Goal: Task Accomplishment & Management: Complete application form

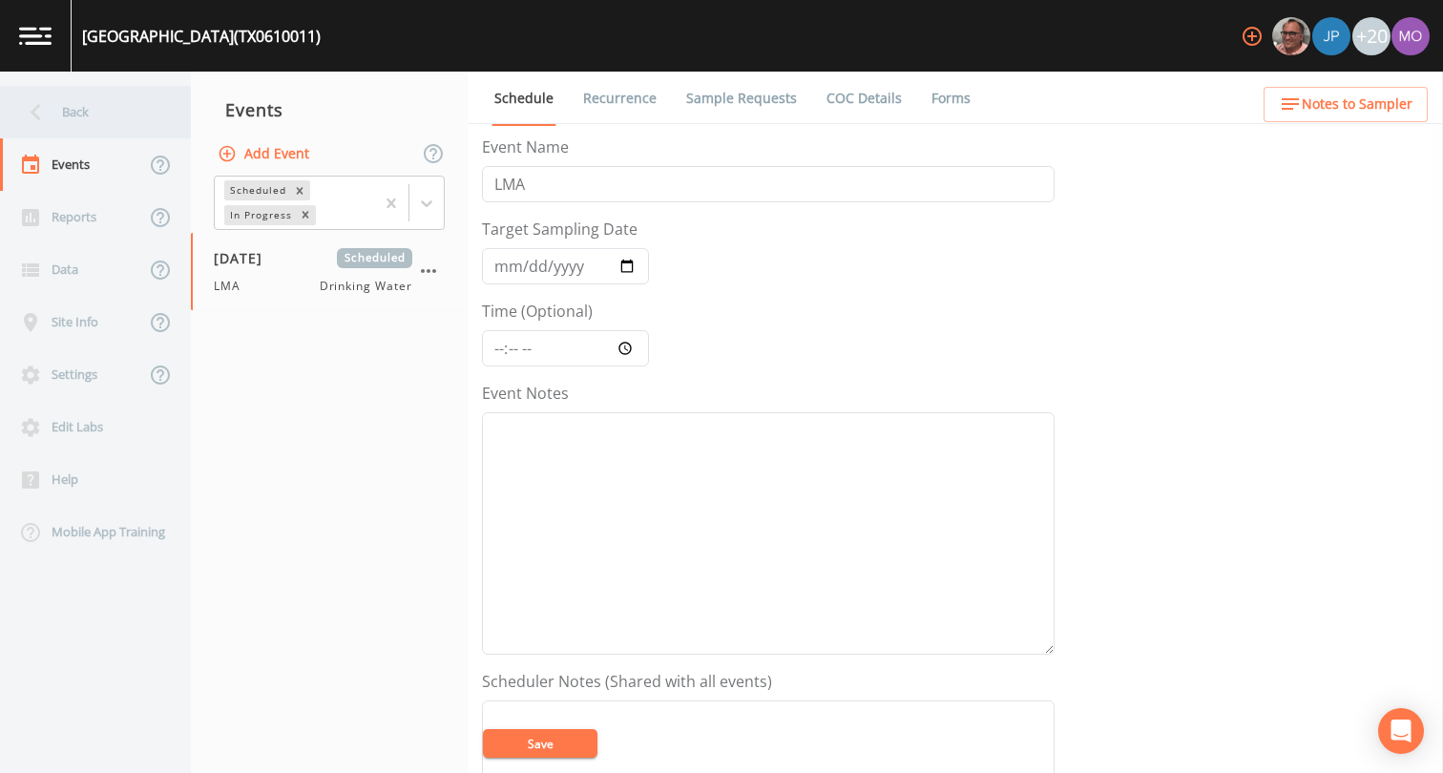
click at [100, 115] on div "Back" at bounding box center [86, 112] width 172 height 52
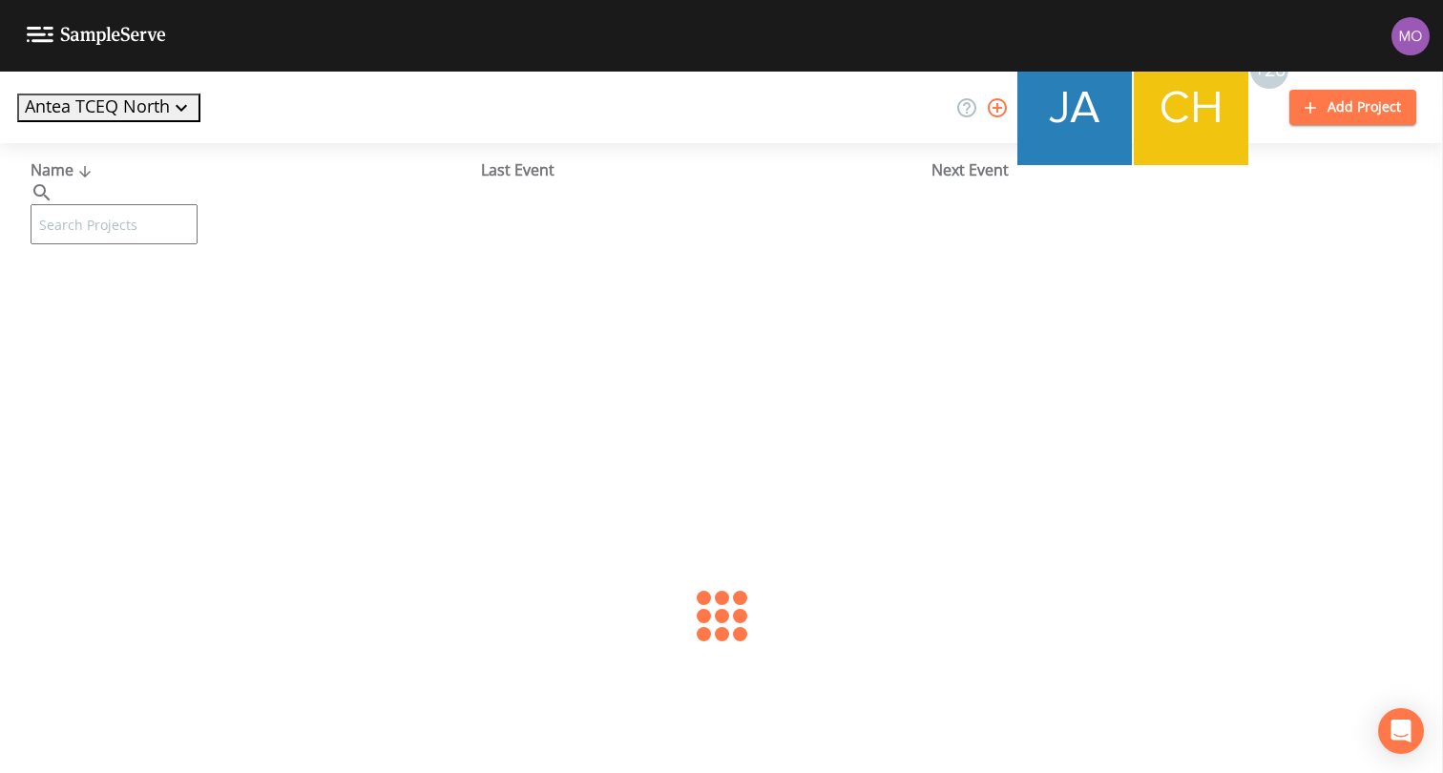
click at [111, 204] on input "text" at bounding box center [114, 224] width 167 height 40
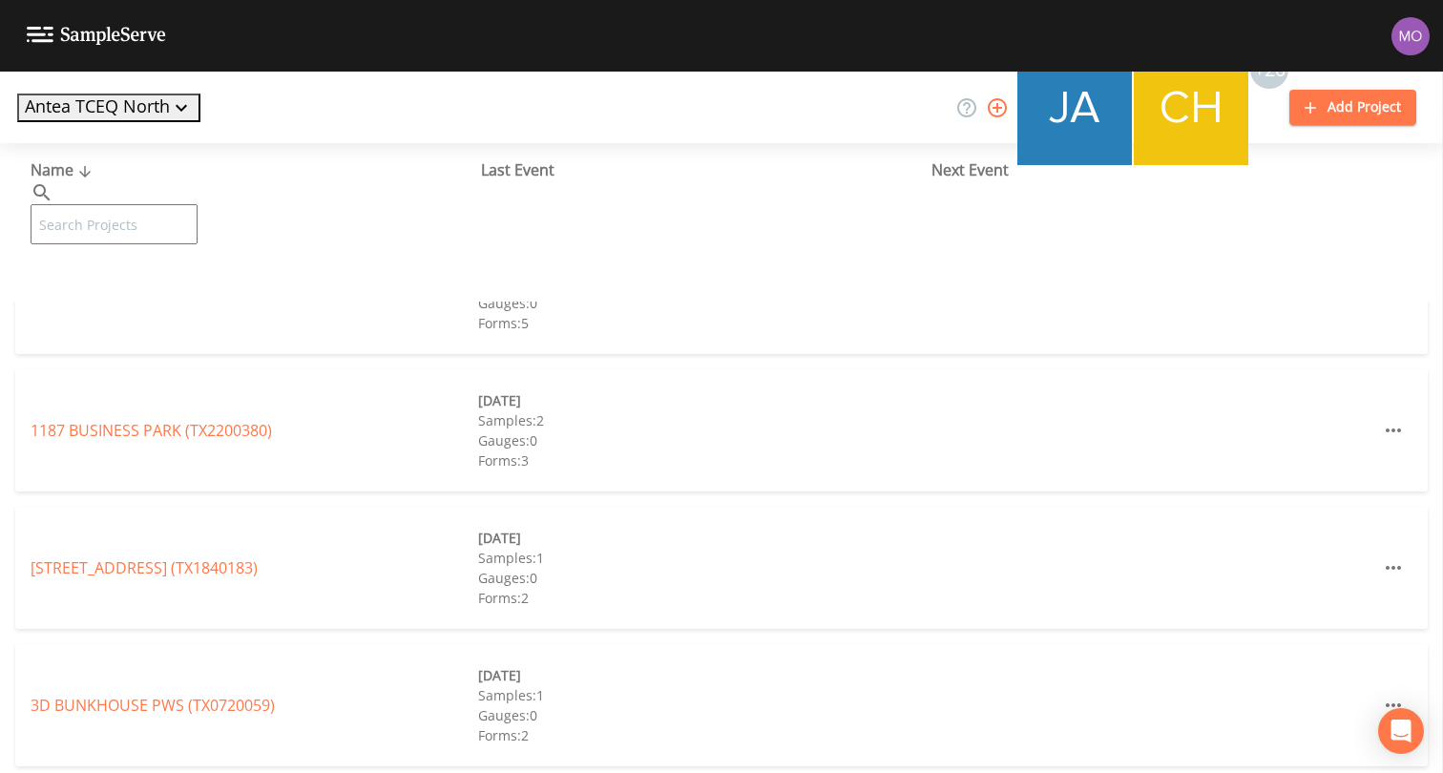
paste input "TX1570003"
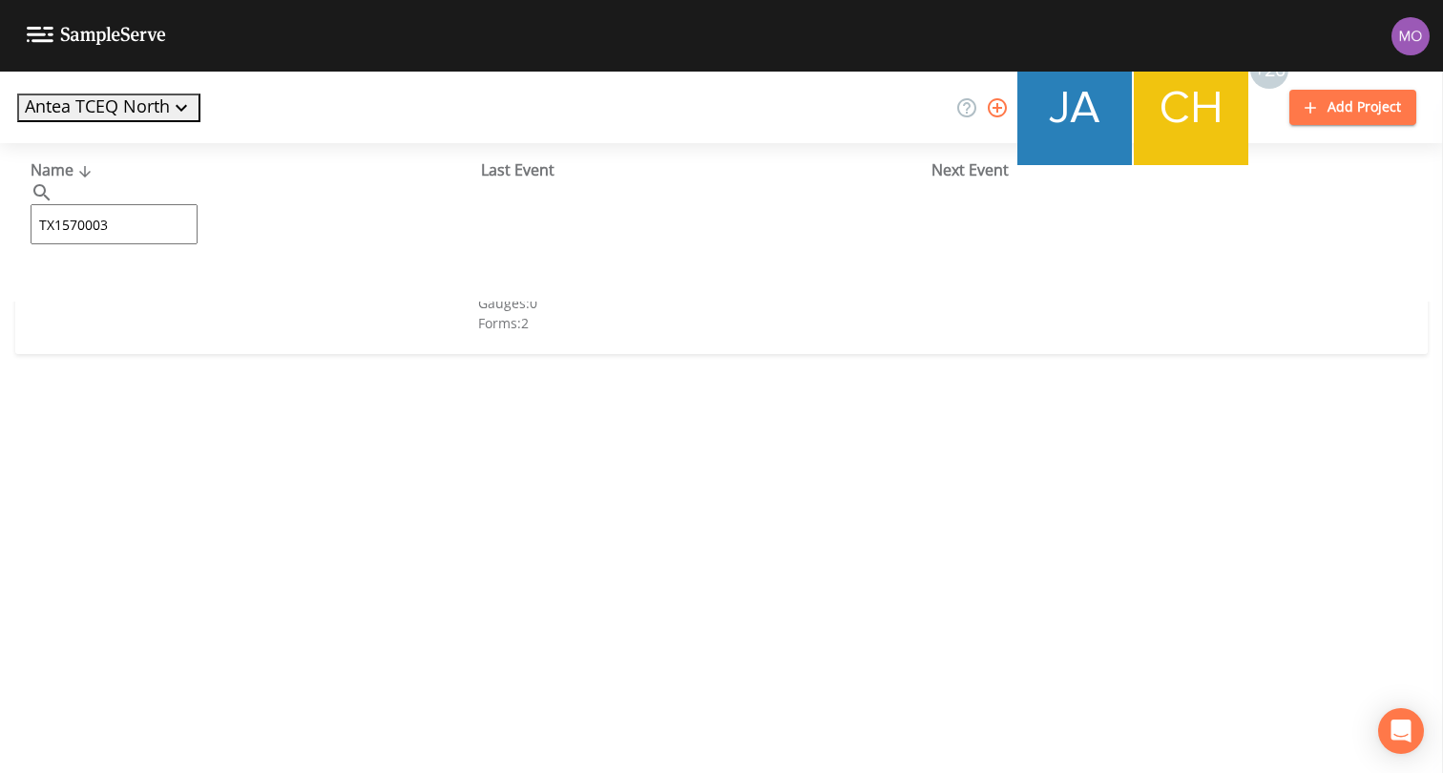
type input "TX1570003"
click at [87, 287] on link "CITY OF [GEOGRAPHIC_DATA] (TX1570003)" at bounding box center [181, 292] width 300 height 21
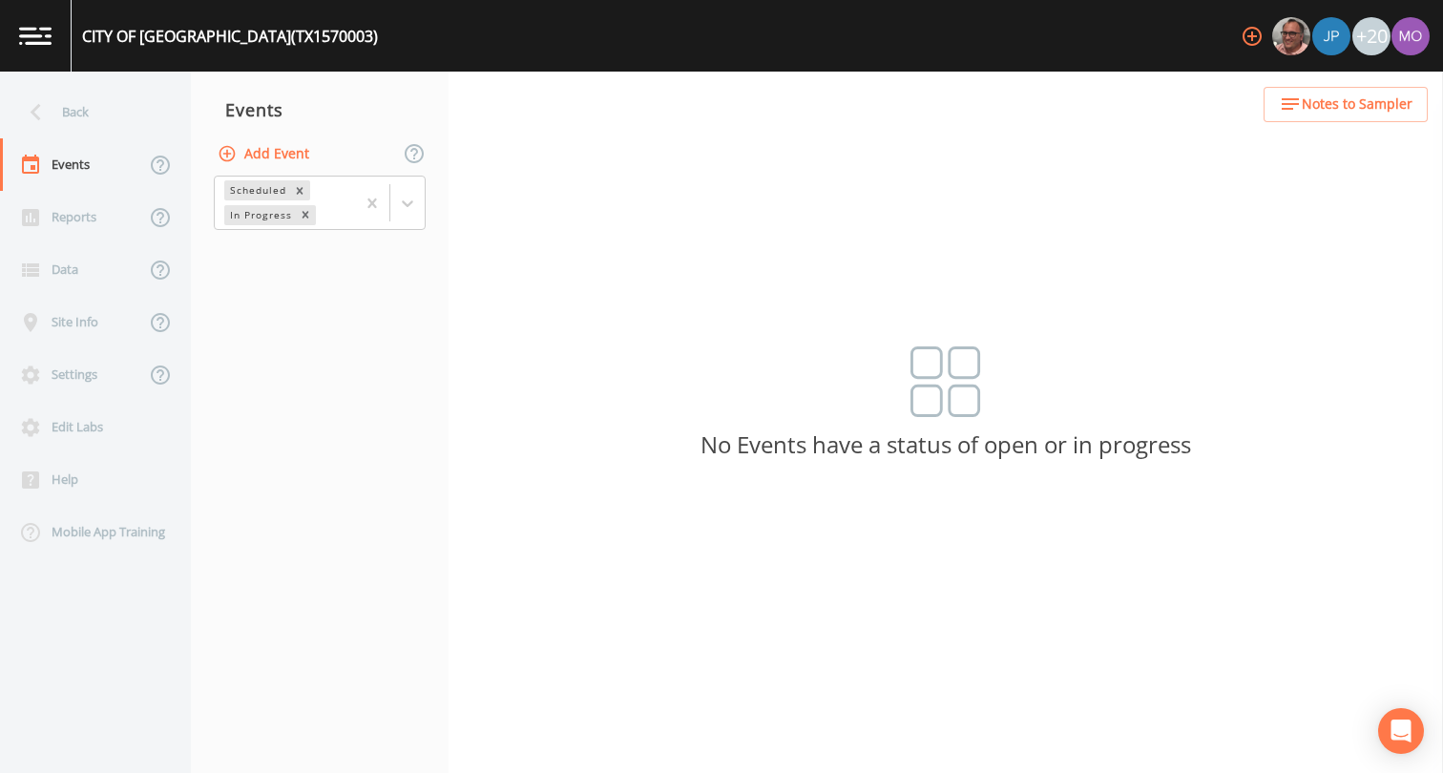
click at [280, 162] on button "Add Event" at bounding box center [265, 153] width 103 height 35
type input "BHU"
type input "[DATE]"
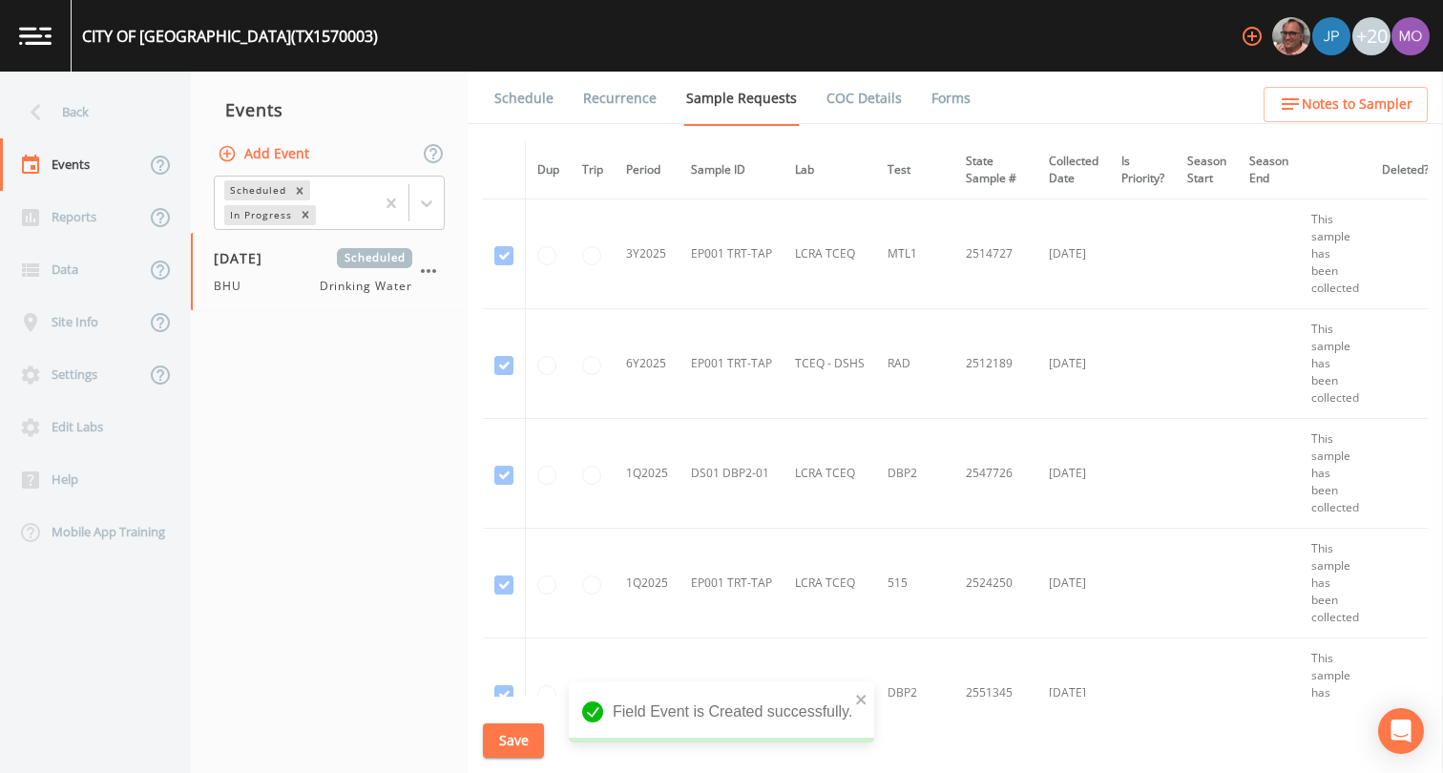
scroll to position [1947, 0]
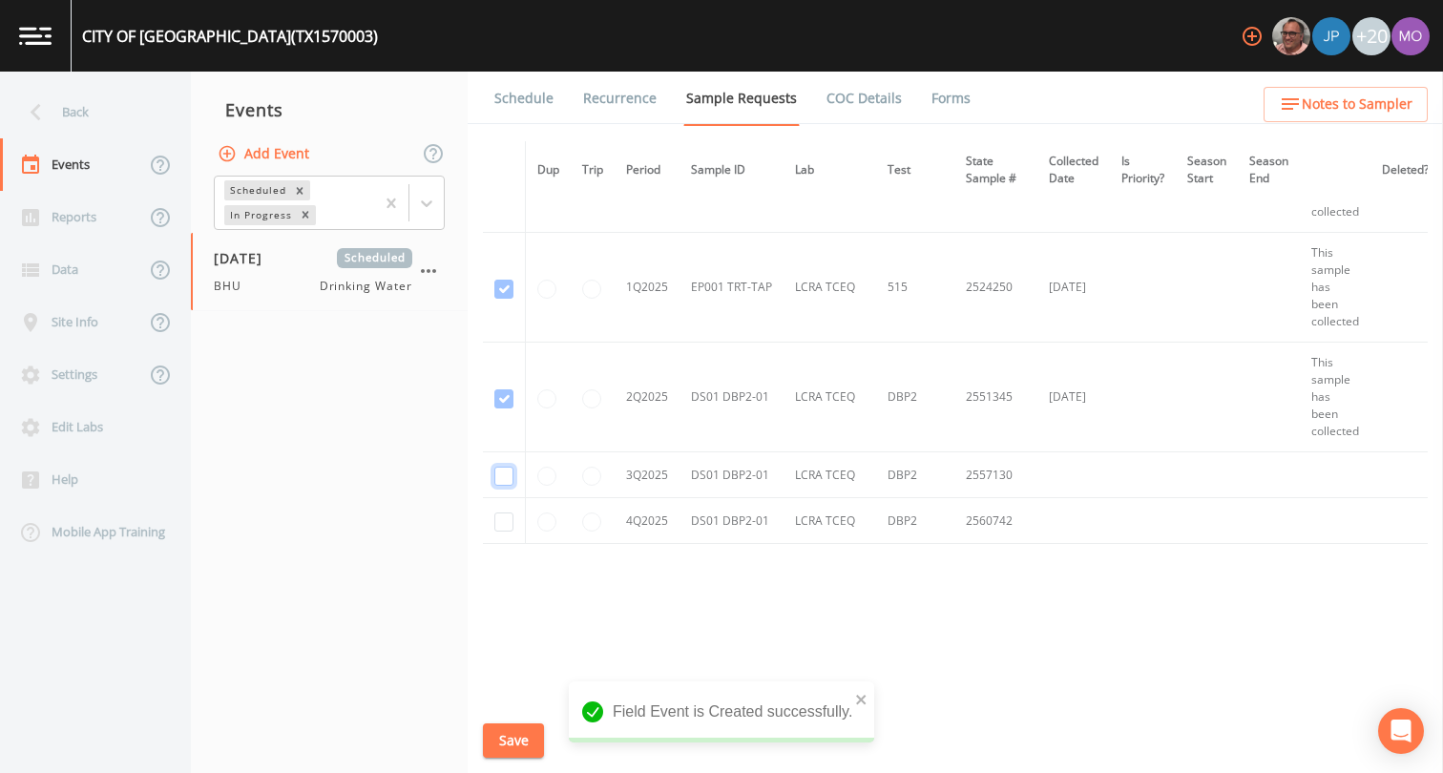
checkbox input "true"
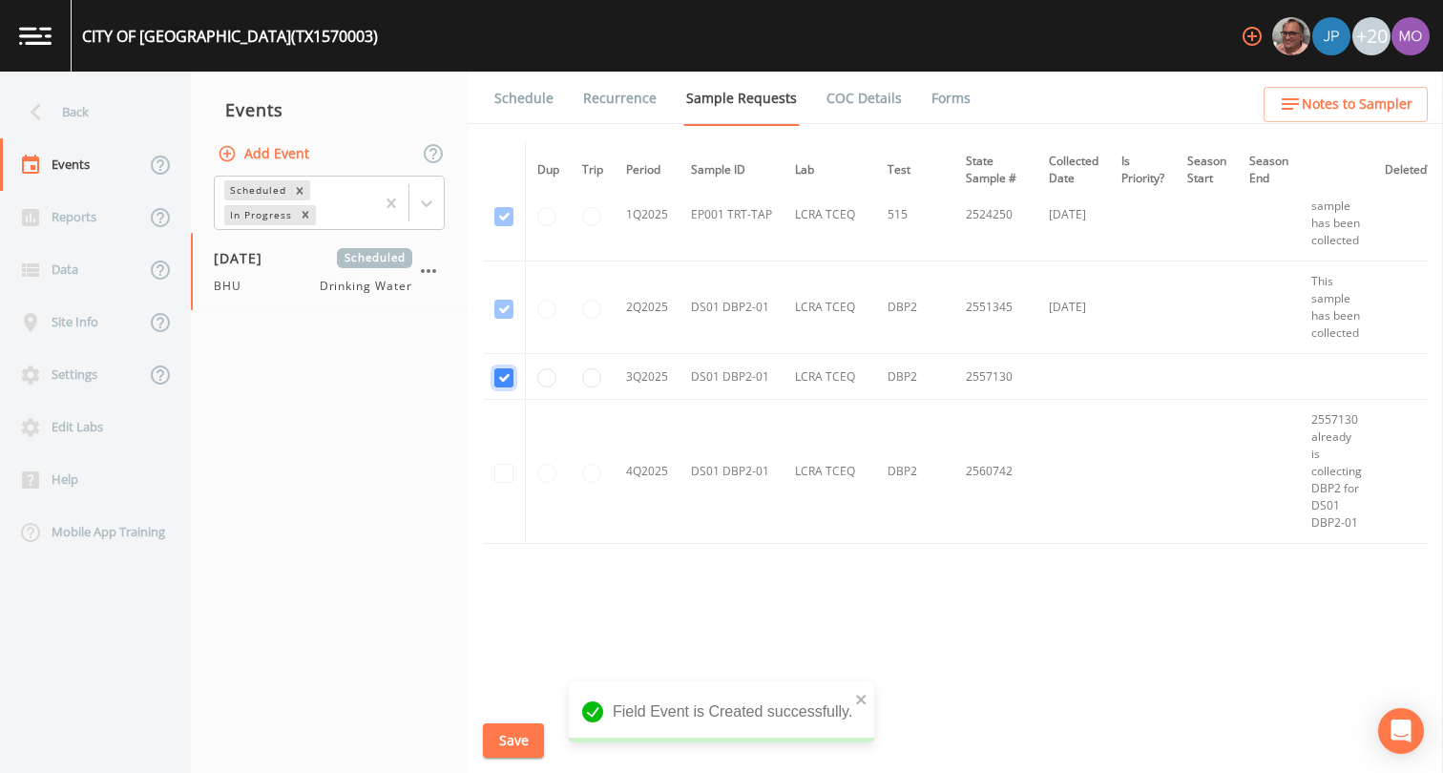
scroll to position [1646, 0]
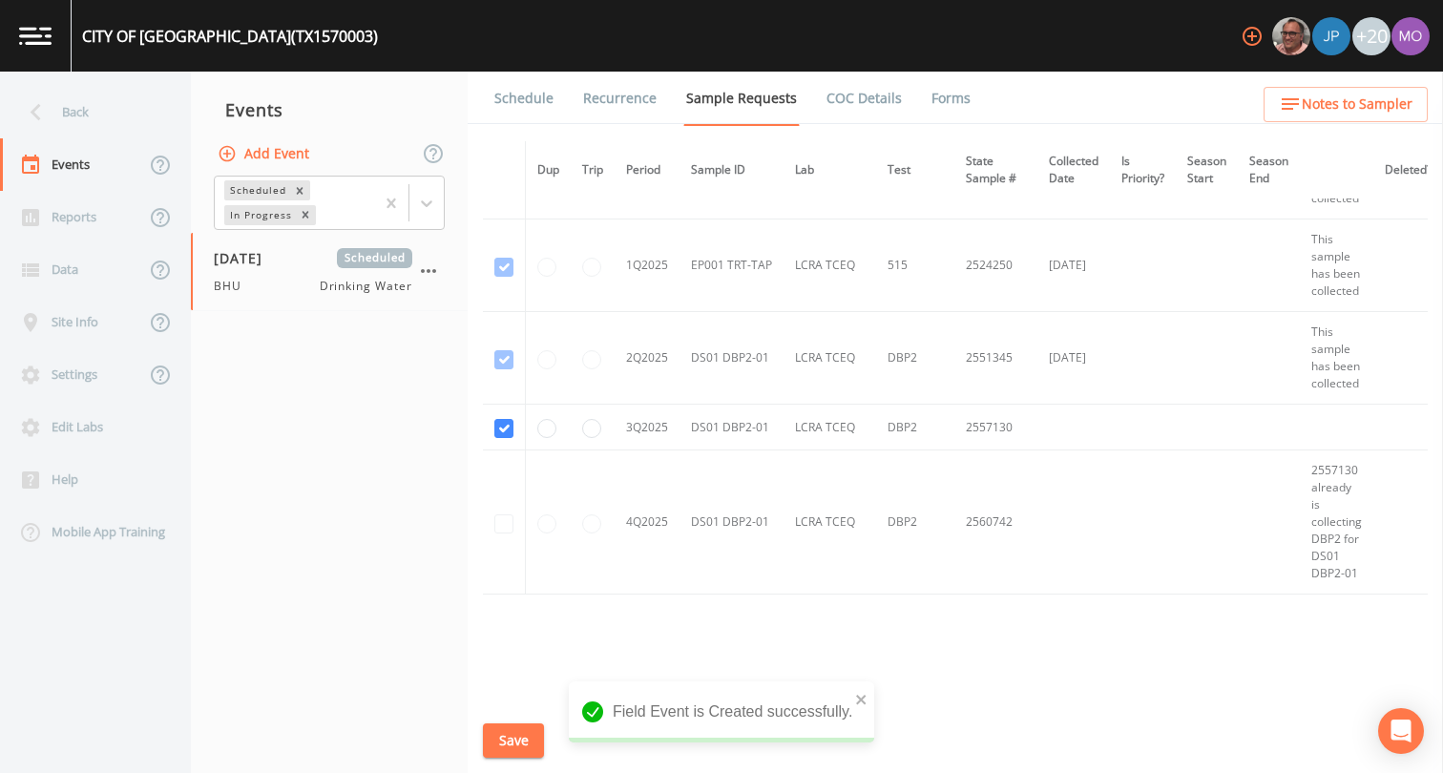
click at [515, 739] on button "Save" at bounding box center [513, 740] width 61 height 35
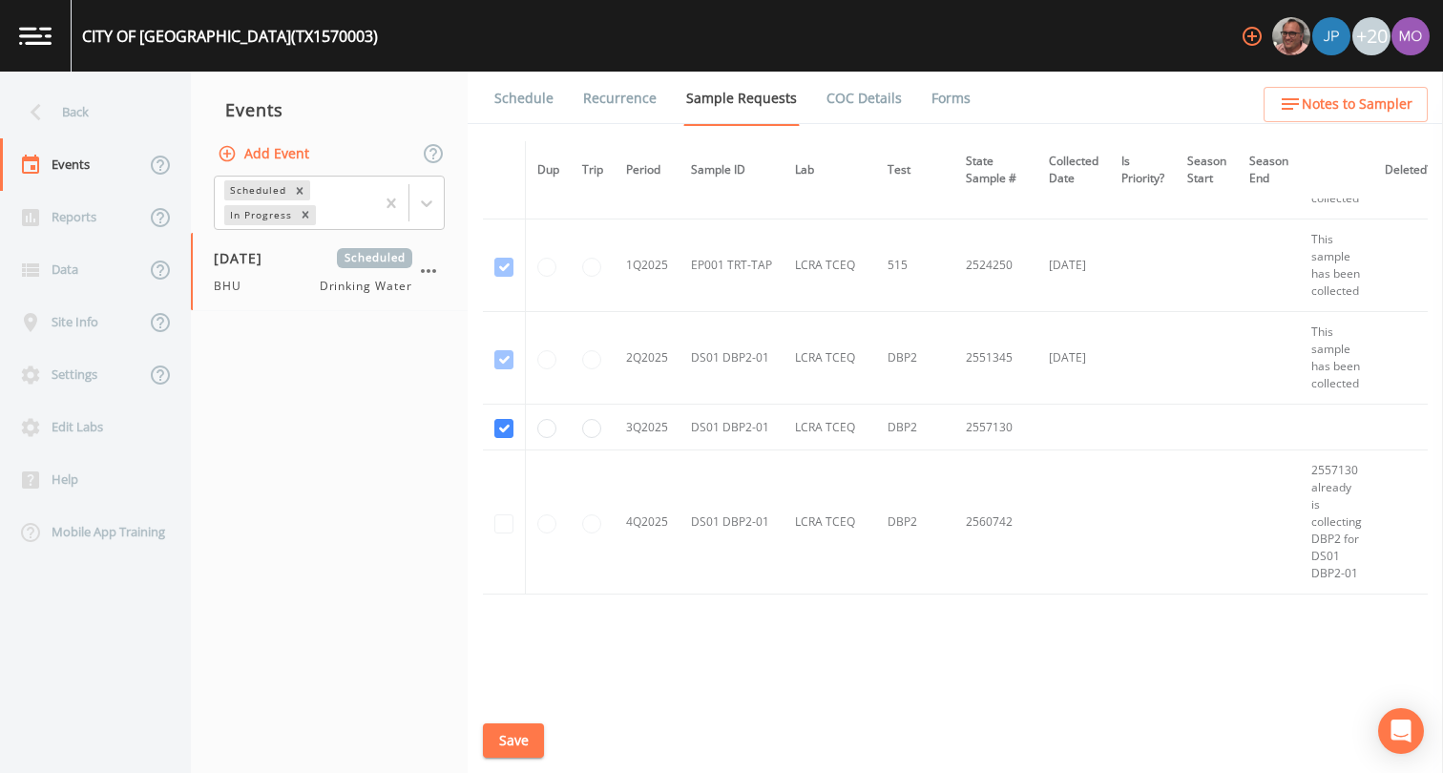
click at [525, 99] on link "Schedule" at bounding box center [524, 98] width 65 height 53
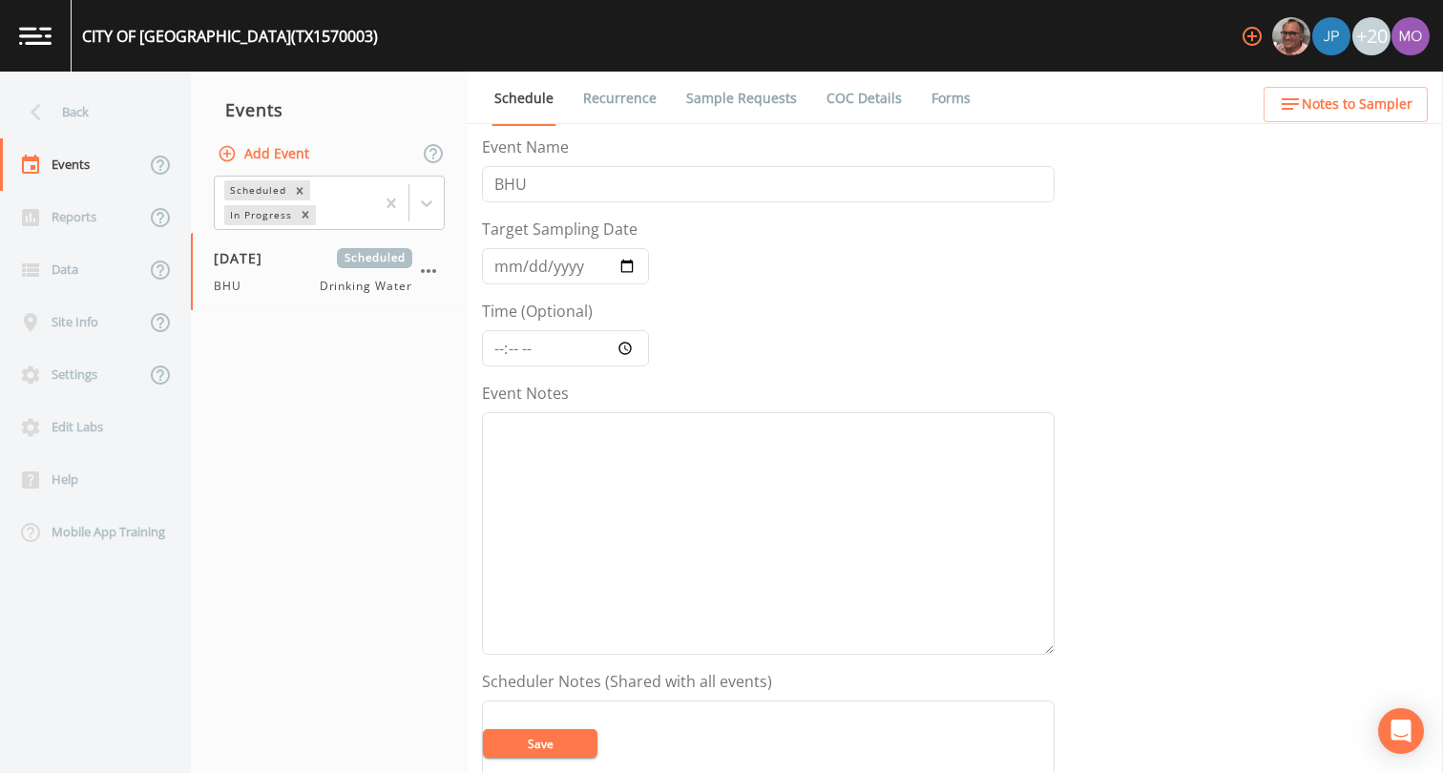
scroll to position [573, 0]
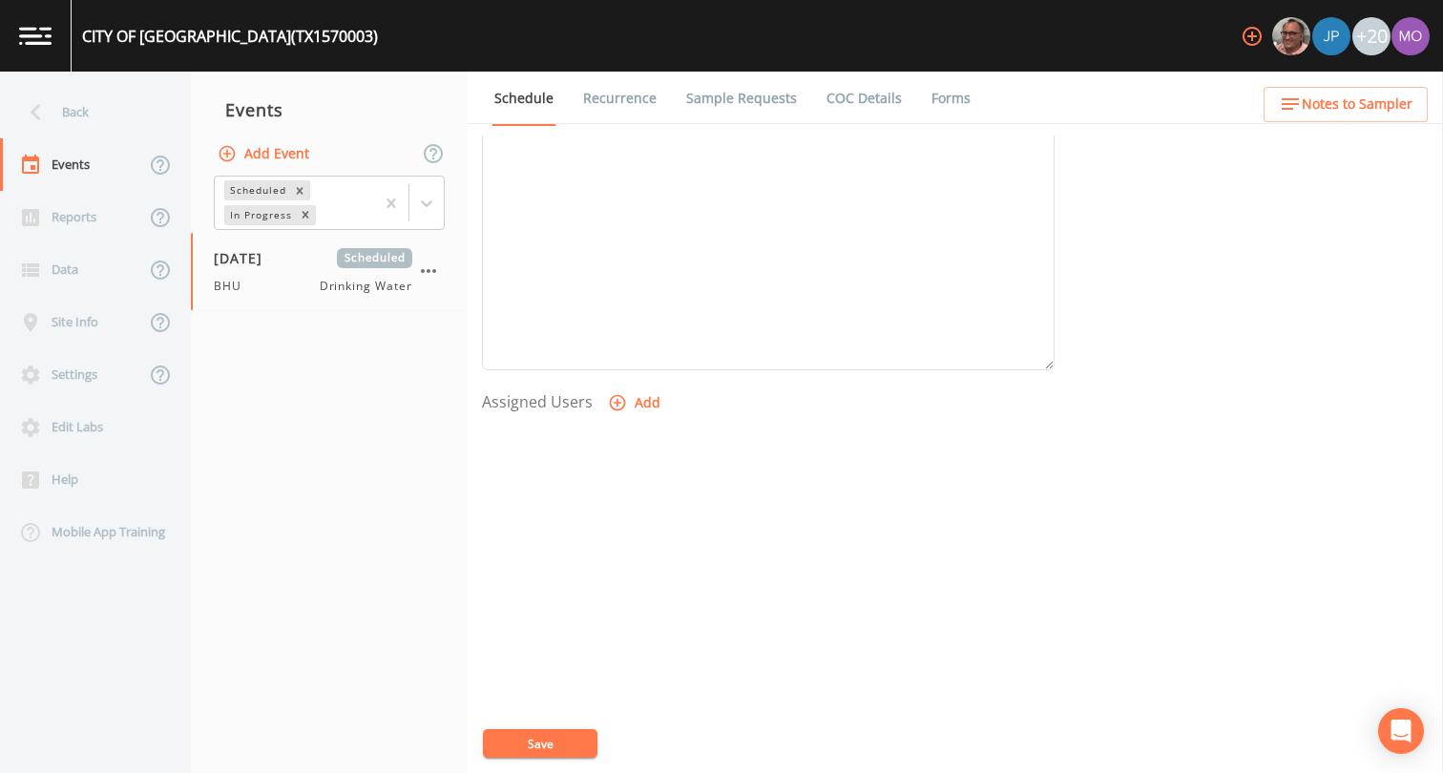
click at [629, 408] on button "Add" at bounding box center [636, 403] width 64 height 35
select select "45f4d696-c607-4709-9609-651d9e892432"
select select
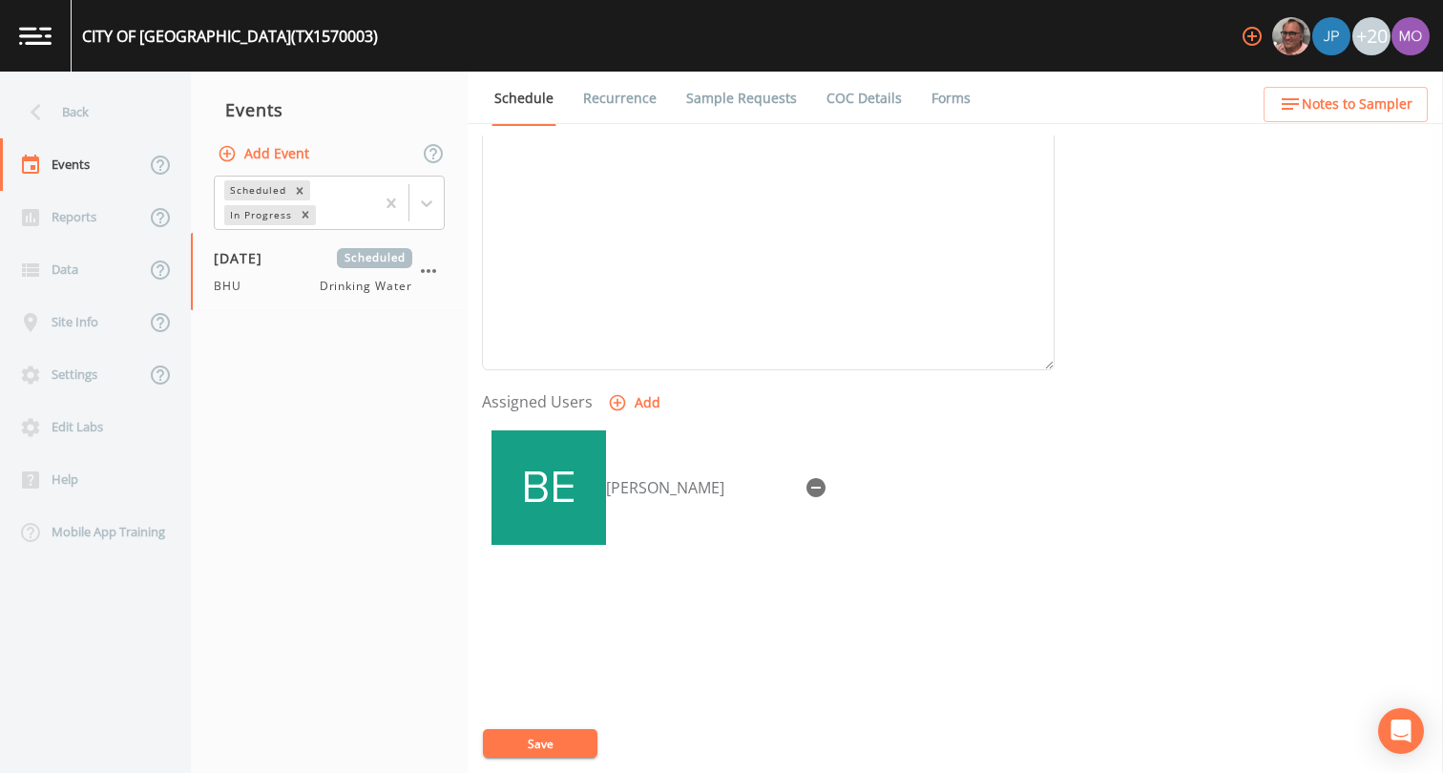
click at [516, 742] on button "Save" at bounding box center [540, 743] width 115 height 29
click at [80, 115] on div "Back" at bounding box center [86, 112] width 172 height 52
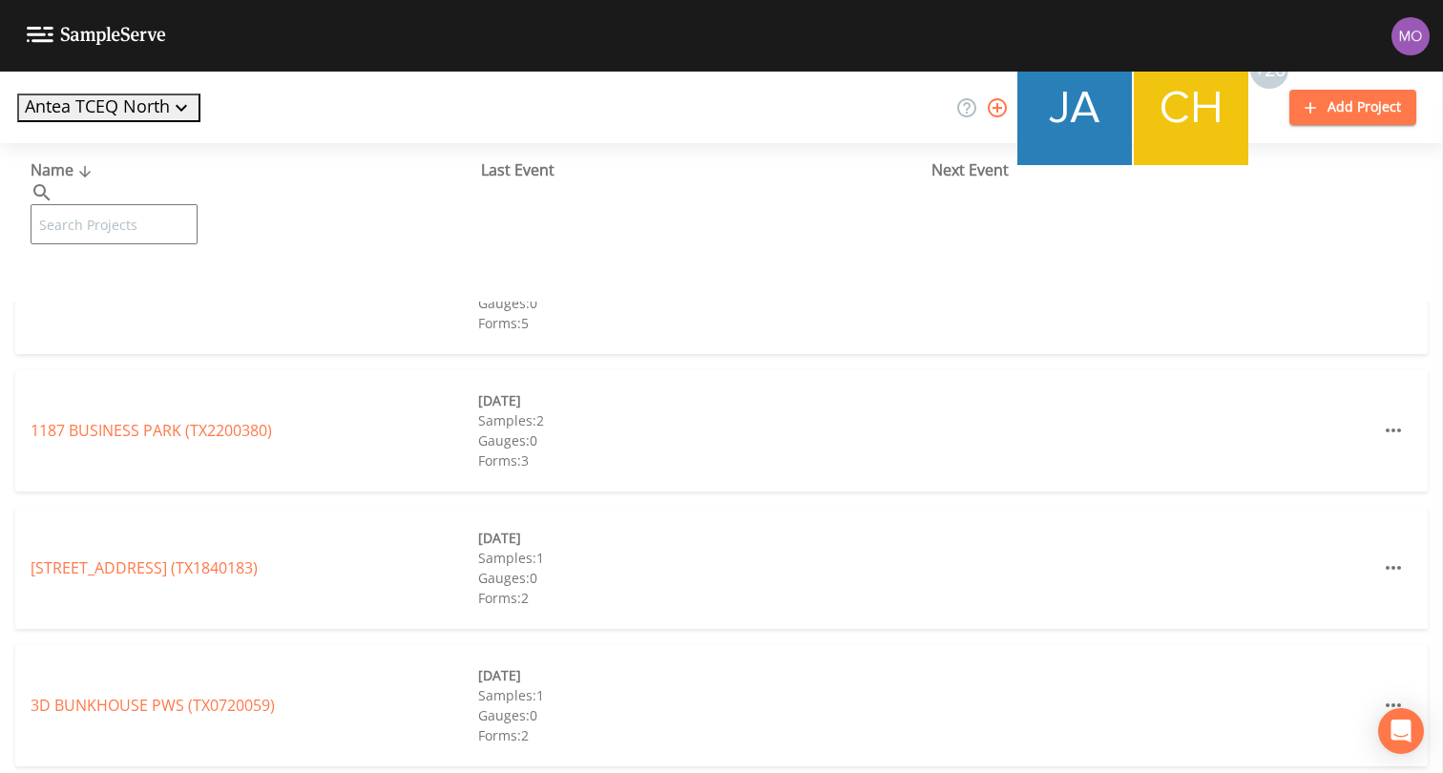
click at [185, 204] on input "text" at bounding box center [114, 224] width 167 height 40
paste input "TX1570001"
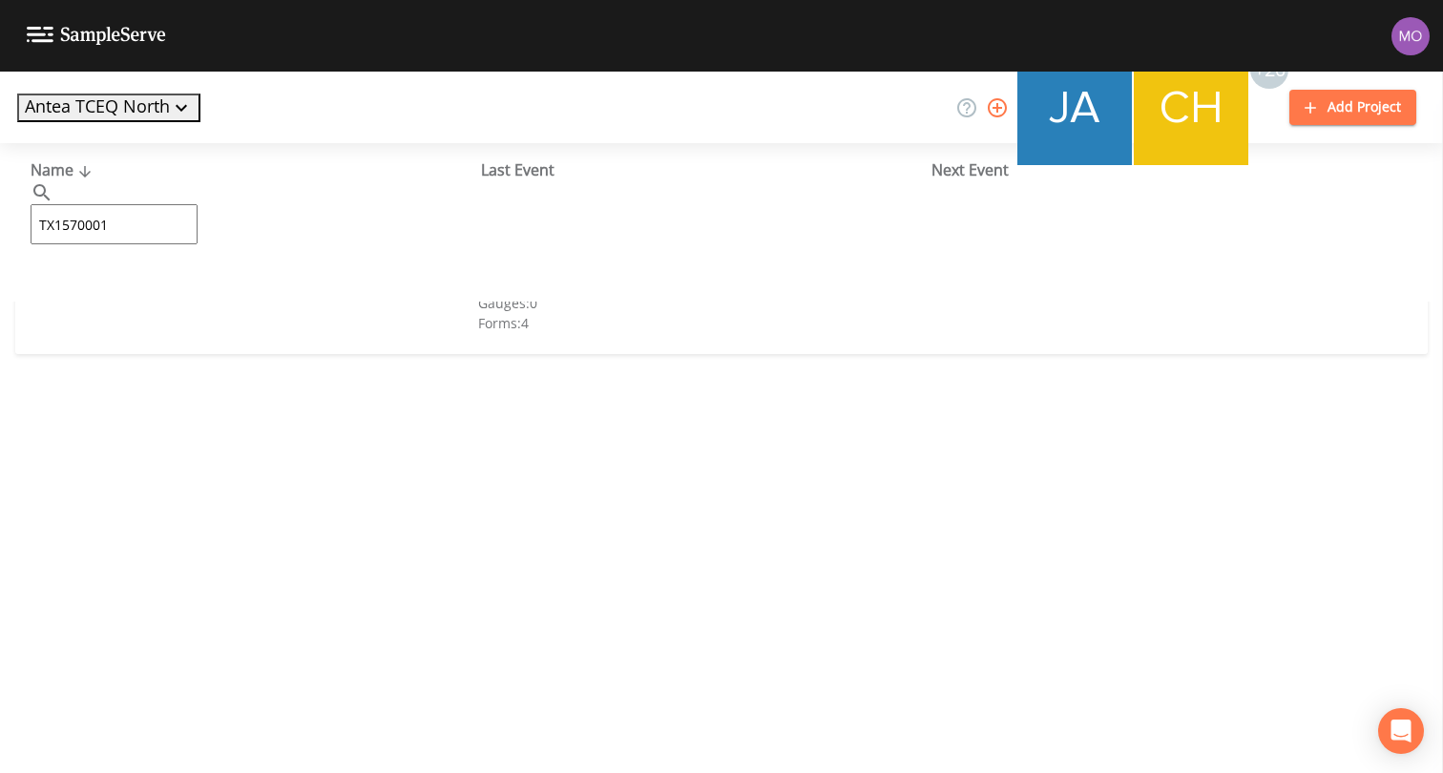
type input "TX1570001"
click at [96, 294] on link "CITY OF [GEOGRAPHIC_DATA] (TX1570001)" at bounding box center [181, 292] width 300 height 21
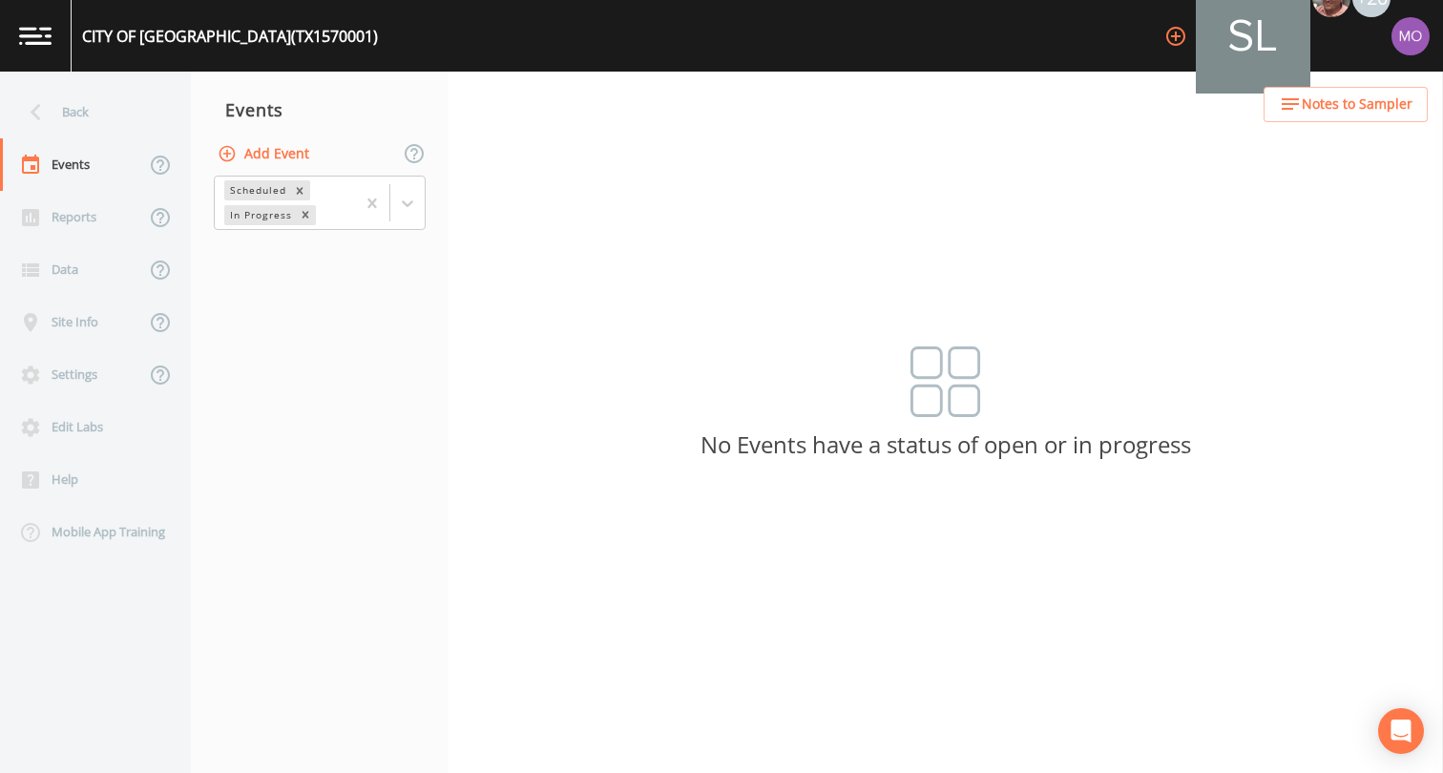
click at [290, 156] on button "Add Event" at bounding box center [265, 153] width 103 height 35
type input "BHU"
type input "[DATE]"
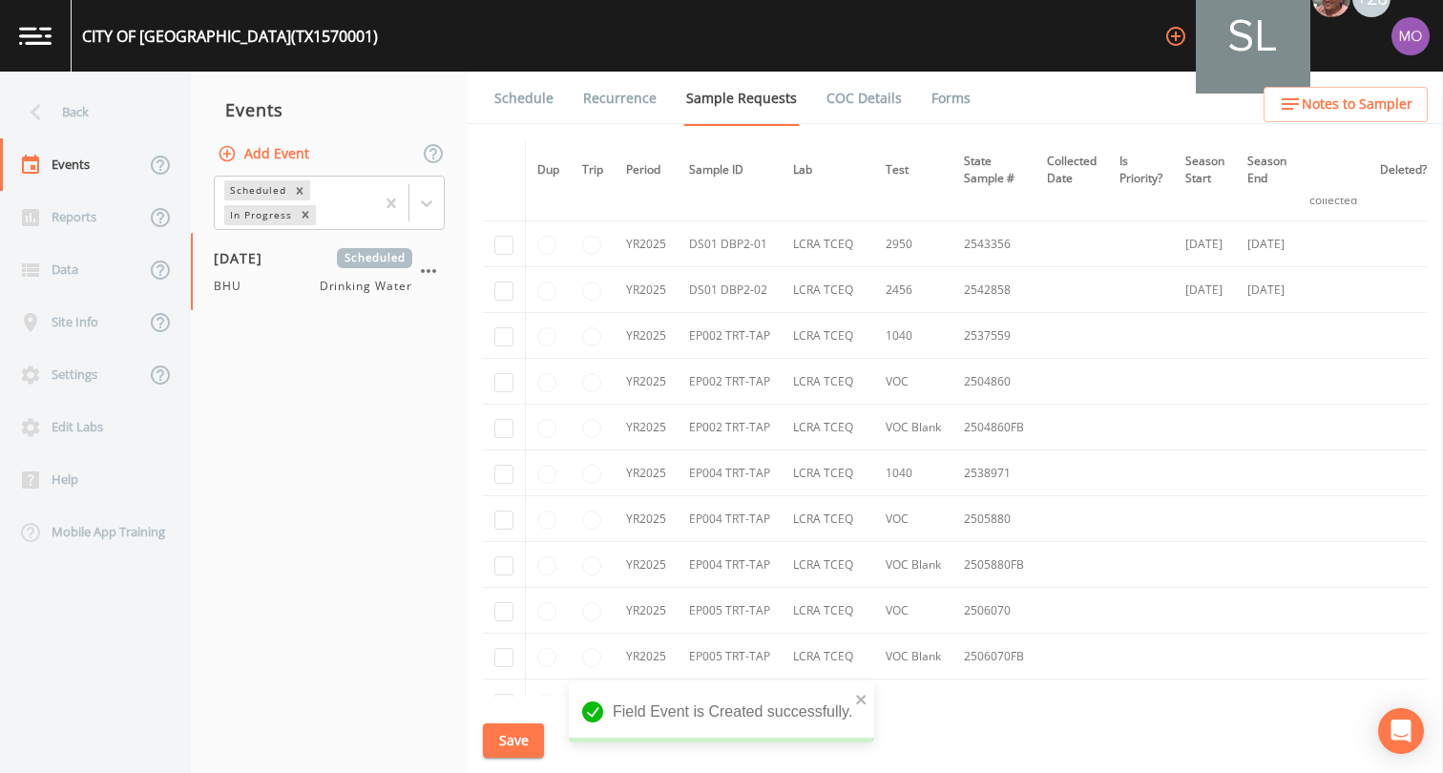
scroll to position [1560, 0]
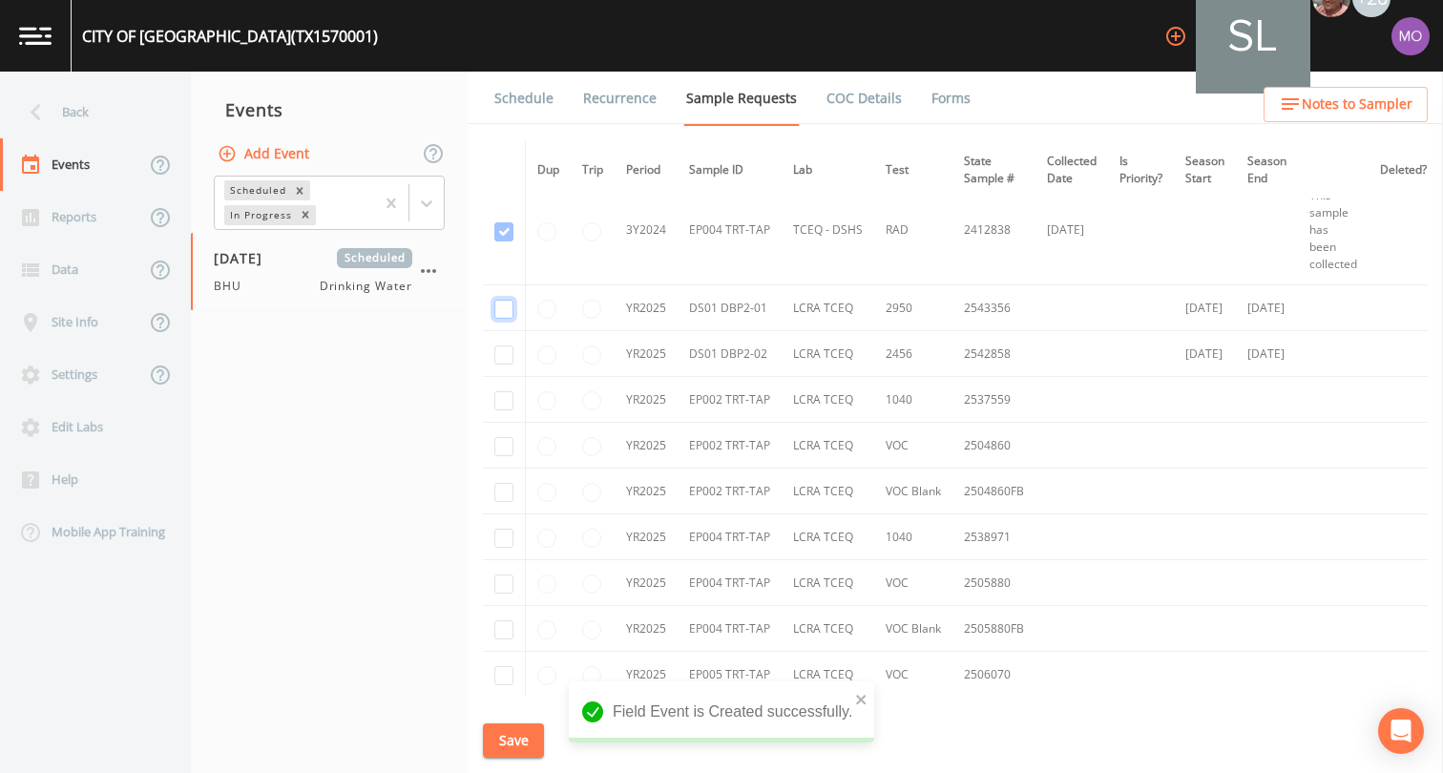
checkbox input "true"
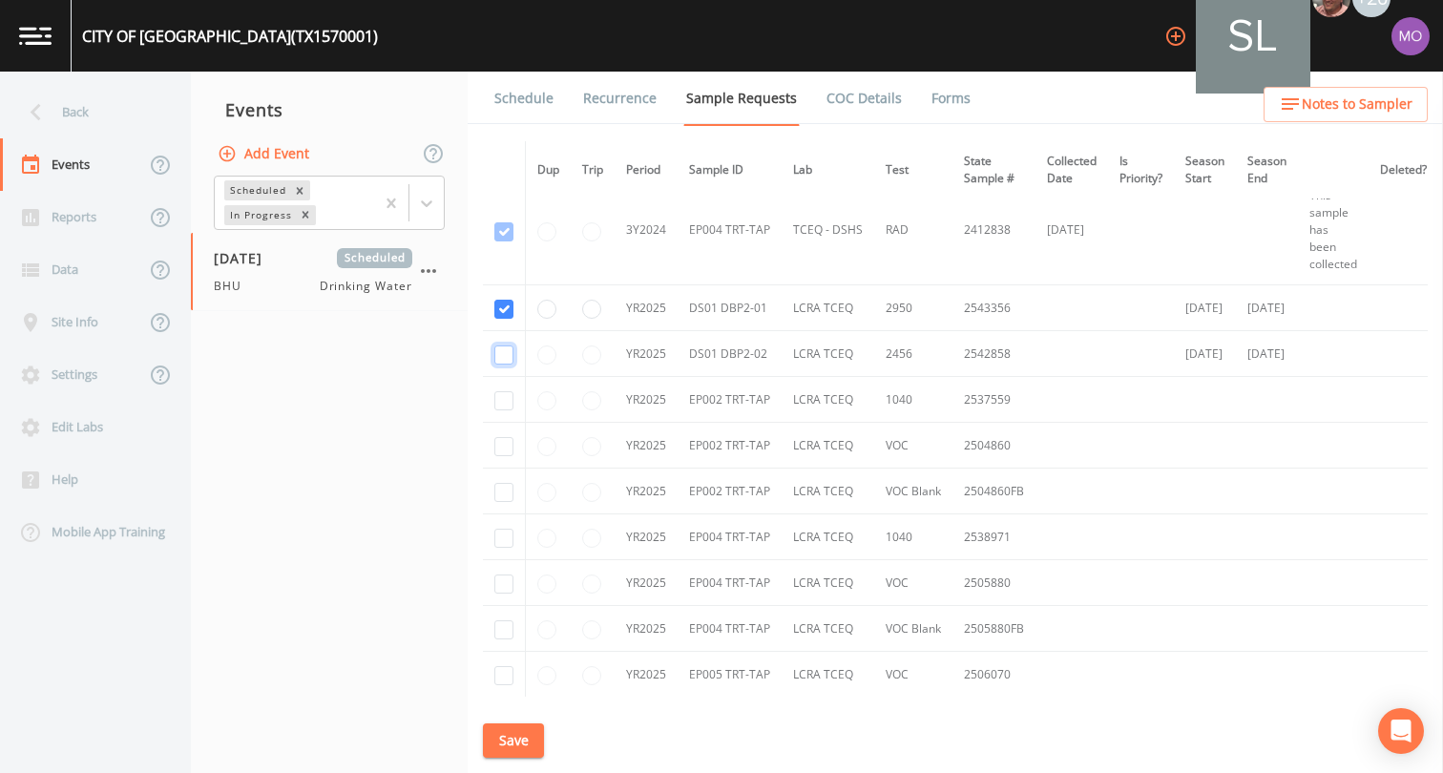
checkbox input "true"
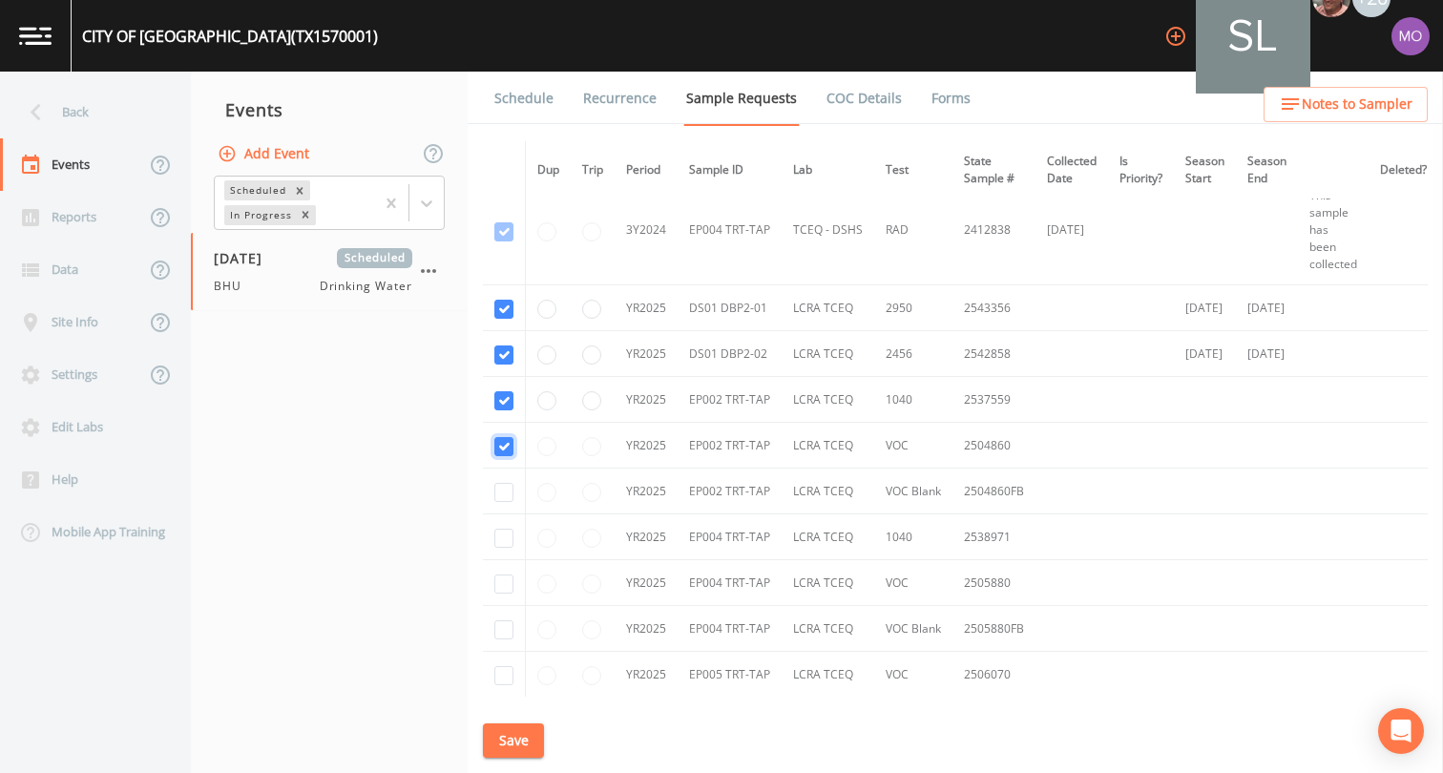
checkbox input "true"
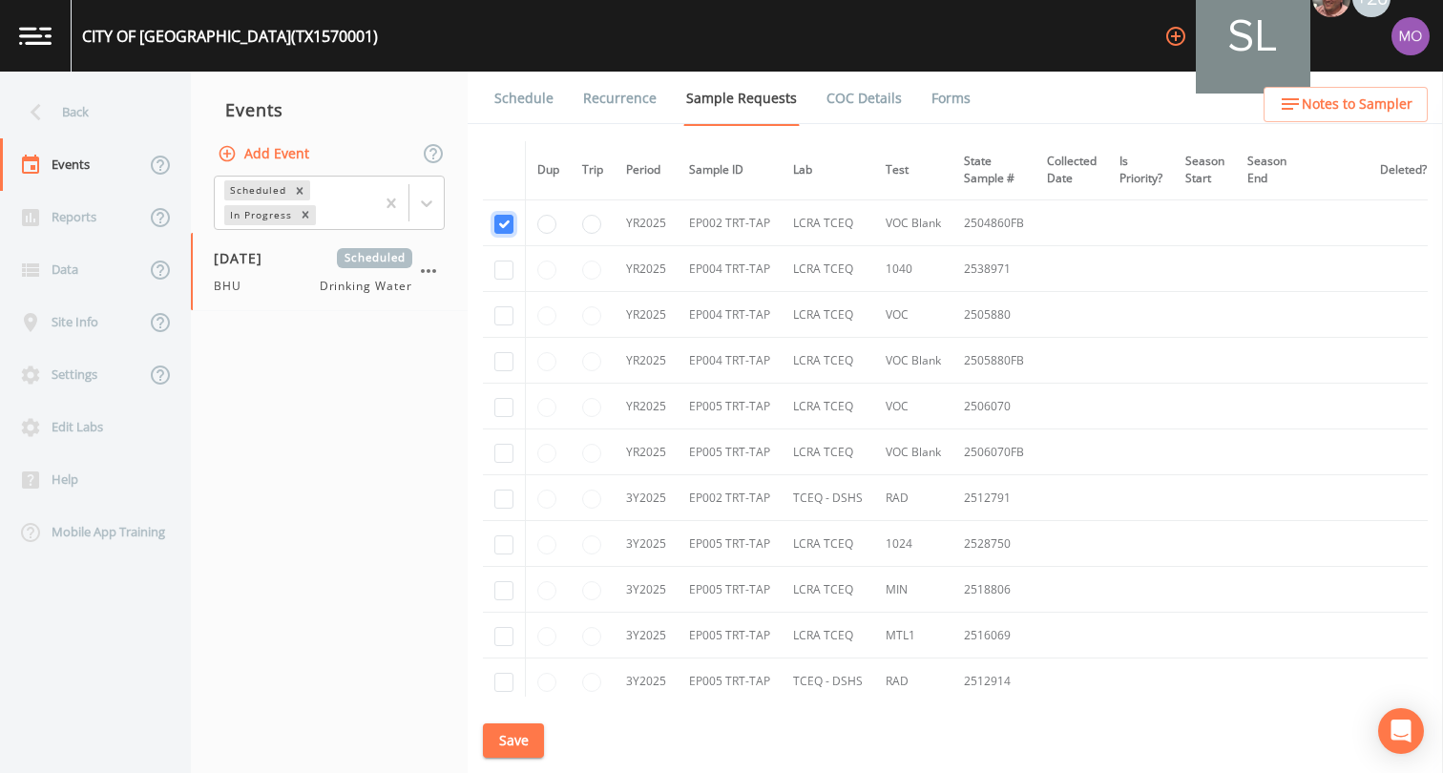
scroll to position [1871, 0]
click at [503, 462] on input "checkbox" at bounding box center [503, 457] width 19 height 19
checkbox input "true"
click at [506, 319] on input "checkbox" at bounding box center [503, 318] width 19 height 19
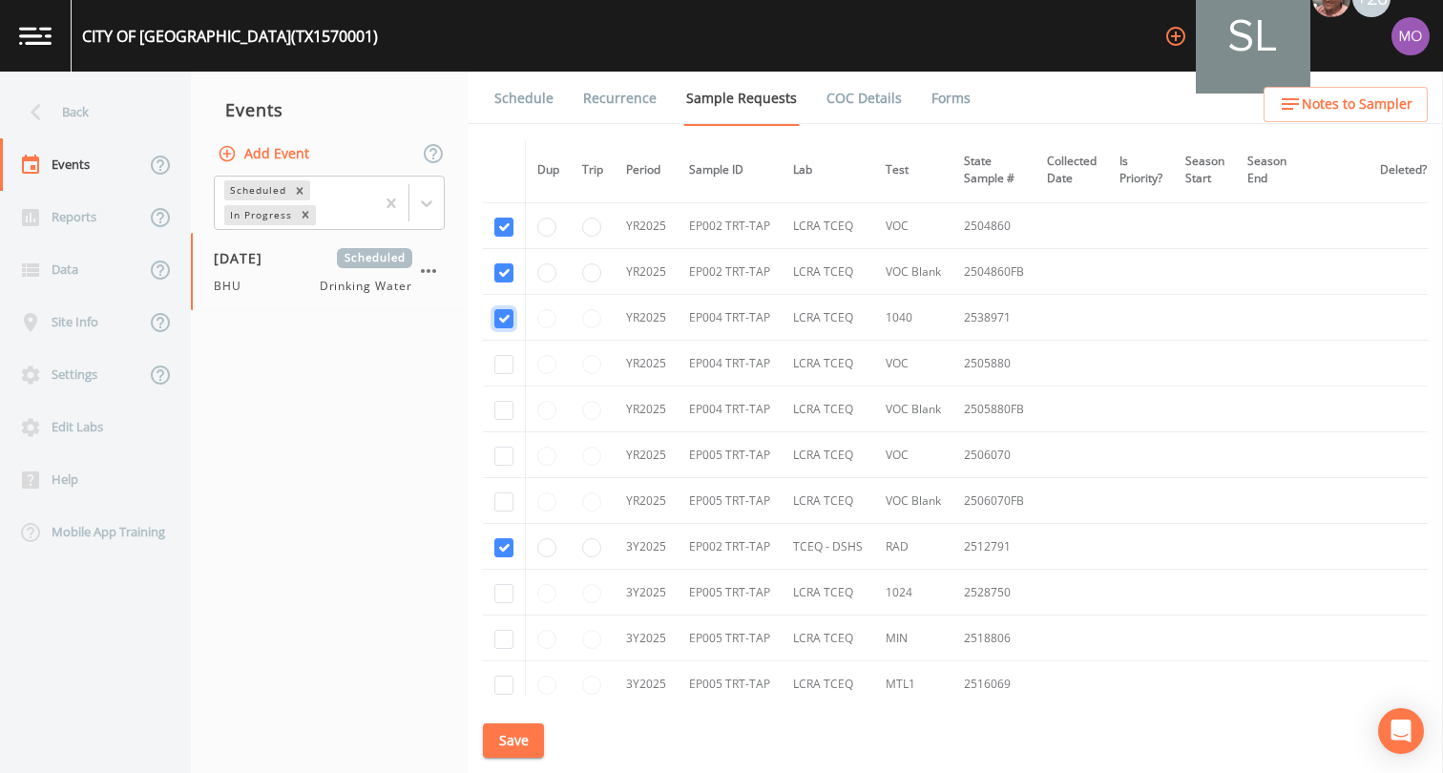
checkbox input "true"
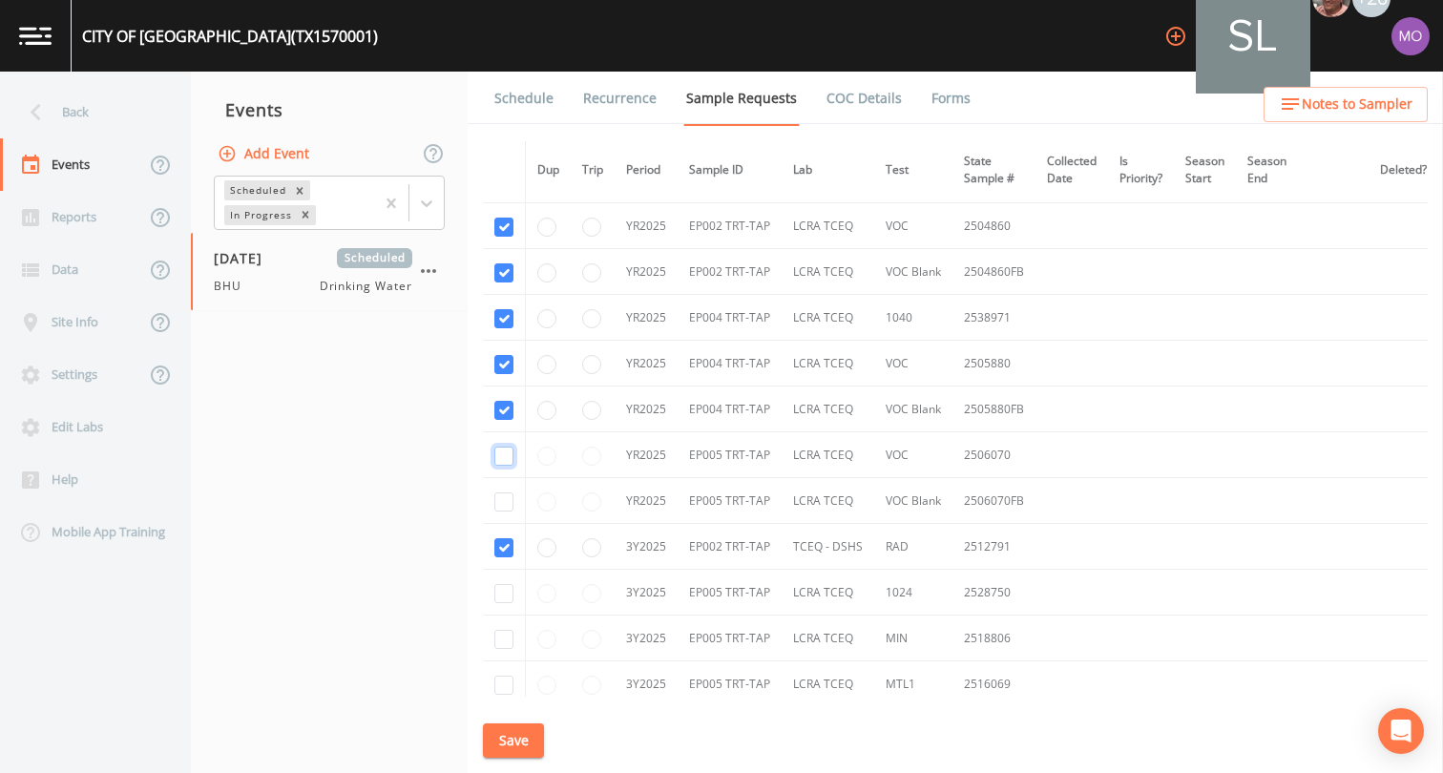
checkbox input "true"
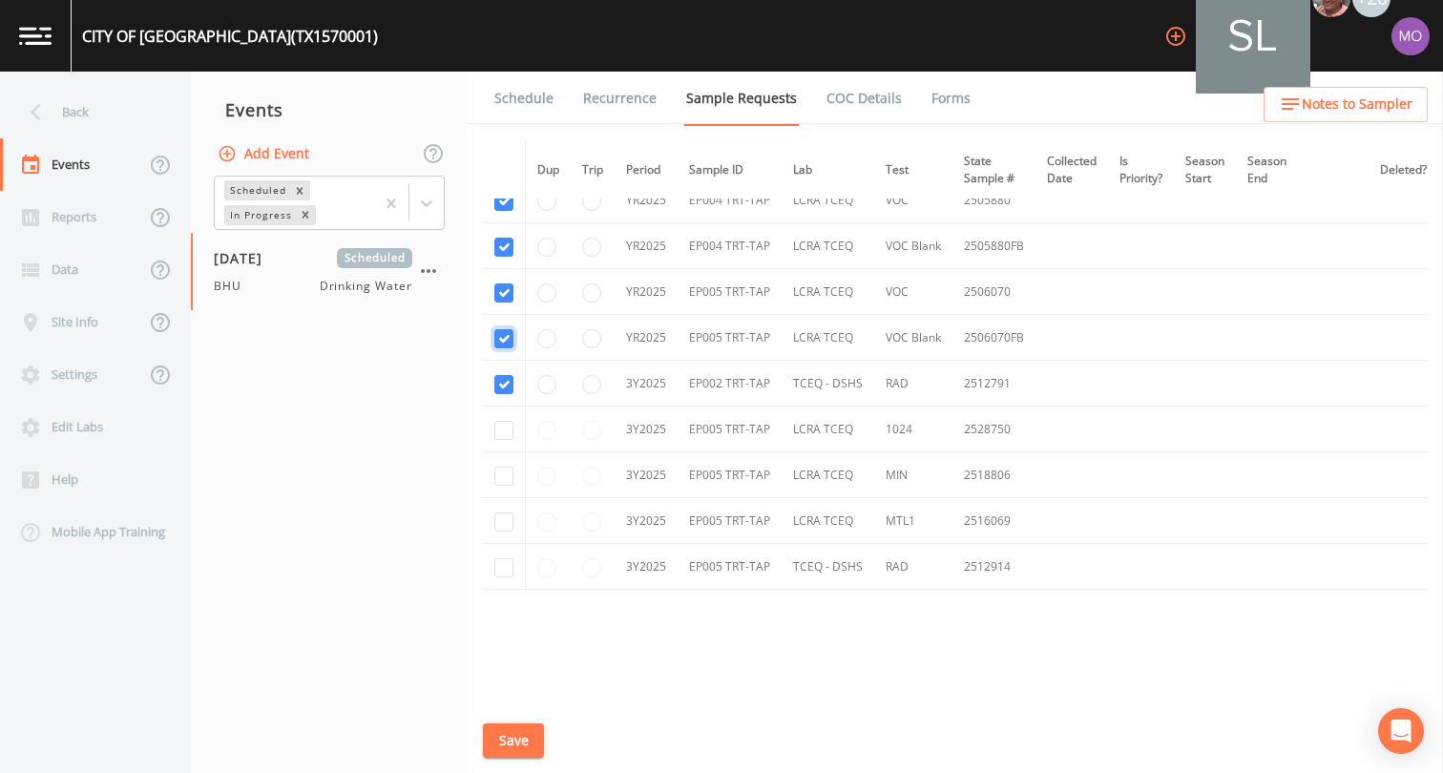
scroll to position [1994, 0]
click at [505, 382] on input "checkbox" at bounding box center [503, 384] width 19 height 19
checkbox input "true"
click at [505, 421] on input "checkbox" at bounding box center [503, 430] width 19 height 19
checkbox input "true"
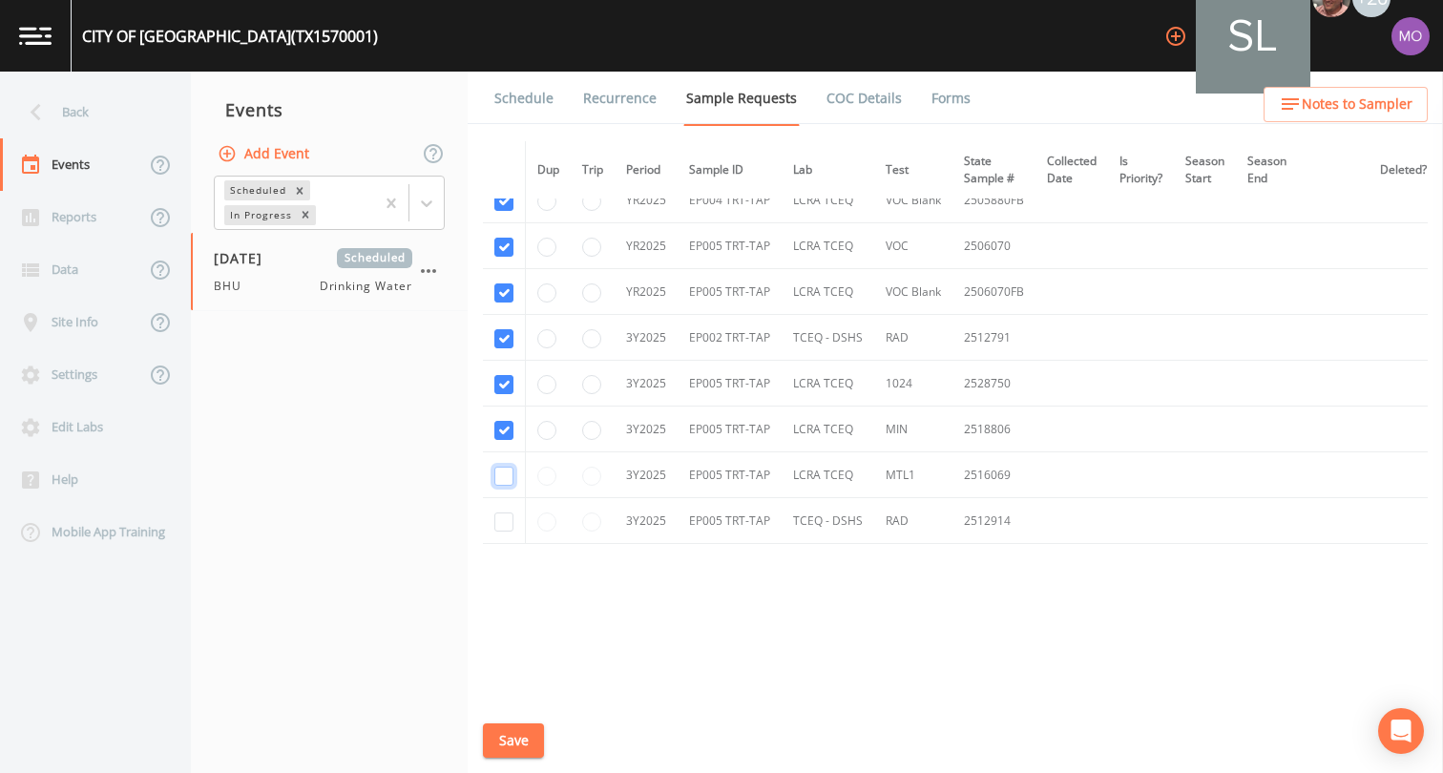
click at [505, 472] on input "checkbox" at bounding box center [503, 476] width 19 height 19
checkbox input "true"
click at [502, 519] on input "checkbox" at bounding box center [503, 522] width 19 height 19
checkbox input "true"
click at [513, 736] on button "Save" at bounding box center [513, 740] width 61 height 35
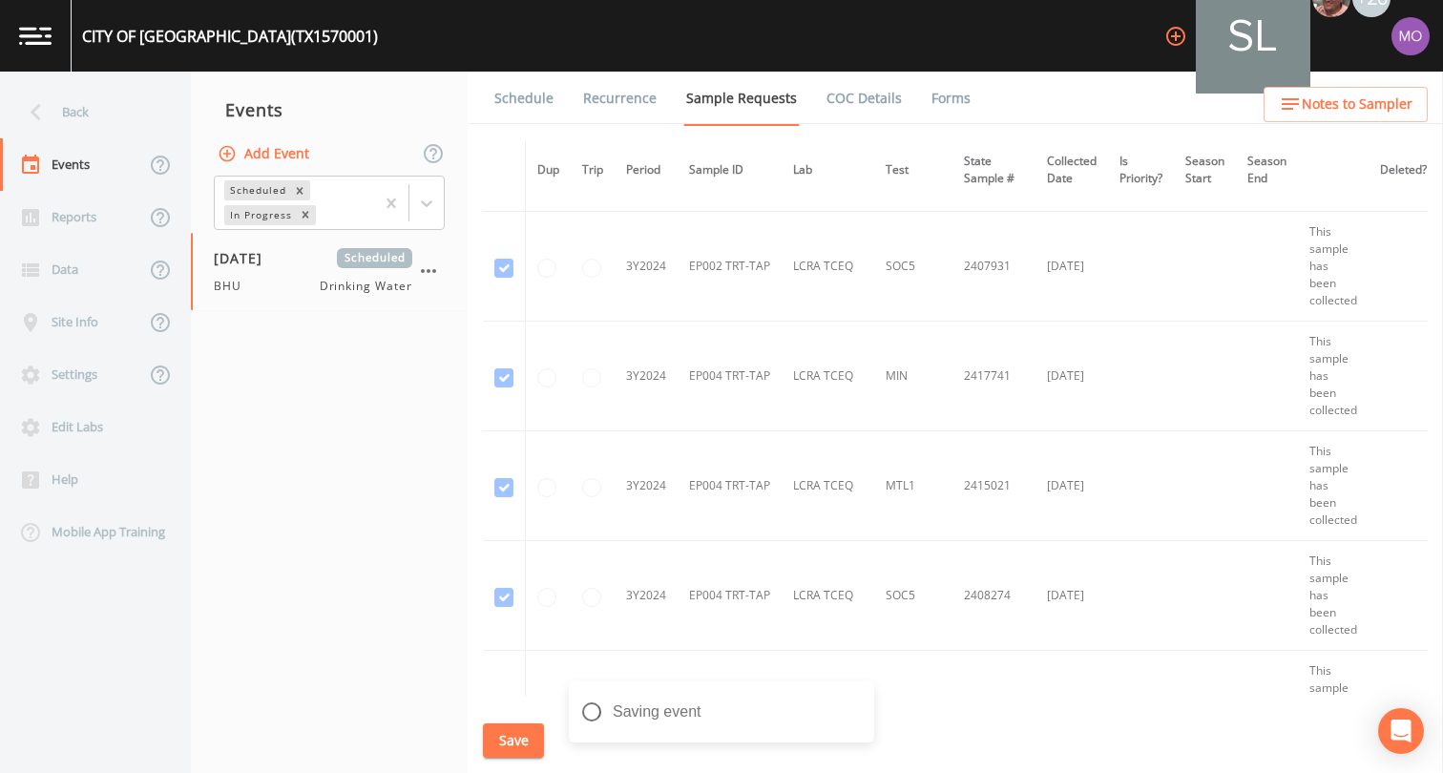
scroll to position [1084, 0]
click at [506, 95] on link "Schedule" at bounding box center [524, 98] width 65 height 53
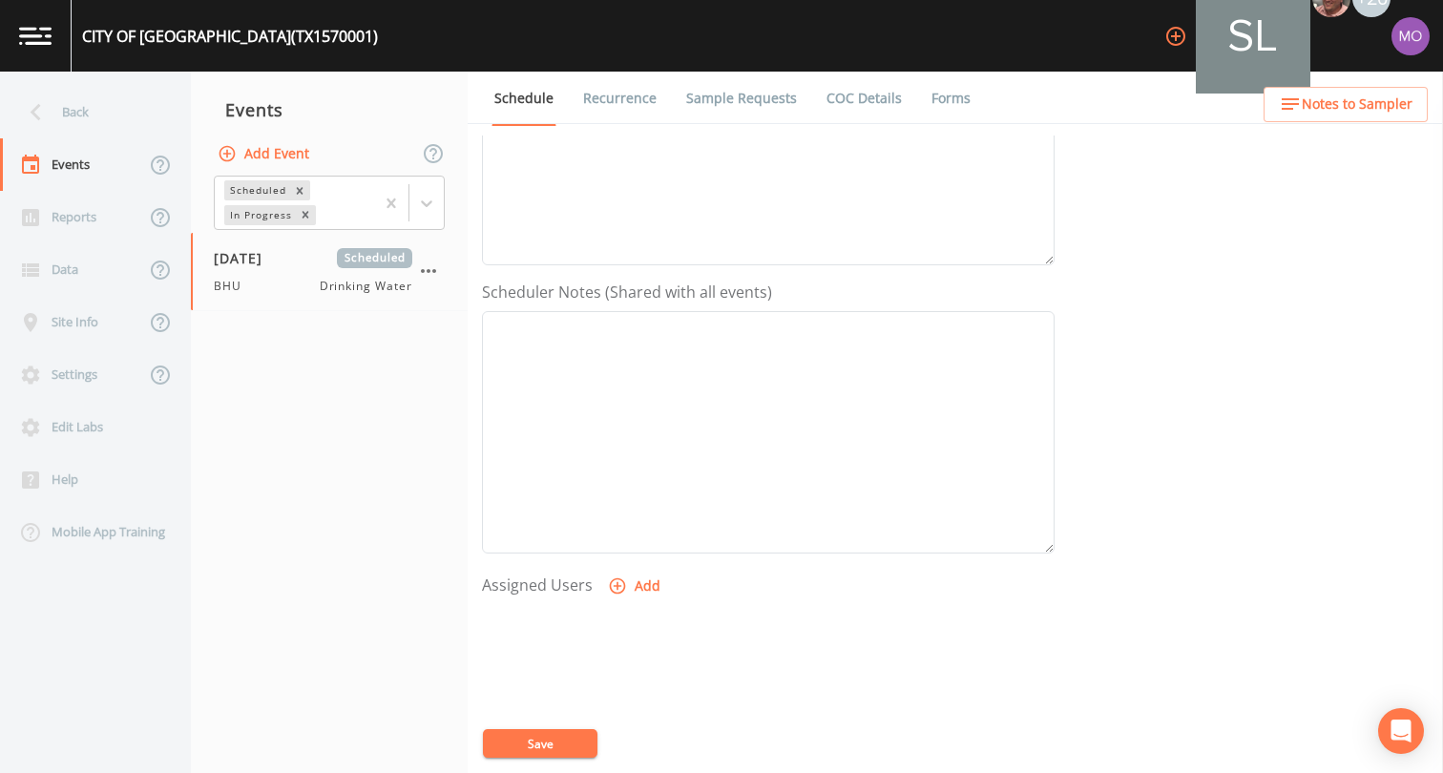
scroll to position [573, 0]
click at [619, 401] on icon "button" at bounding box center [617, 402] width 19 height 19
select select "45f4d696-c607-4709-9609-651d9e892432"
drag, startPoint x: 853, startPoint y: 444, endPoint x: 820, endPoint y: 557, distance: 118.4
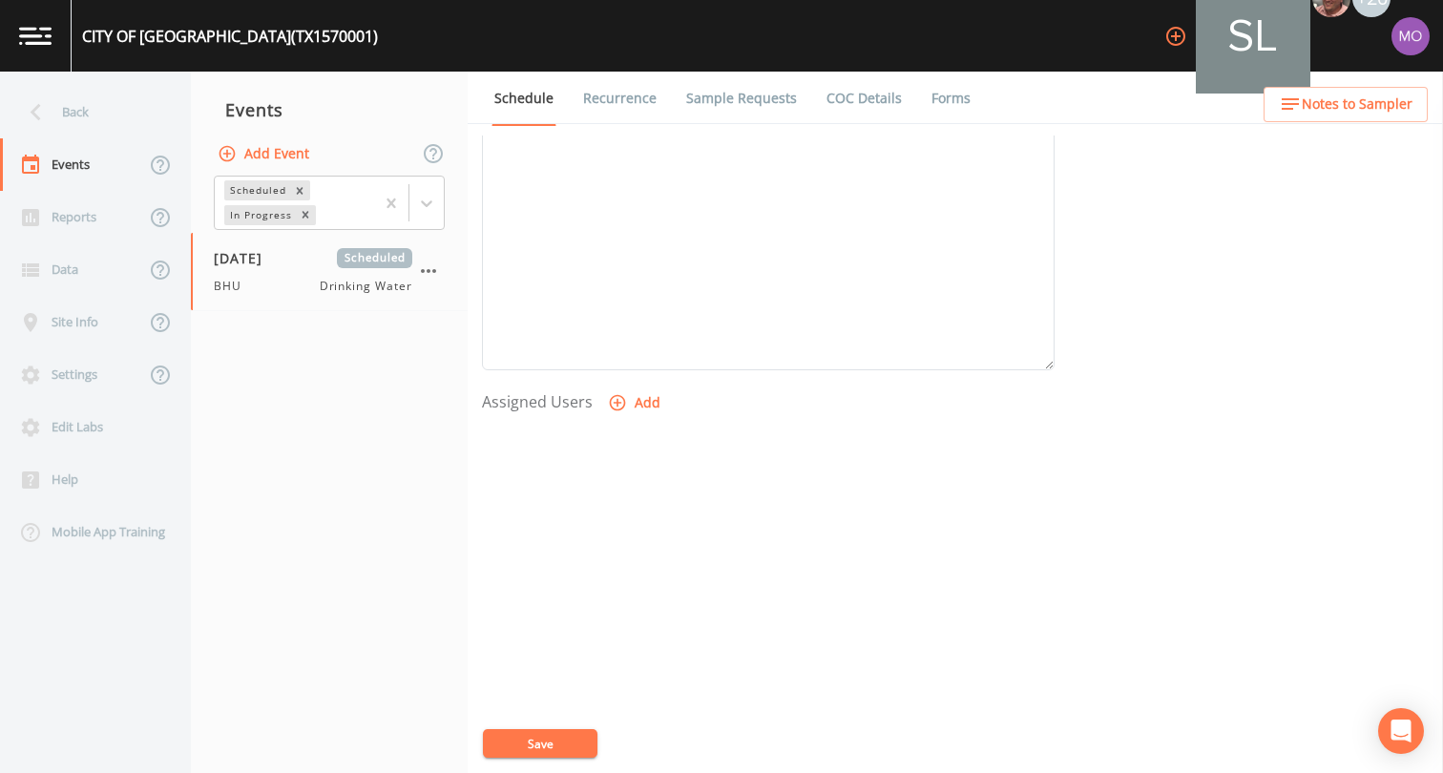
select select
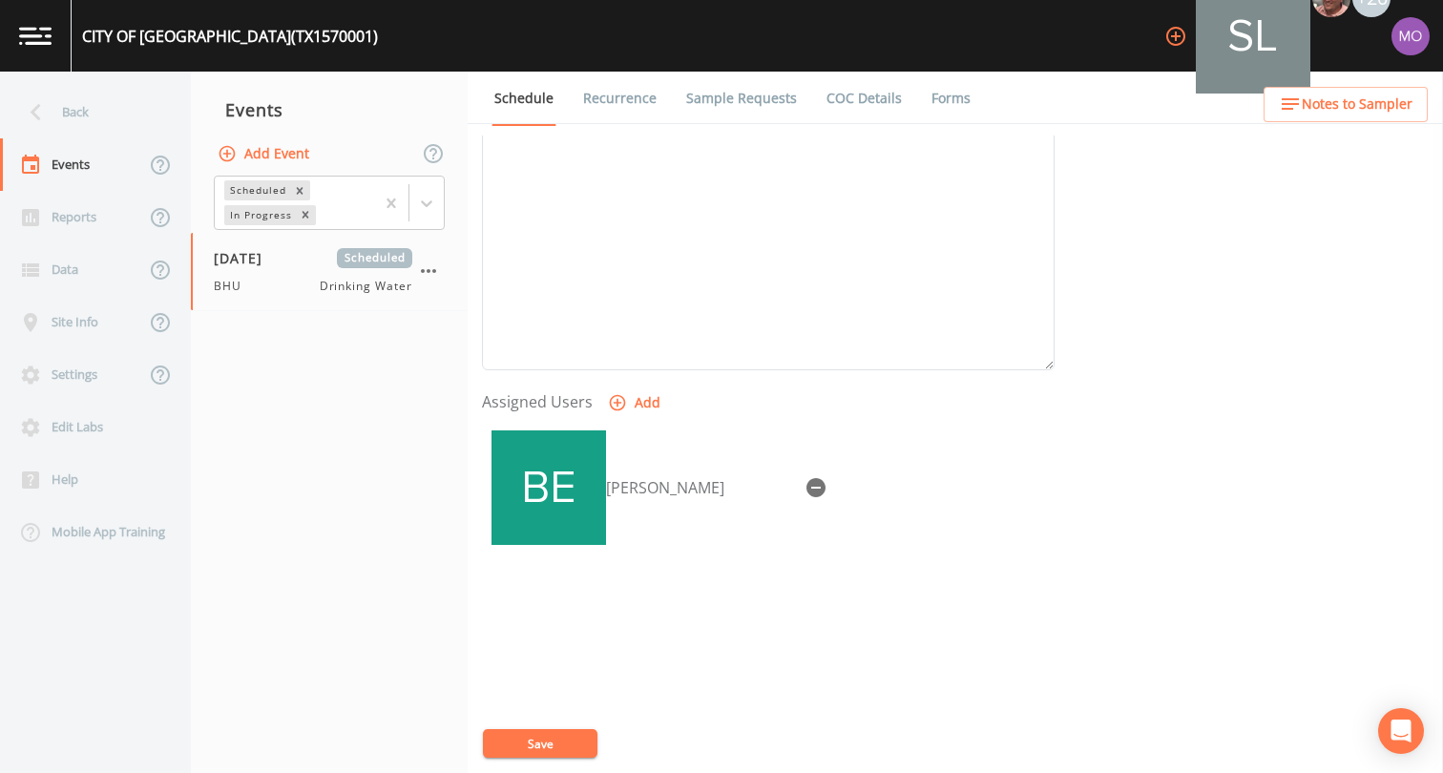
click at [524, 748] on button "Save" at bounding box center [540, 743] width 115 height 29
click at [91, 107] on div "Back" at bounding box center [86, 112] width 172 height 52
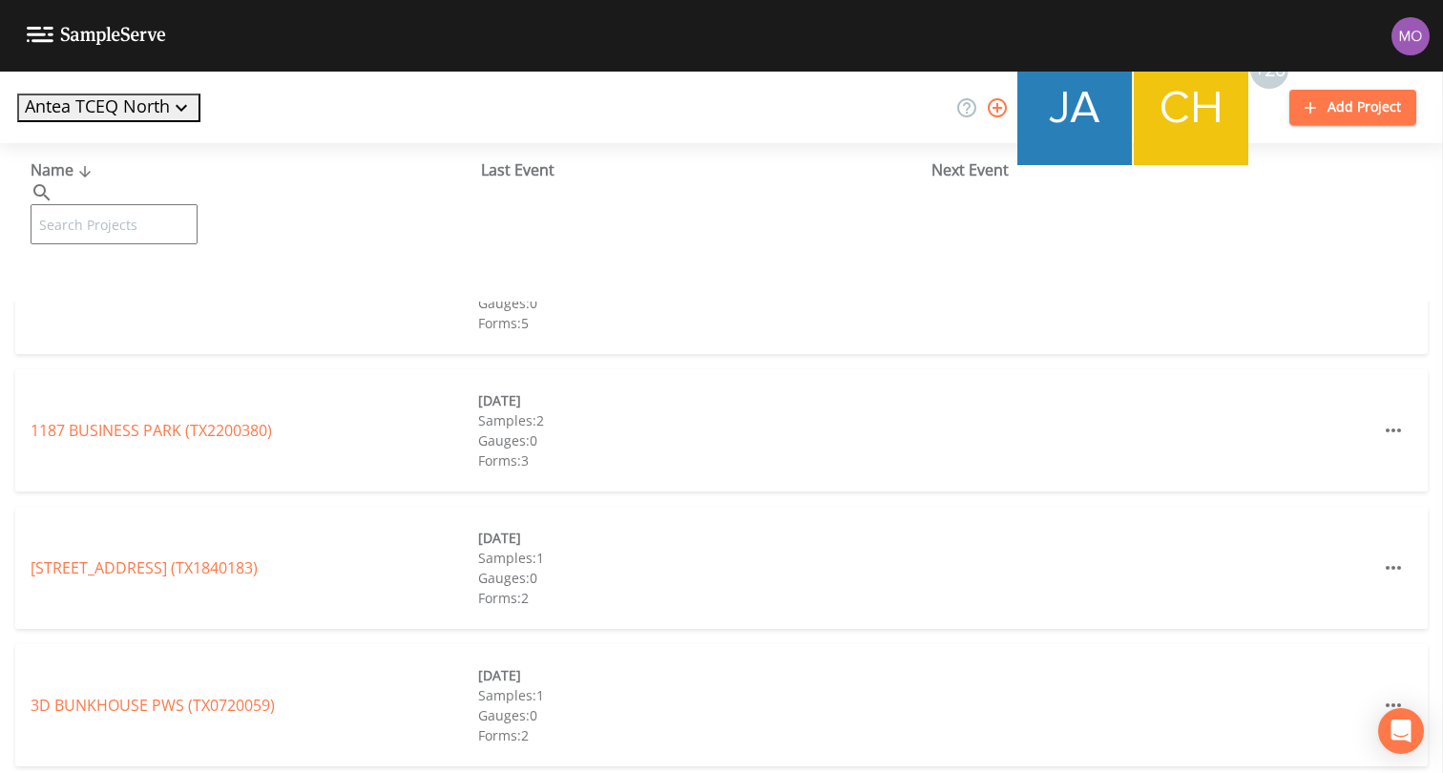
click at [198, 204] on input "text" at bounding box center [114, 224] width 167 height 40
paste input "TX1570018"
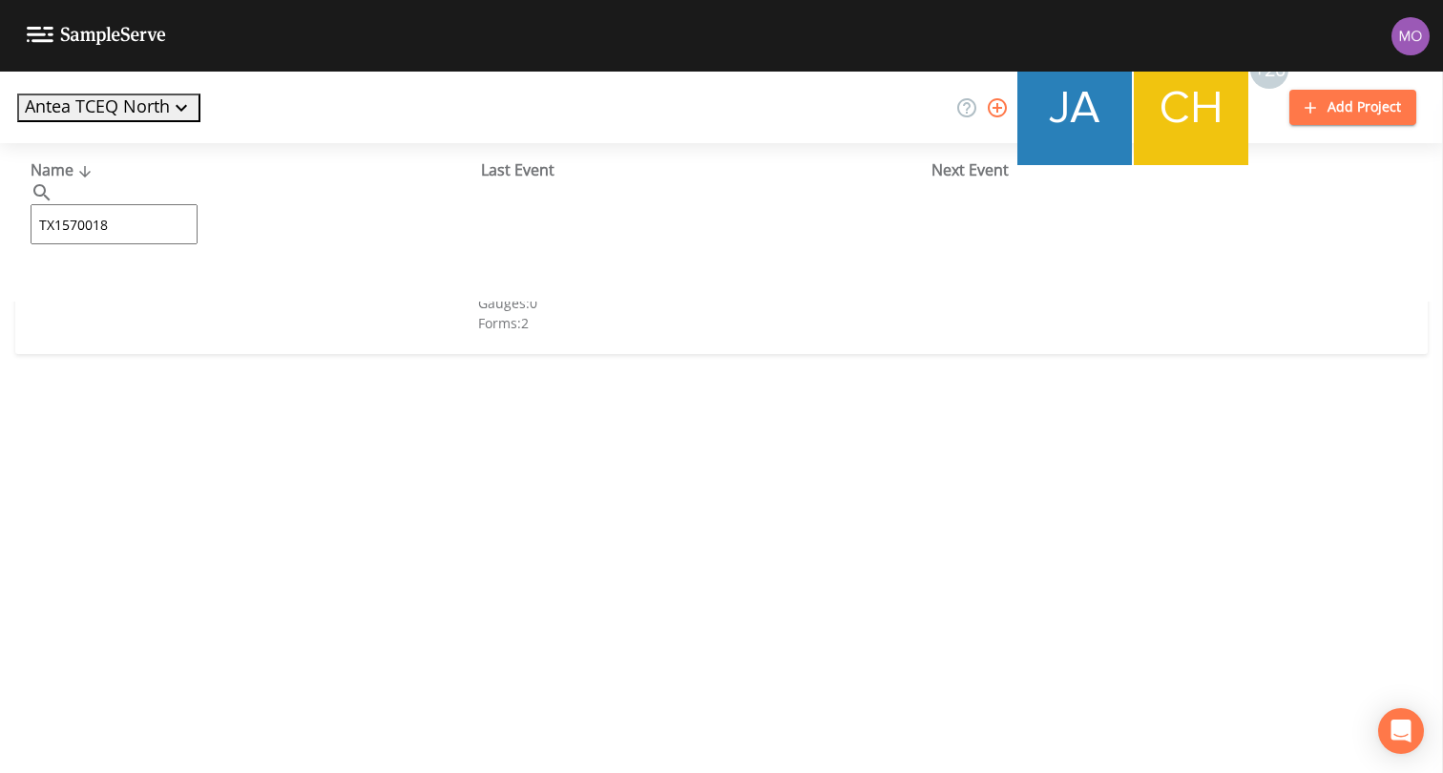
type input "TX1570018"
drag, startPoint x: 102, startPoint y: 294, endPoint x: 306, endPoint y: 175, distance: 236.5
click at [102, 294] on link "HIGH PRAIRIE WATER SUPPLY CORP (TX1570018)" at bounding box center [203, 292] width 345 height 21
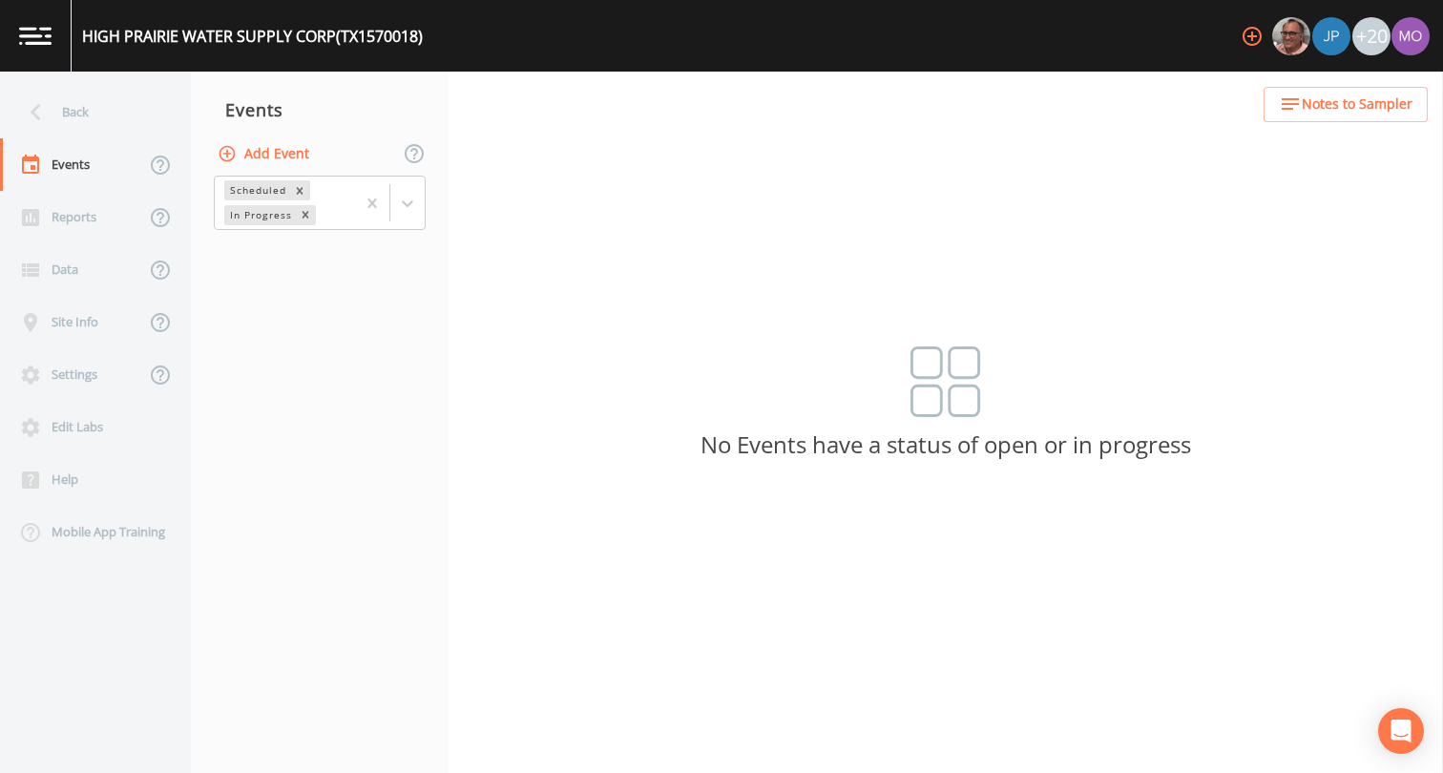
click at [281, 159] on button "Add Event" at bounding box center [265, 153] width 103 height 35
type input "BHU"
type input "[DATE]"
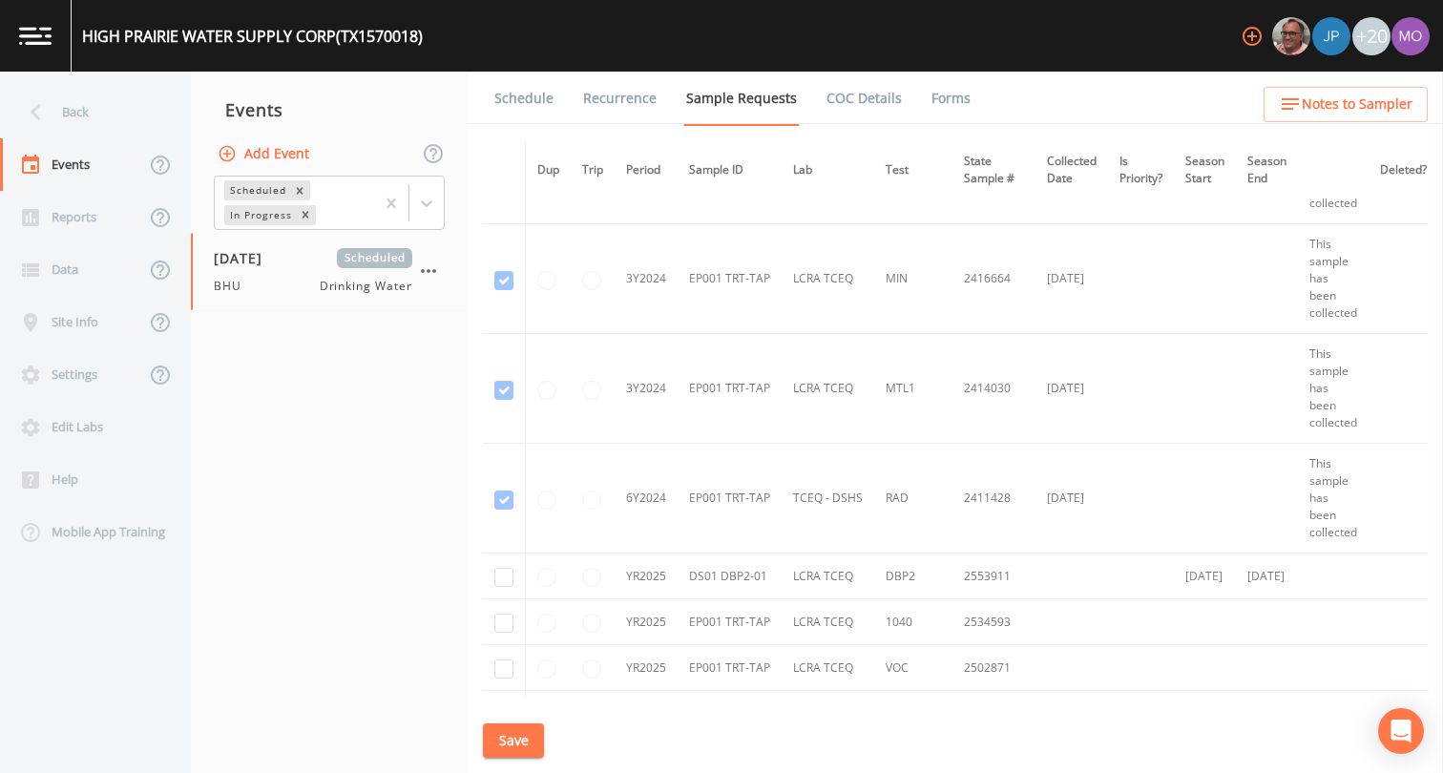
scroll to position [987, 0]
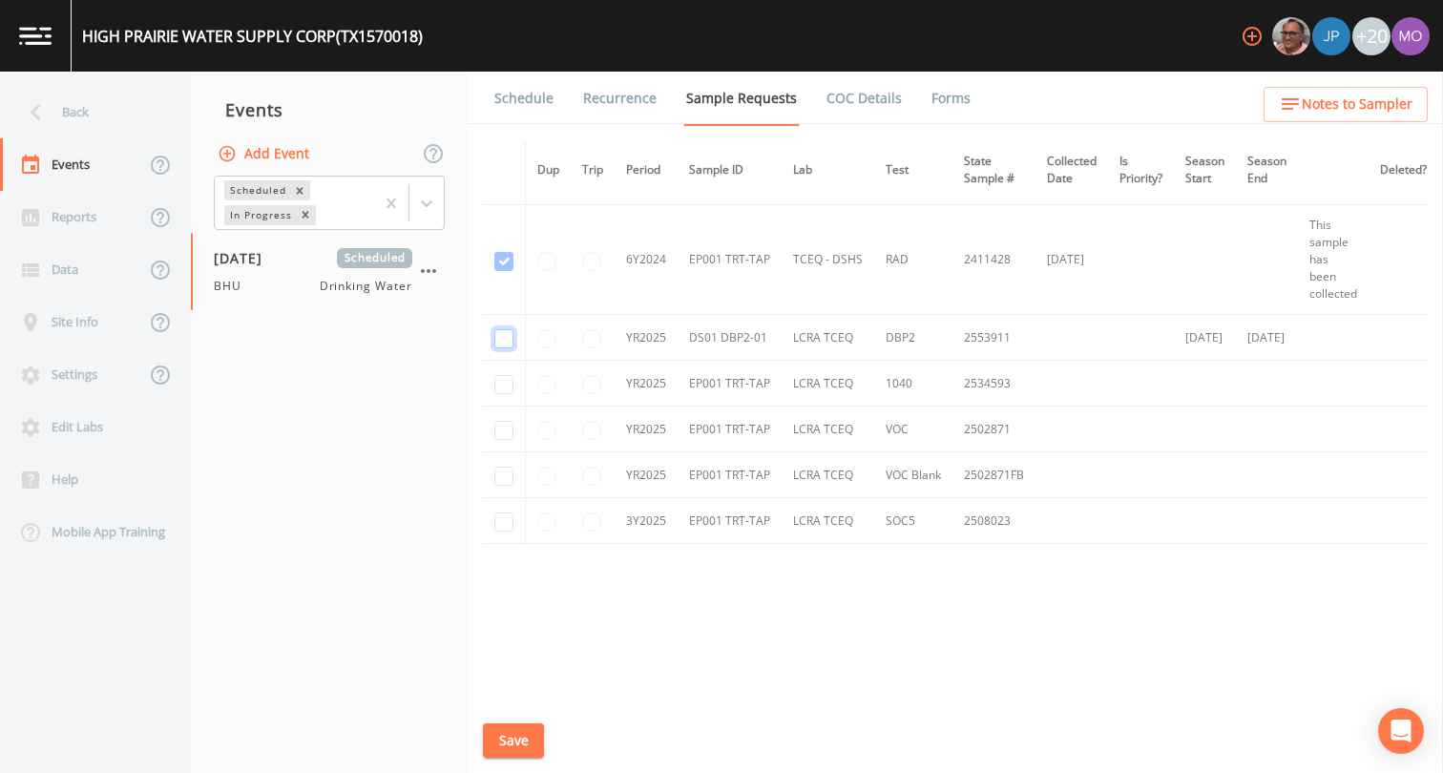
checkbox input "true"
click at [504, 381] on input "checkbox" at bounding box center [503, 384] width 19 height 19
checkbox input "true"
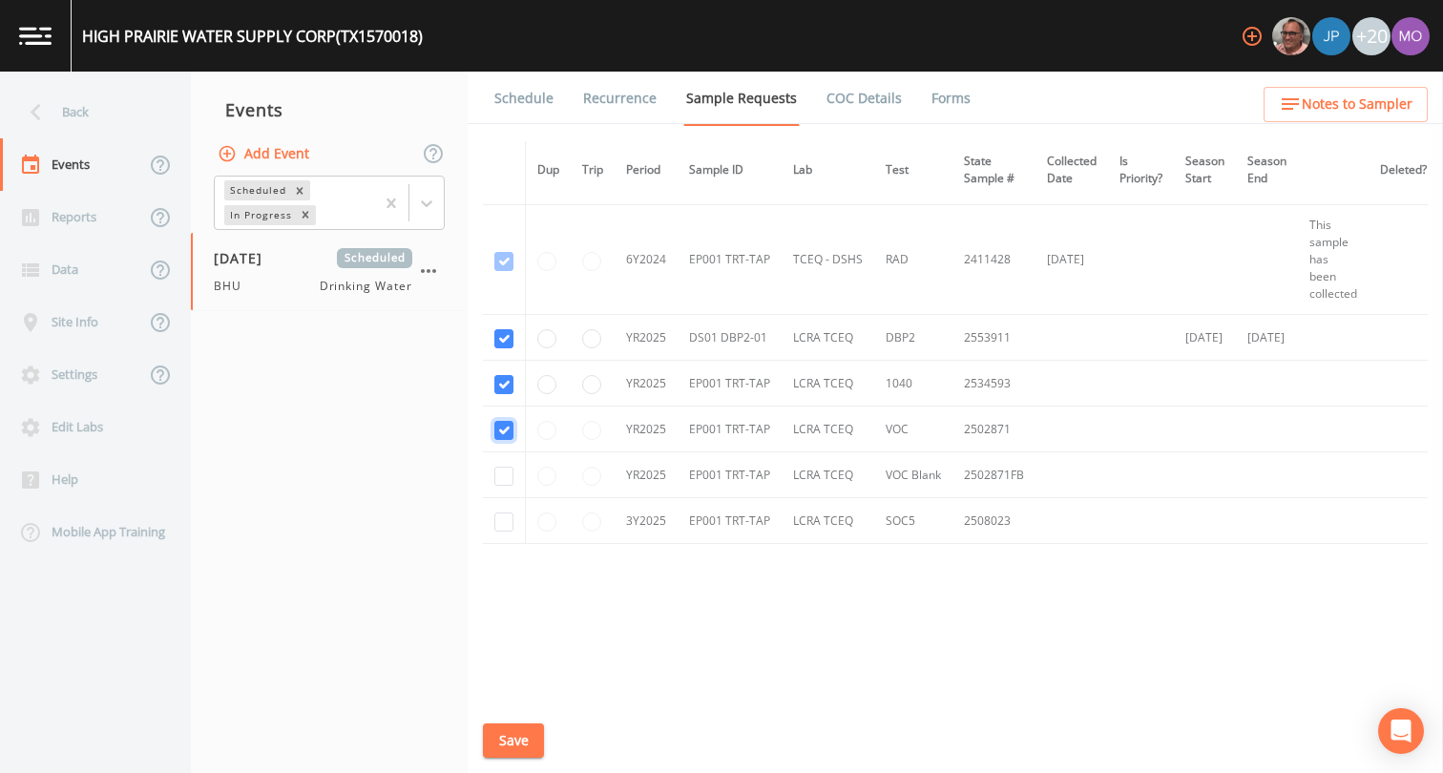
checkbox input "true"
click at [498, 452] on td at bounding box center [504, 475] width 43 height 46
checkbox input "true"
click at [498, 520] on input "checkbox" at bounding box center [503, 522] width 19 height 19
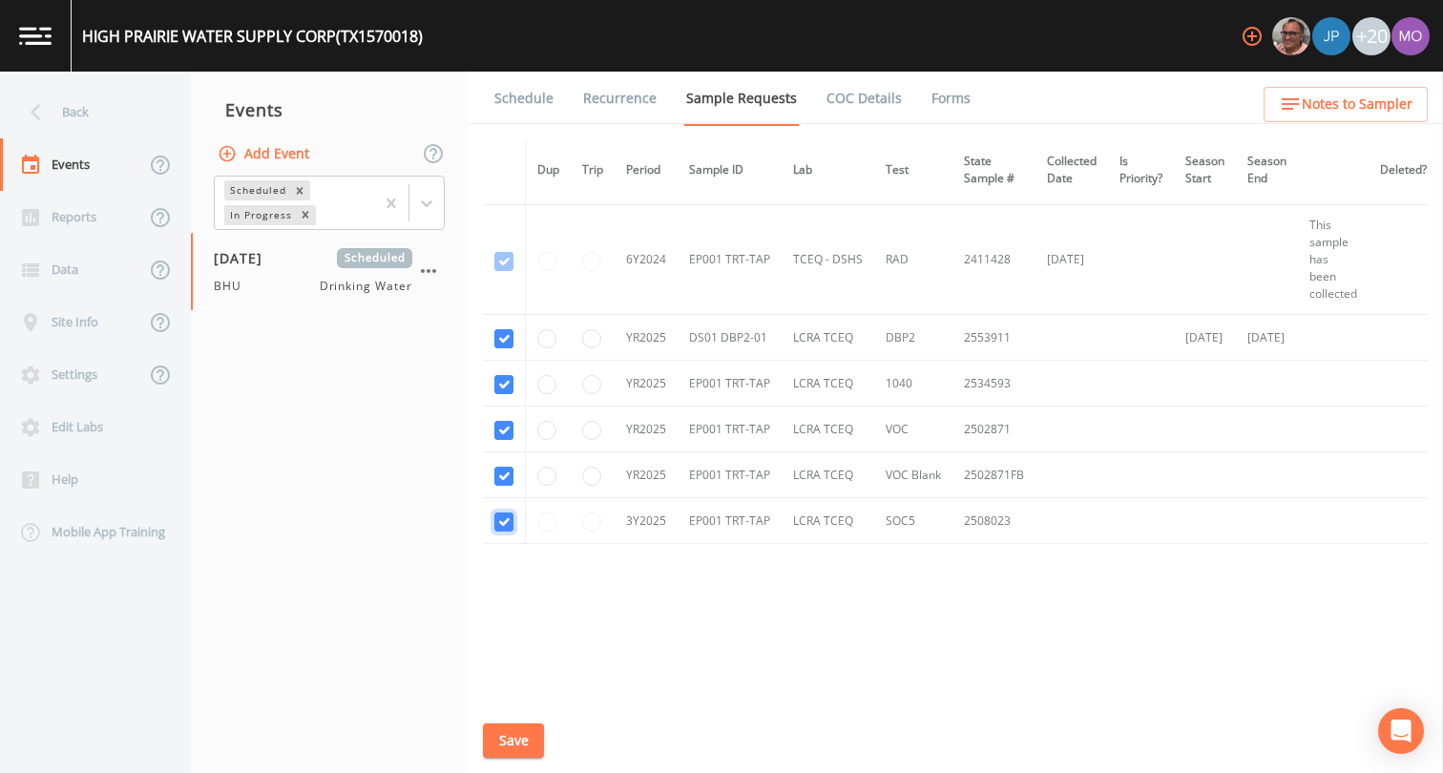
checkbox input "true"
click at [527, 98] on link "Schedule" at bounding box center [524, 98] width 65 height 53
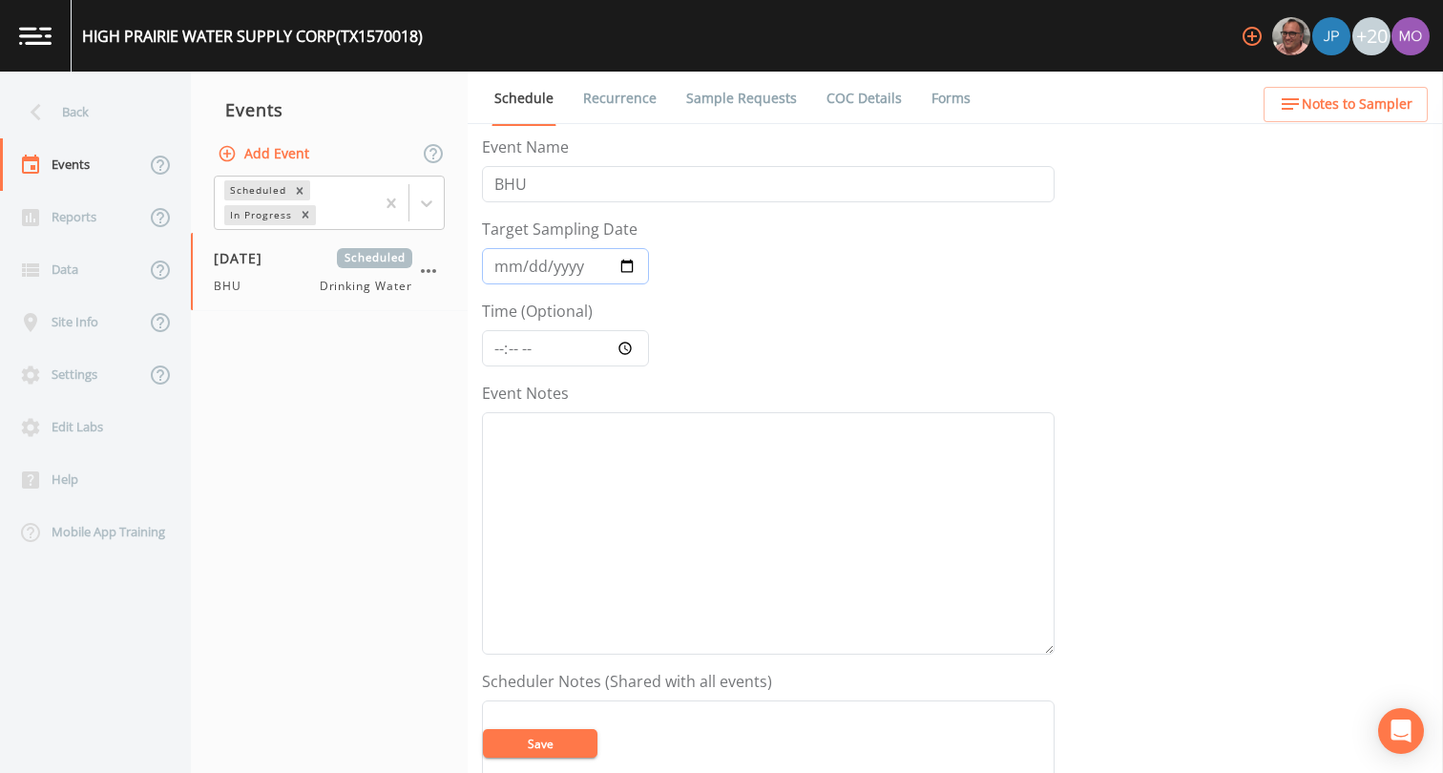
click at [627, 264] on input "[DATE]" at bounding box center [565, 266] width 167 height 36
type input "[DATE]"
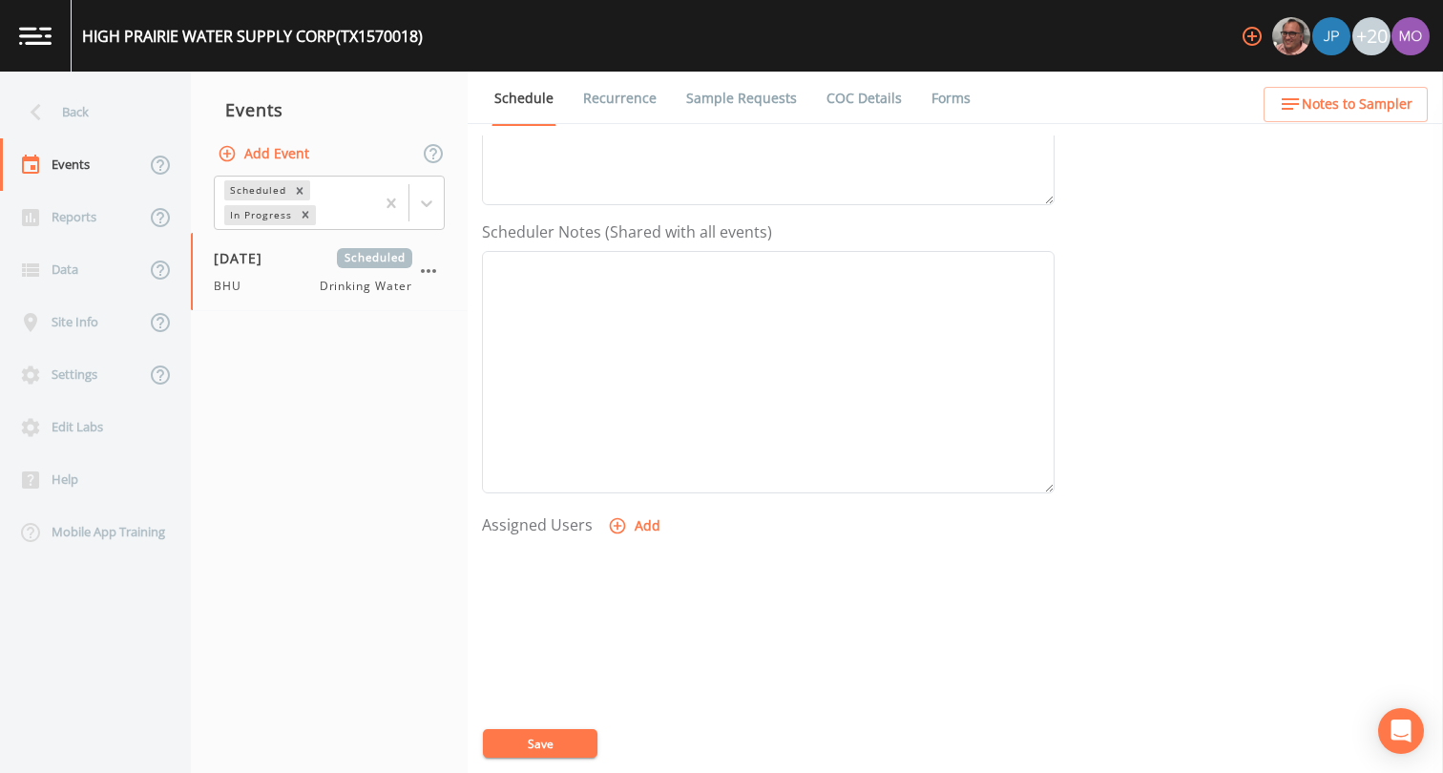
scroll to position [573, 0]
click at [642, 403] on button "Add" at bounding box center [636, 403] width 64 height 35
select select "45f4d696-c607-4709-9609-651d9e892432"
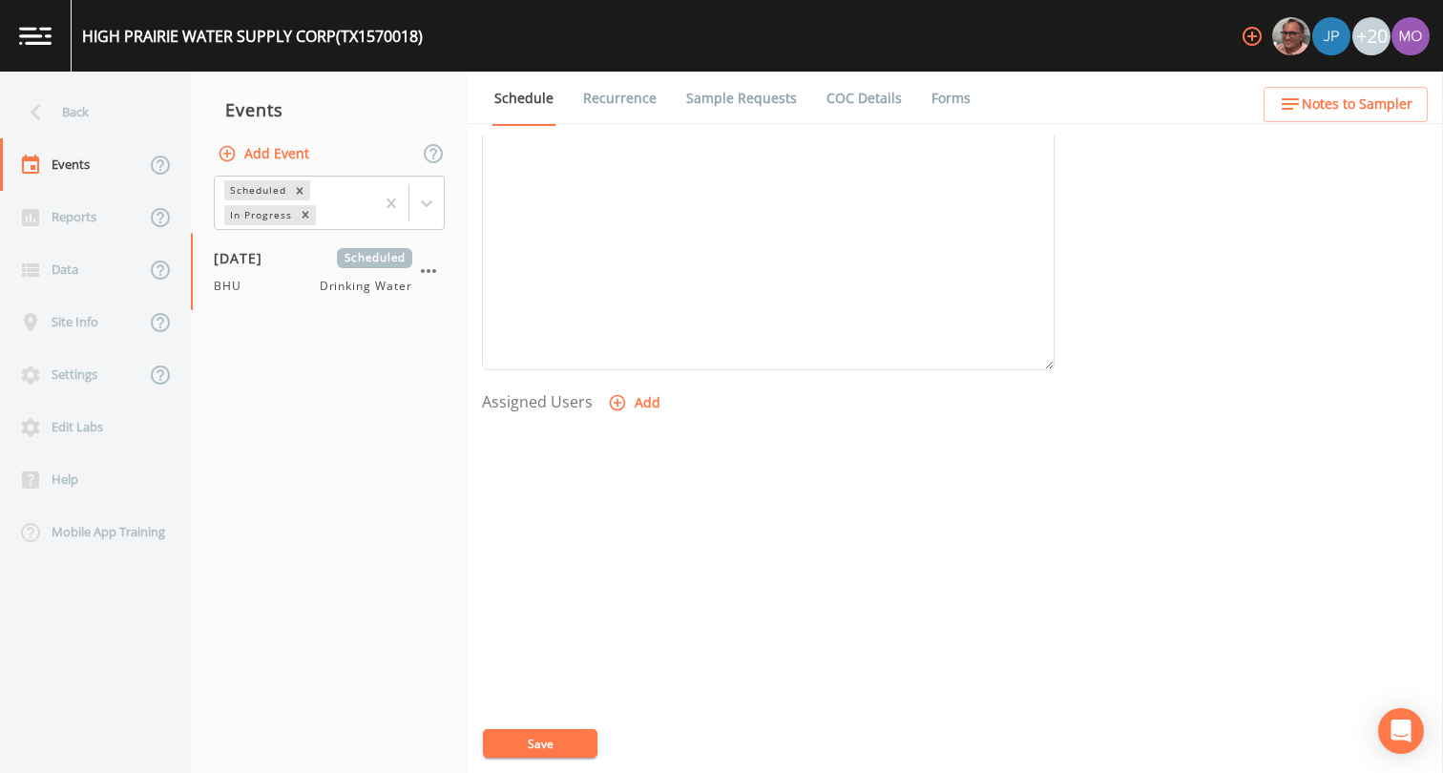
select select
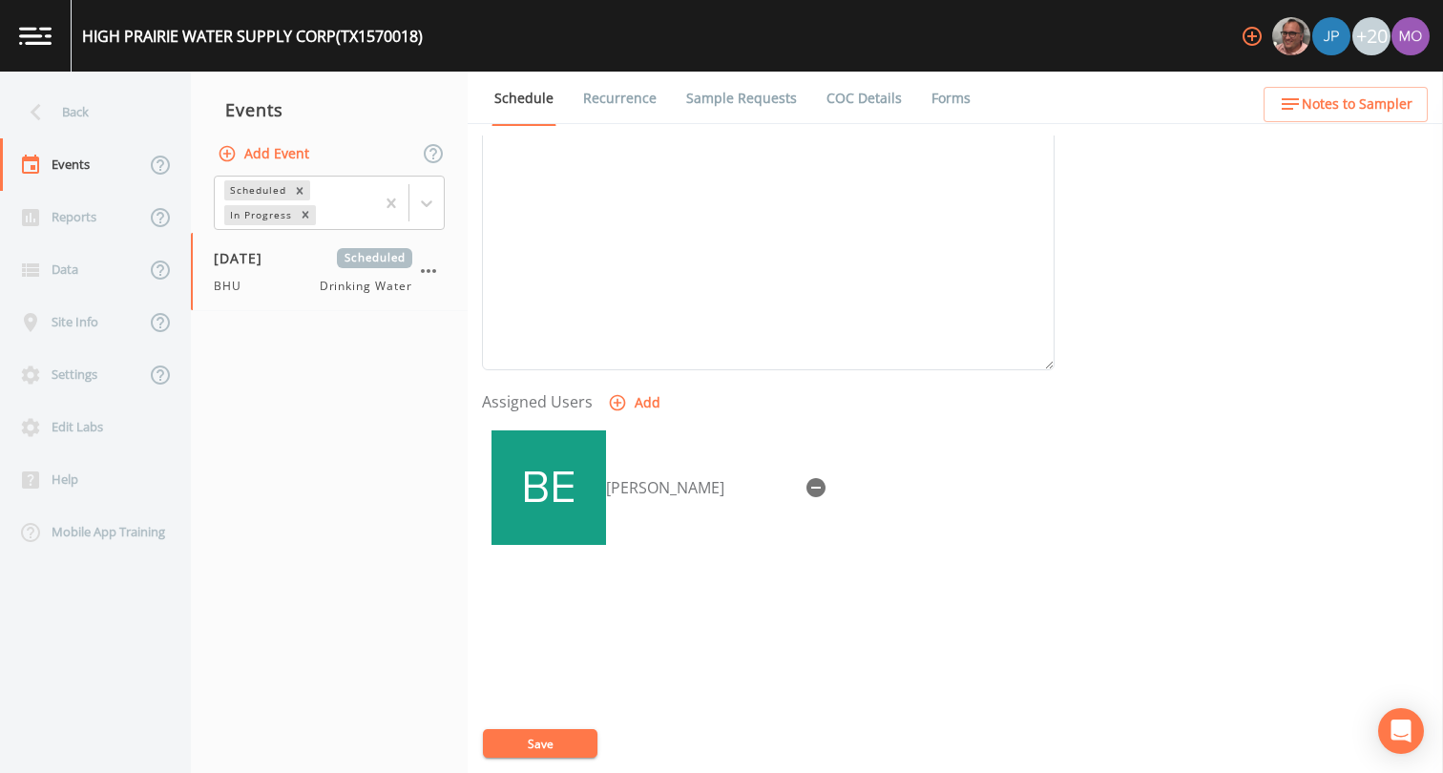
click at [528, 739] on button "Save" at bounding box center [540, 743] width 115 height 29
click at [726, 94] on link "Sample Requests" at bounding box center [741, 98] width 116 height 53
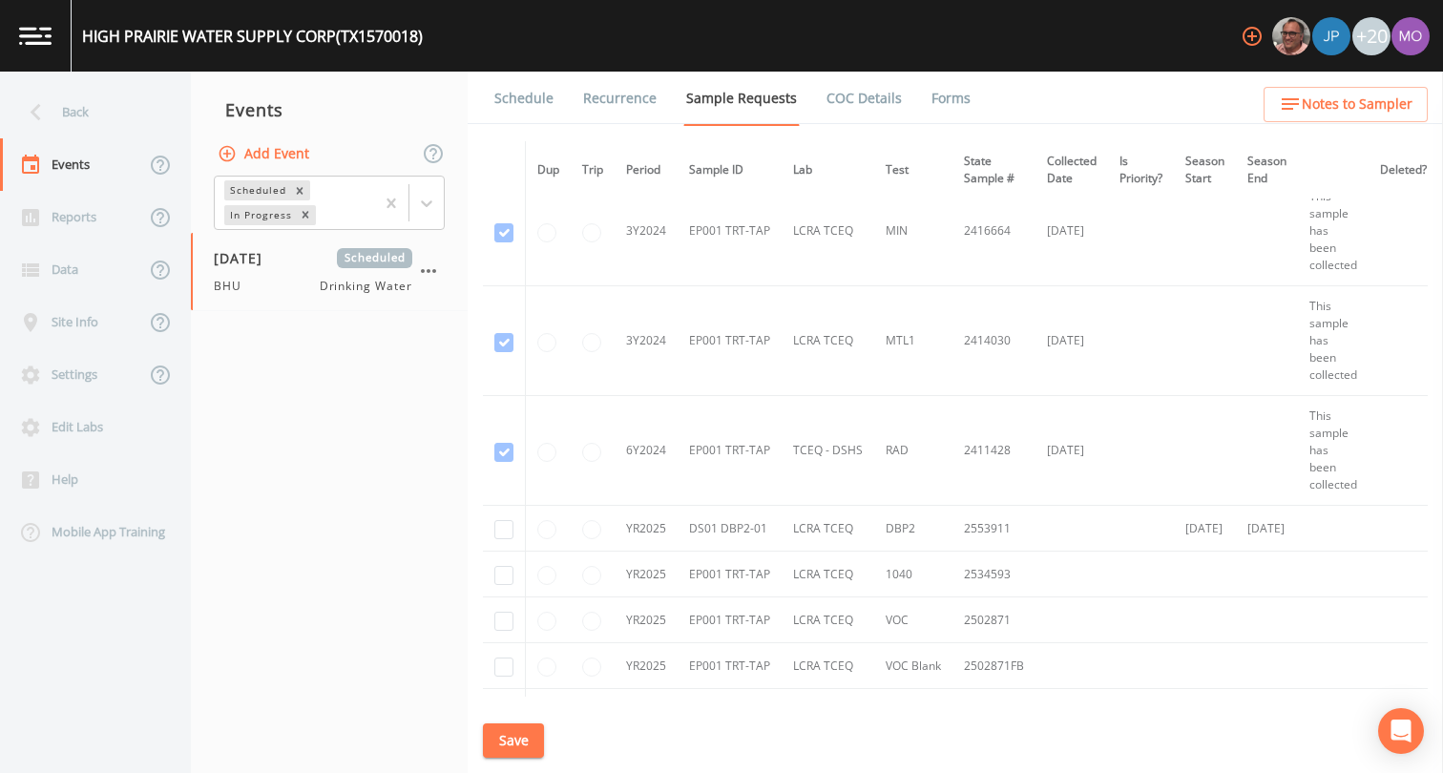
scroll to position [987, 0]
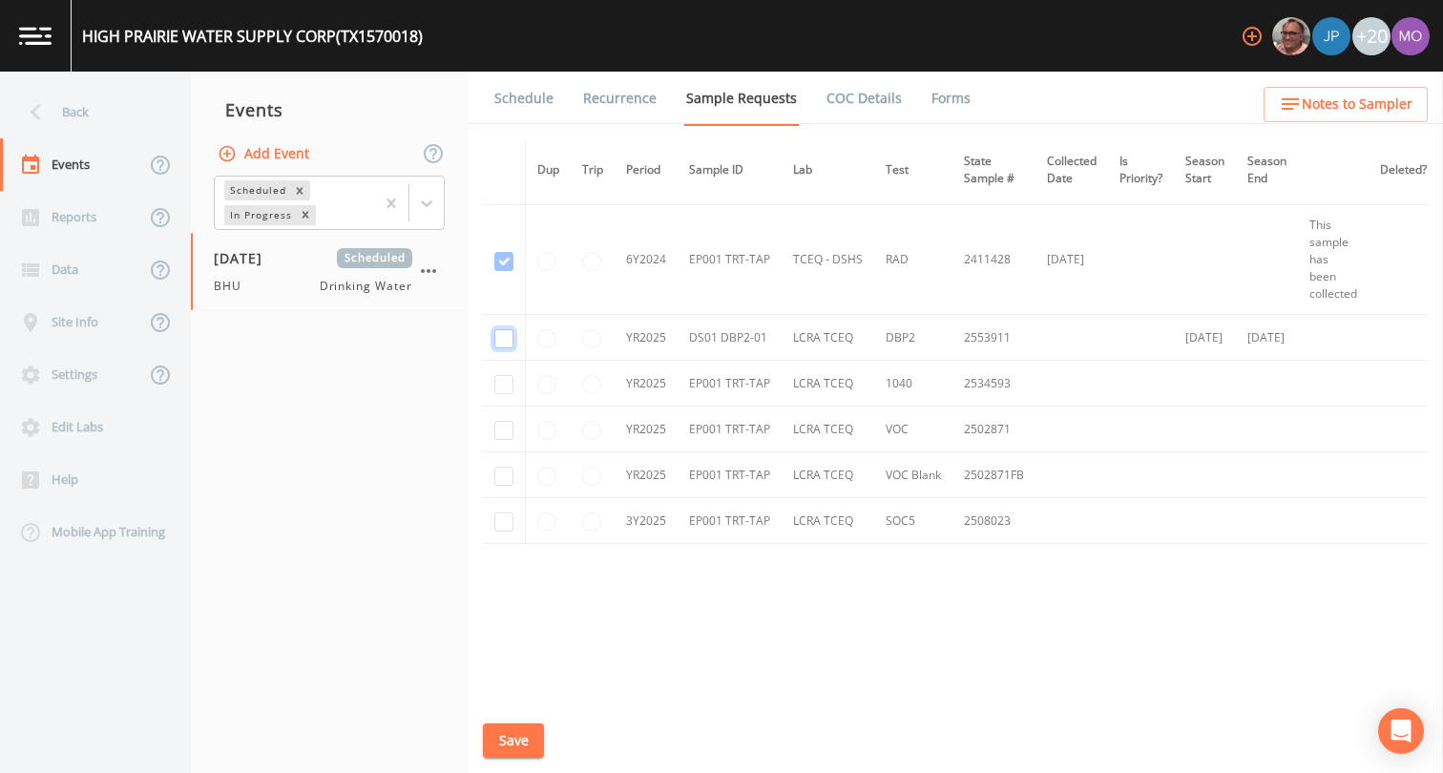
checkbox input "true"
click at [504, 376] on input "checkbox" at bounding box center [503, 384] width 19 height 19
checkbox input "true"
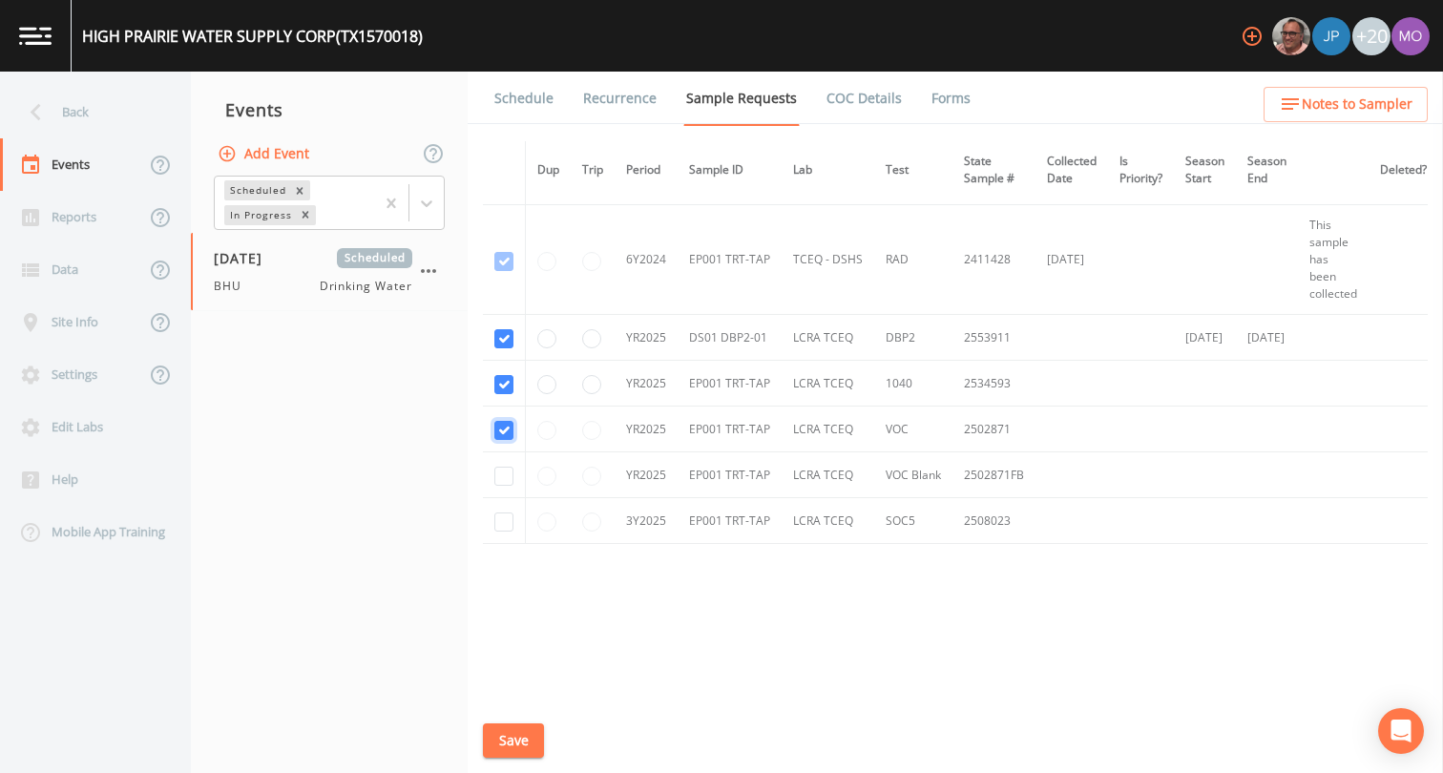
checkbox input "true"
click at [500, 521] on input "checkbox" at bounding box center [503, 522] width 19 height 19
checkbox input "true"
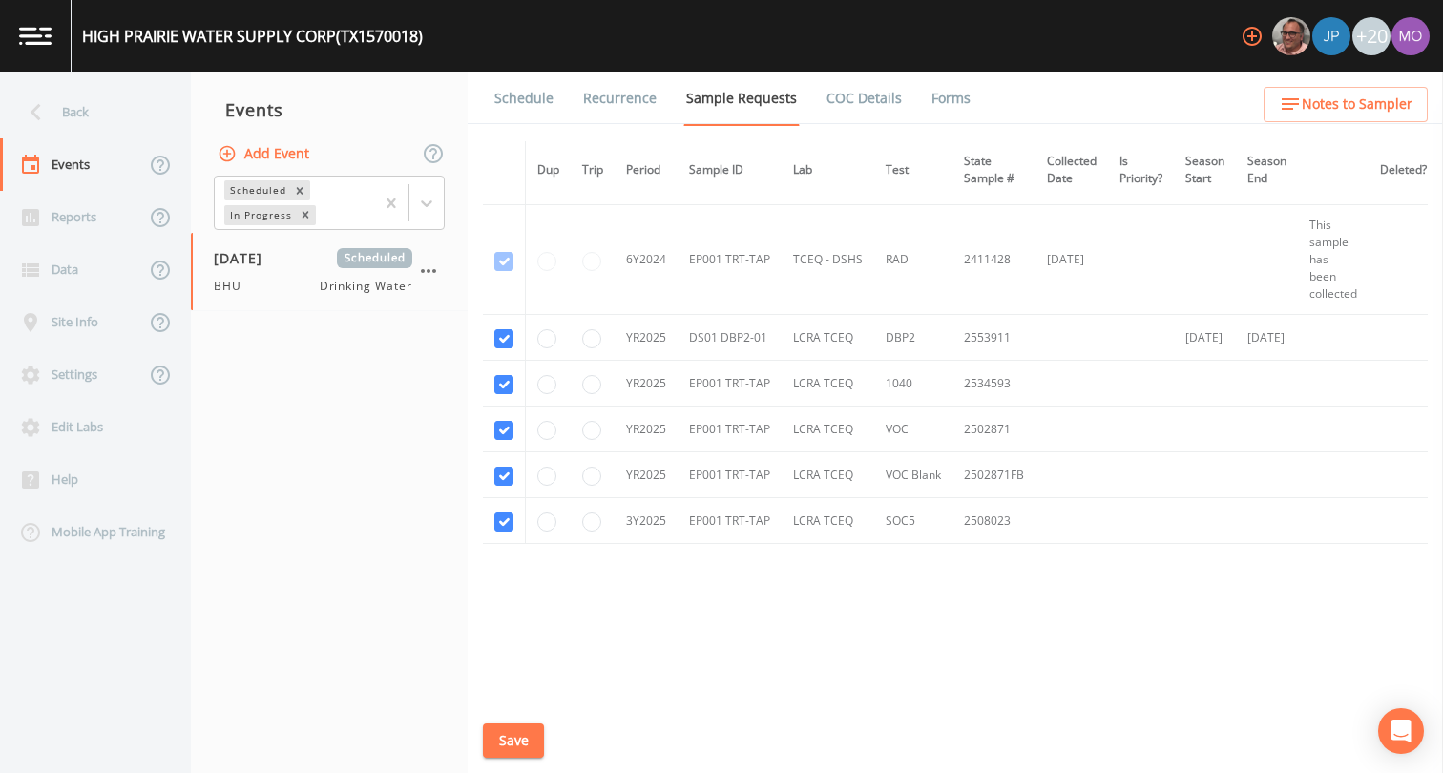
click at [511, 730] on button "Save" at bounding box center [513, 740] width 61 height 35
click at [530, 93] on link "Schedule" at bounding box center [524, 98] width 65 height 53
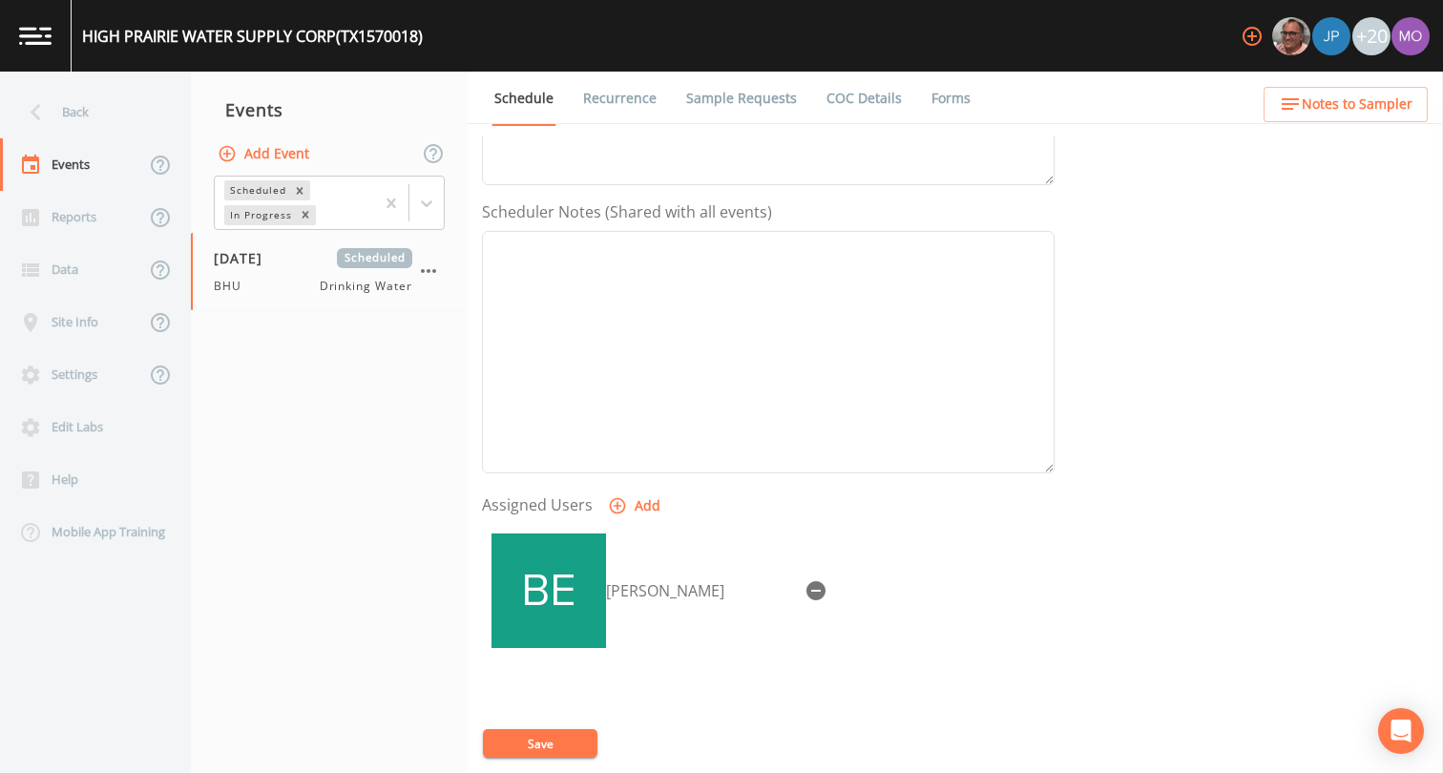
scroll to position [483, 0]
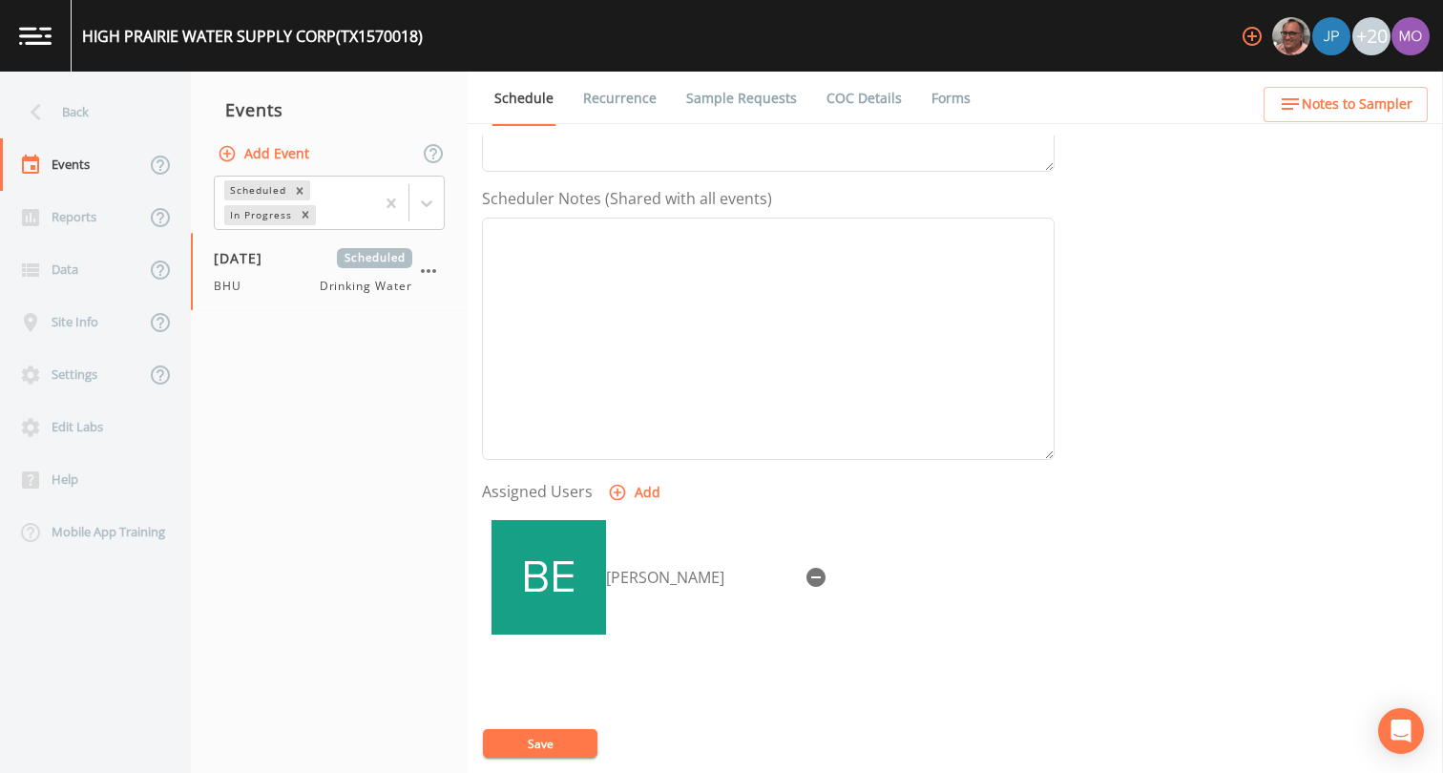
click at [534, 729] on button "Save" at bounding box center [540, 743] width 115 height 29
drag, startPoint x: 197, startPoint y: 117, endPoint x: 86, endPoint y: 104, distance: 111.5
click at [86, 104] on div "Back" at bounding box center [86, 112] width 172 height 52
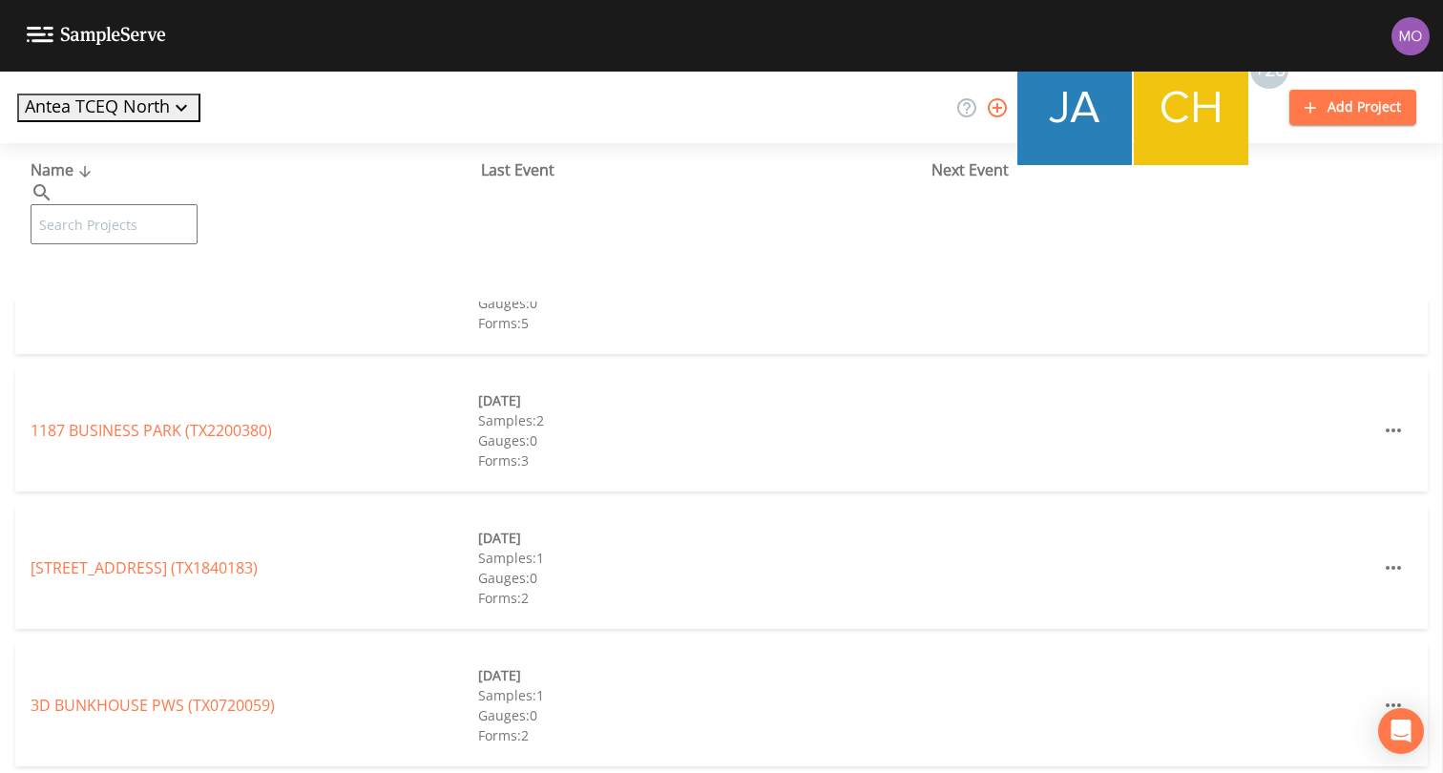
click at [122, 204] on input "text" at bounding box center [114, 224] width 167 height 40
paste input "TX1570004"
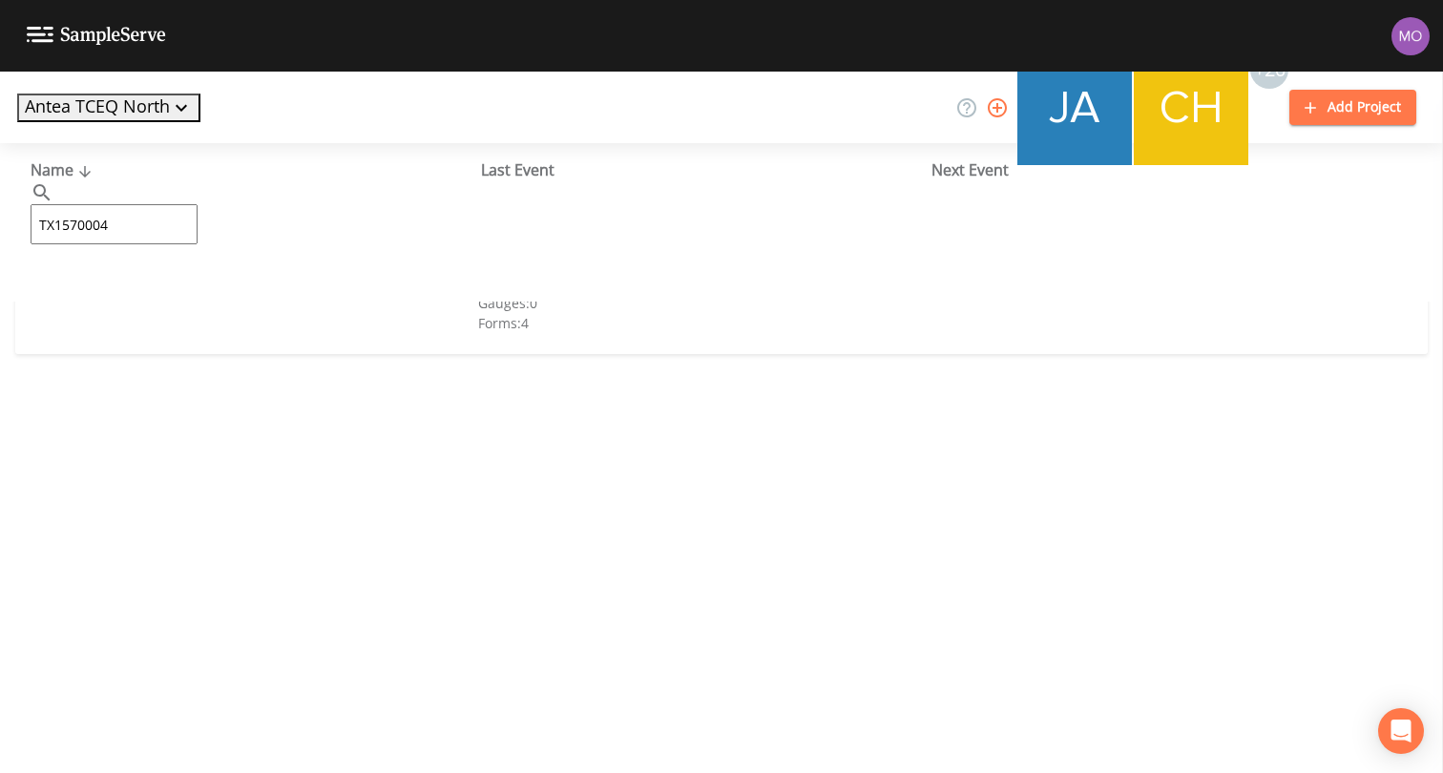
type input "TX1570004"
click at [118, 288] on link "[GEOGRAPHIC_DATA][PERSON_NAME] (TX1570004)" at bounding box center [183, 292] width 305 height 21
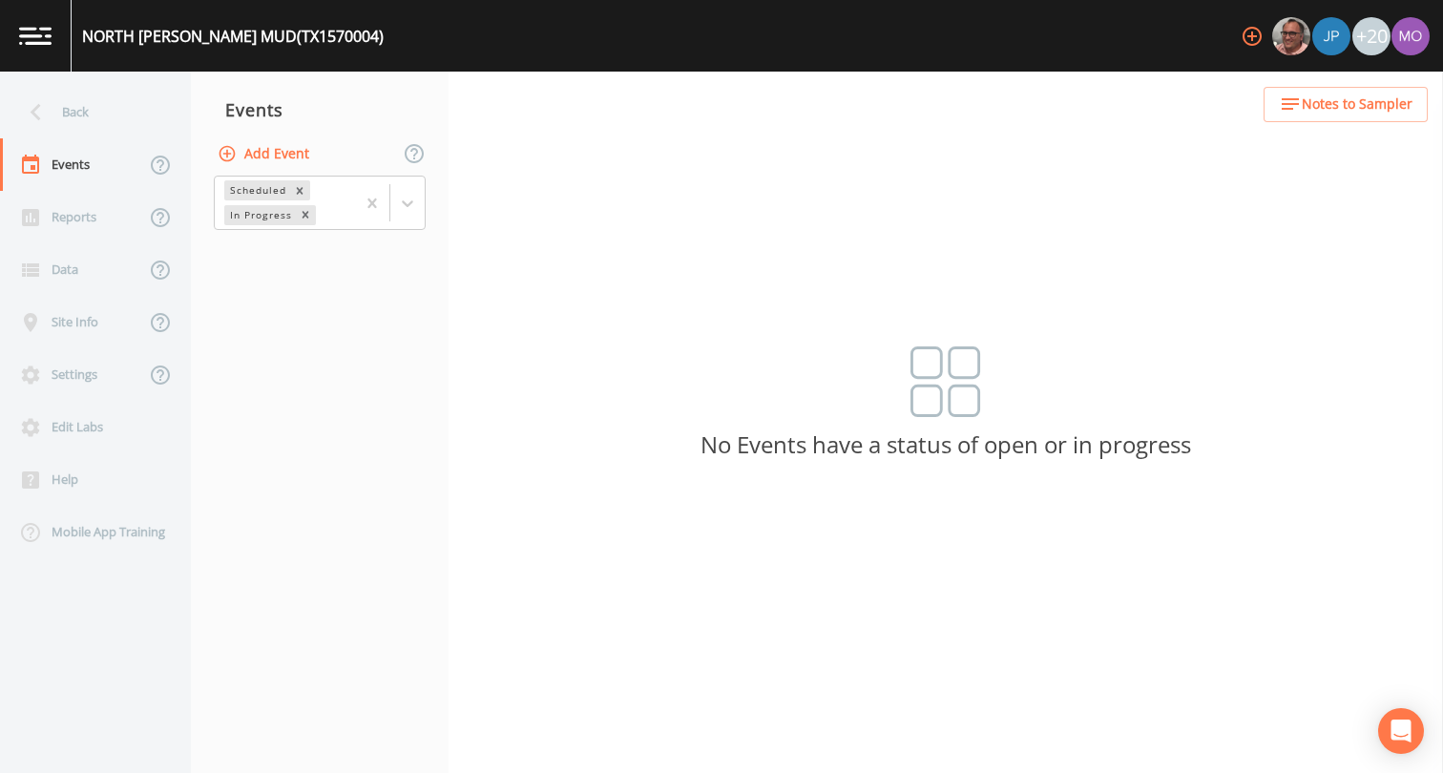
click at [270, 157] on button "Add Event" at bounding box center [265, 153] width 103 height 35
type input "BHU"
type input "[DATE]"
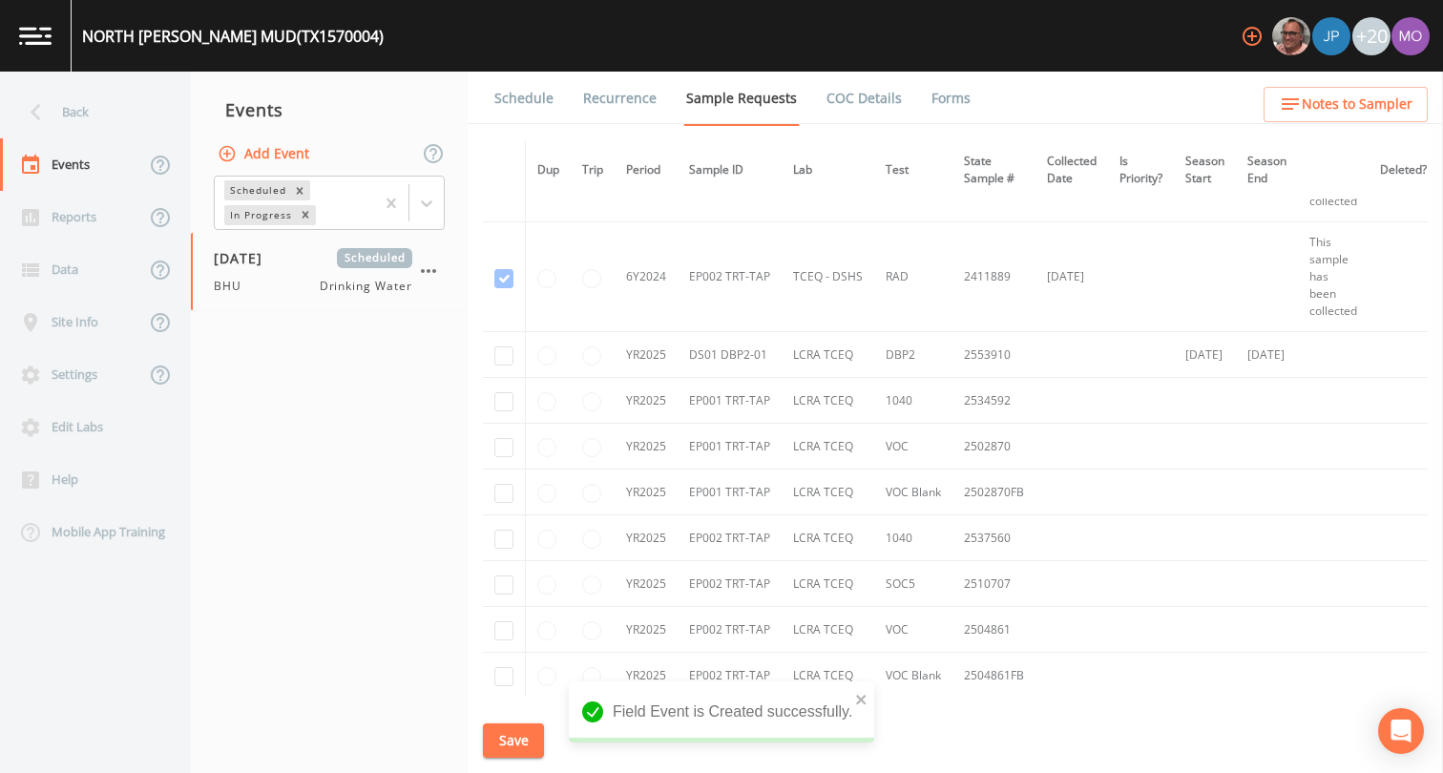
scroll to position [2073, 0]
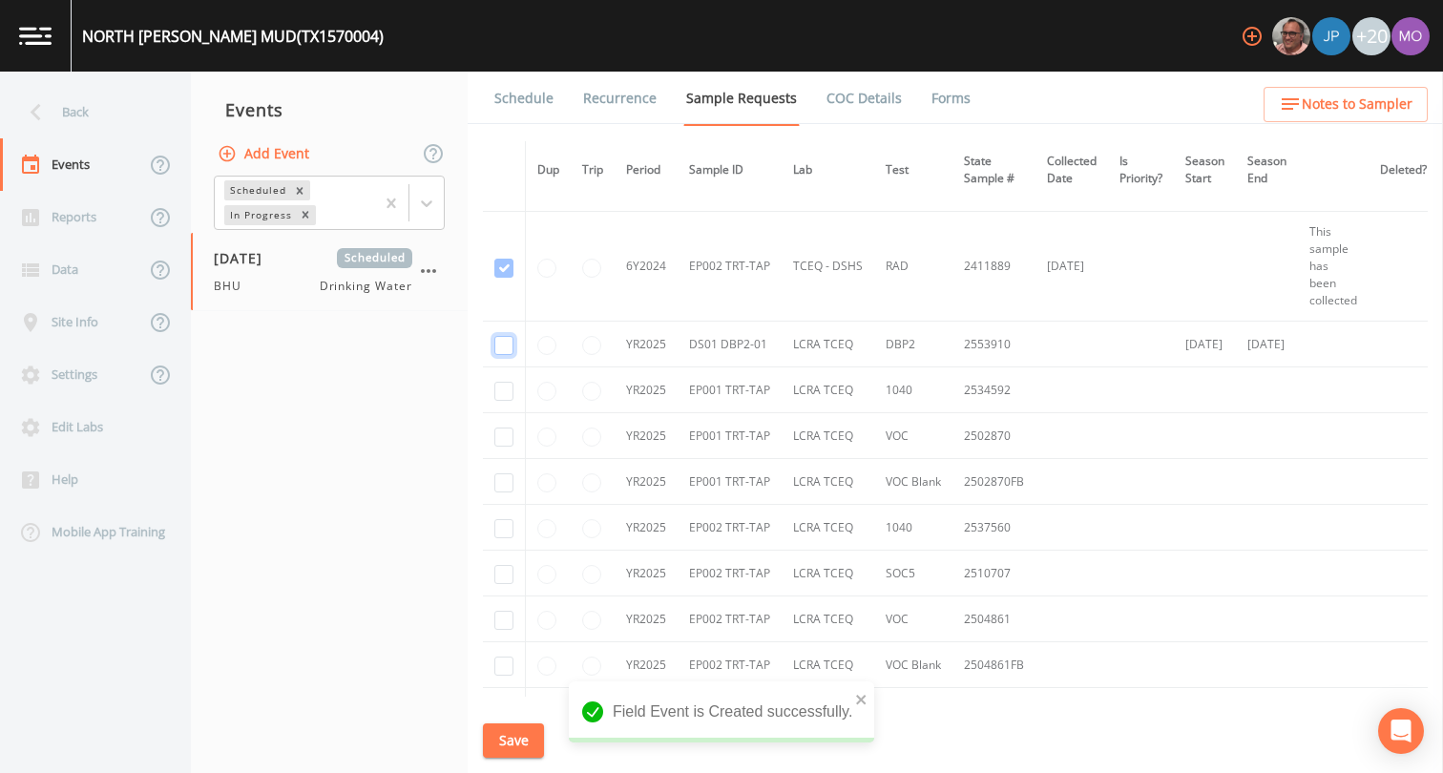
checkbox input "true"
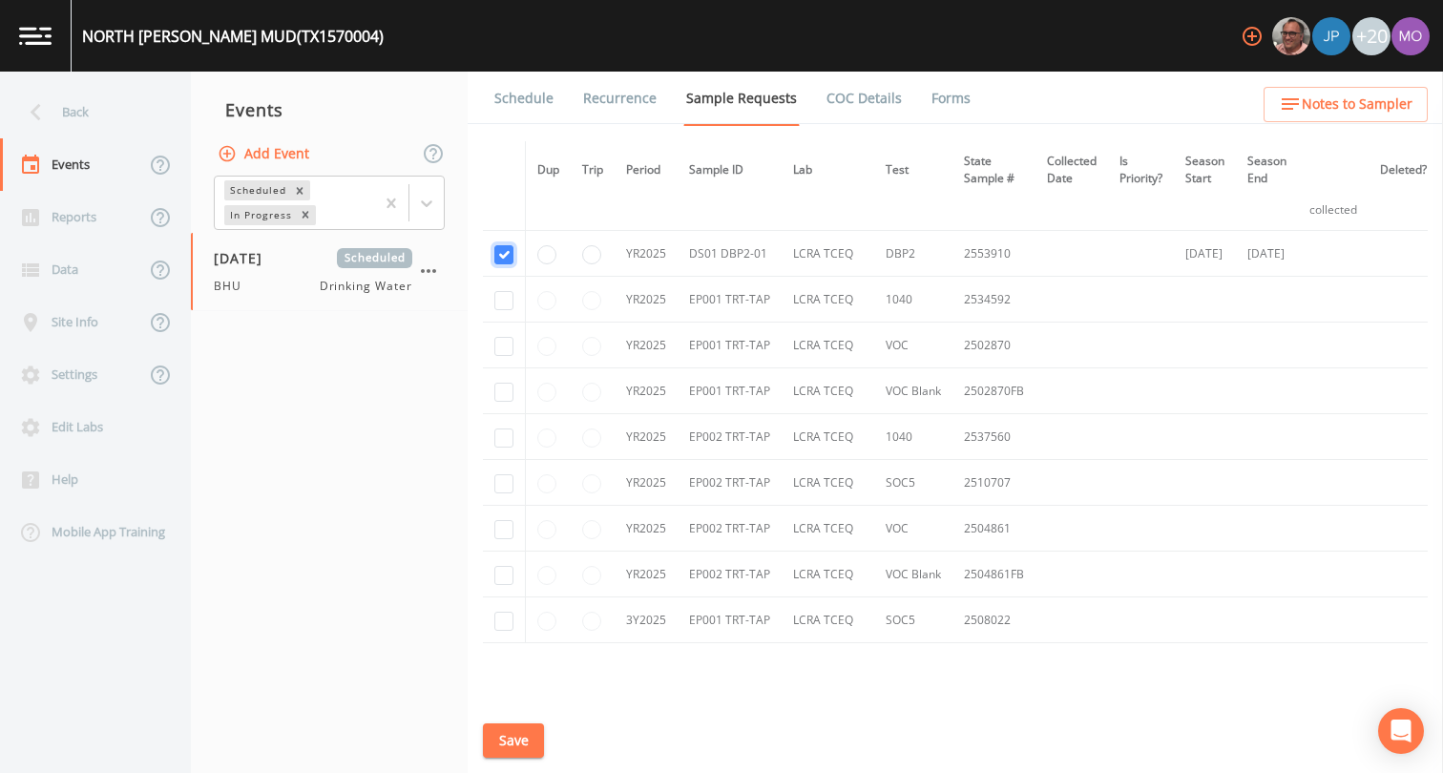
scroll to position [2140, 0]
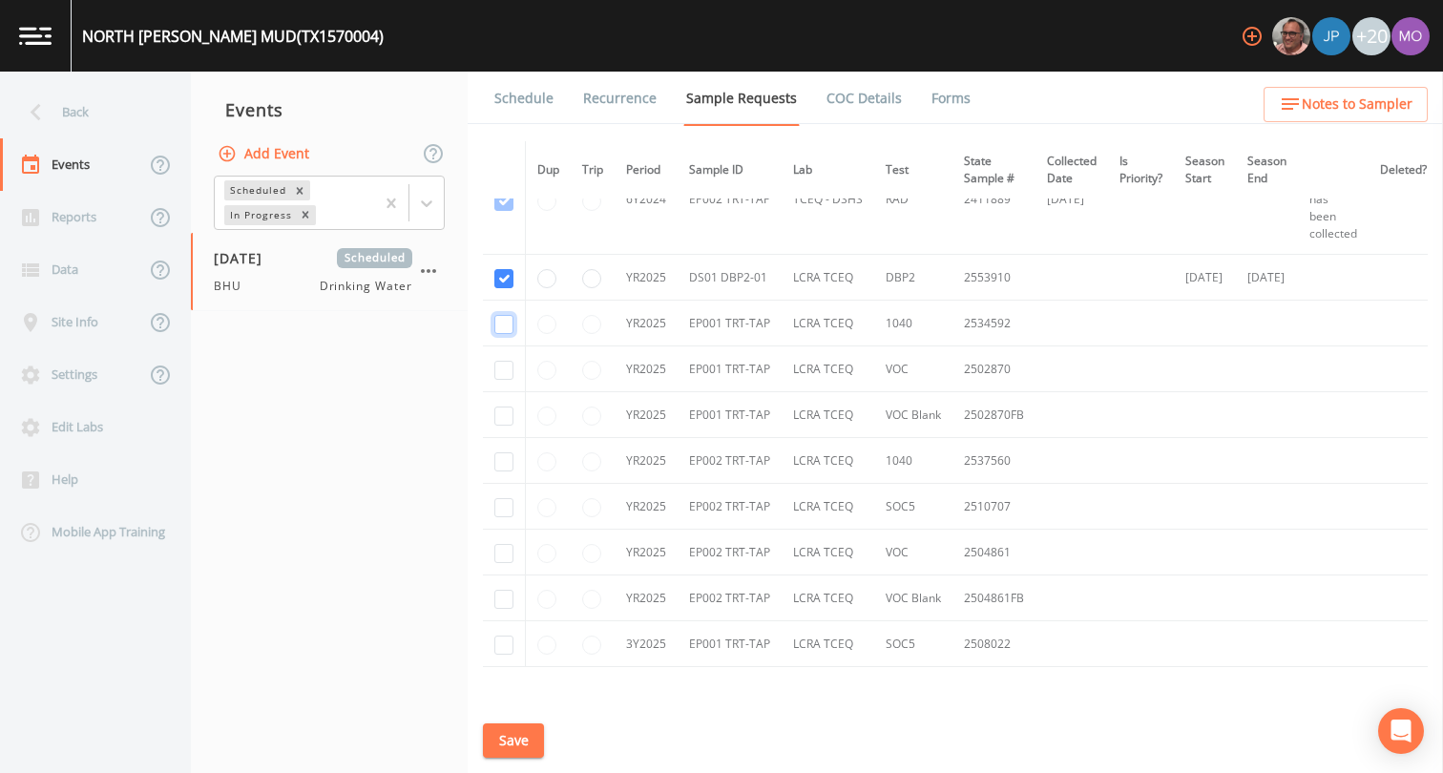
click at [498, 324] on input "checkbox" at bounding box center [503, 324] width 19 height 19
checkbox input "true"
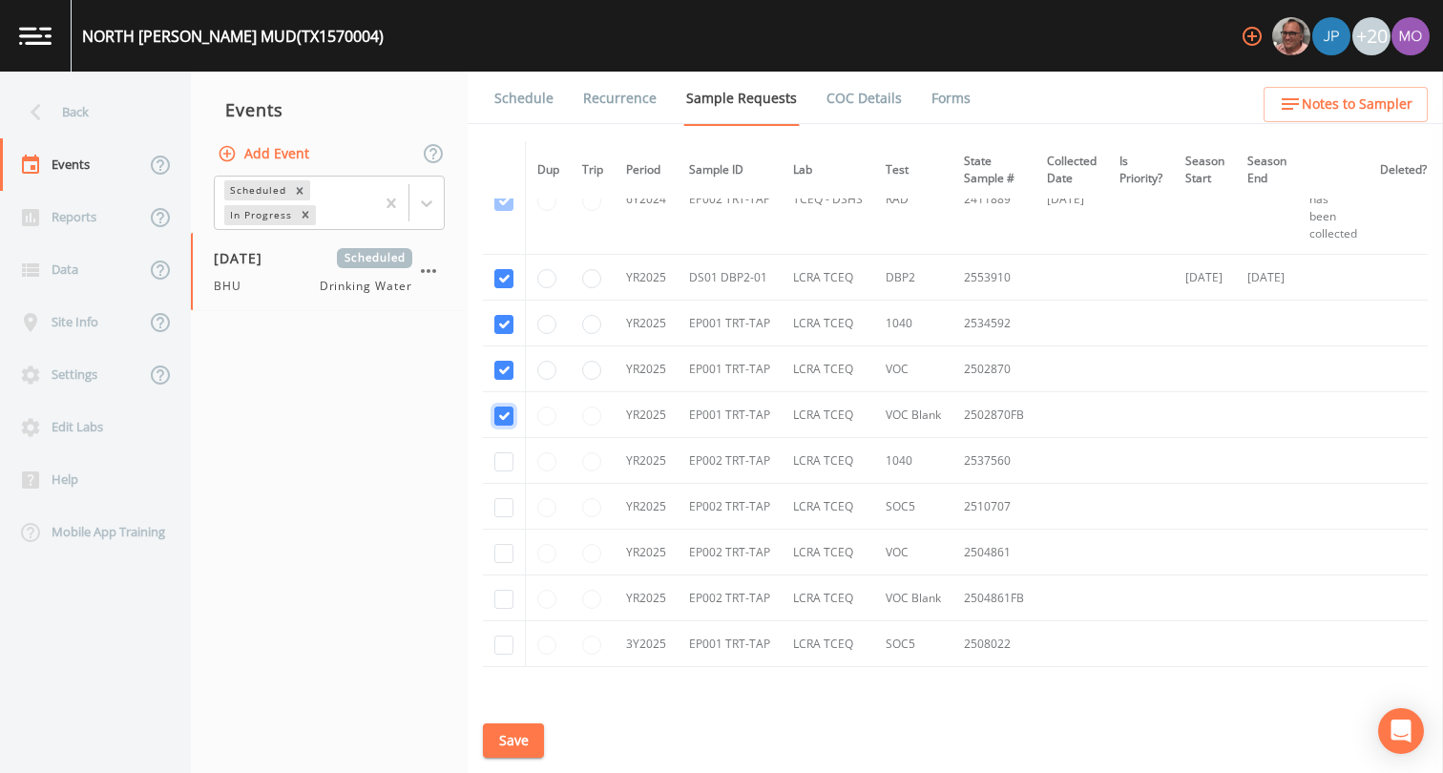
checkbox input "true"
click at [504, 646] on input "checkbox" at bounding box center [503, 645] width 19 height 19
checkbox input "true"
click at [505, 463] on input "checkbox" at bounding box center [503, 461] width 19 height 19
checkbox input "true"
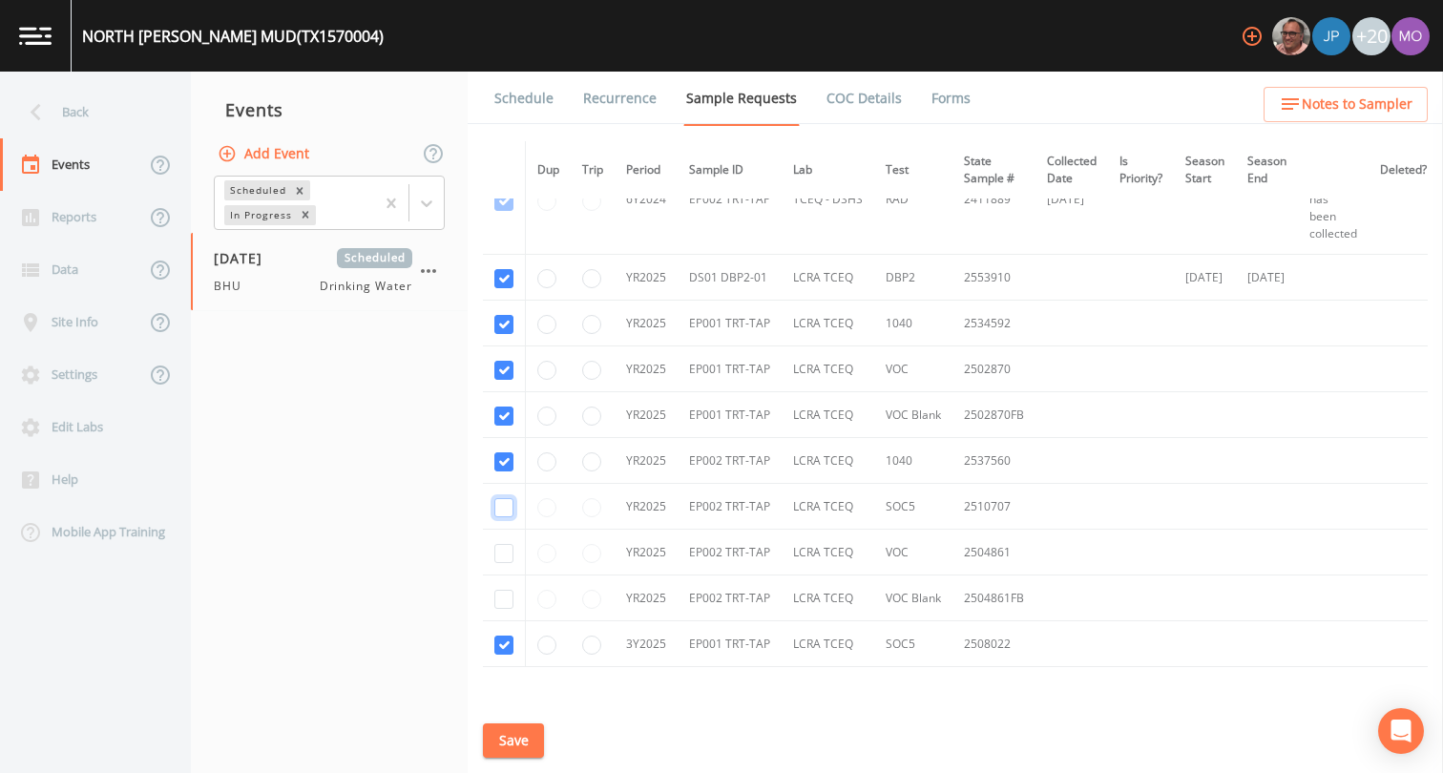
checkbox input "true"
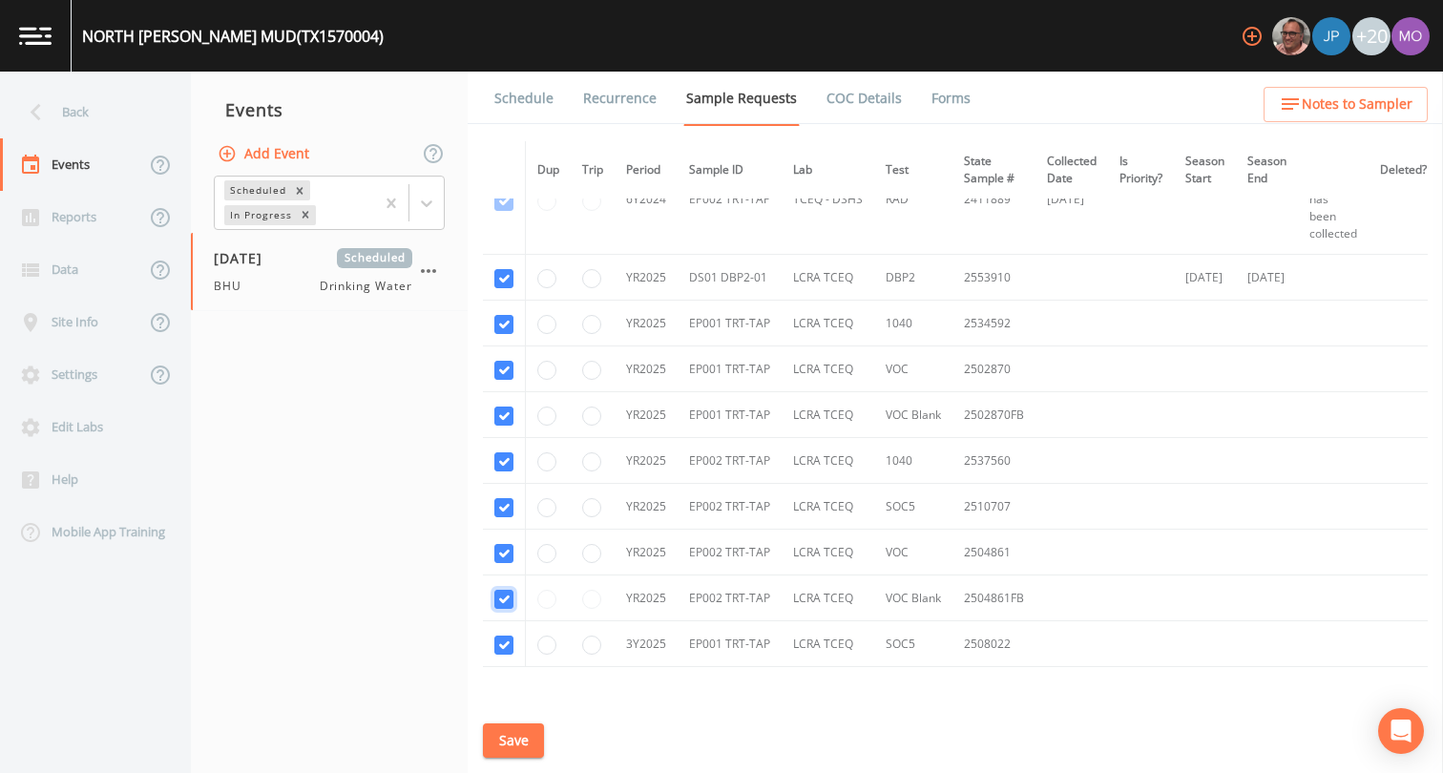
checkbox input "true"
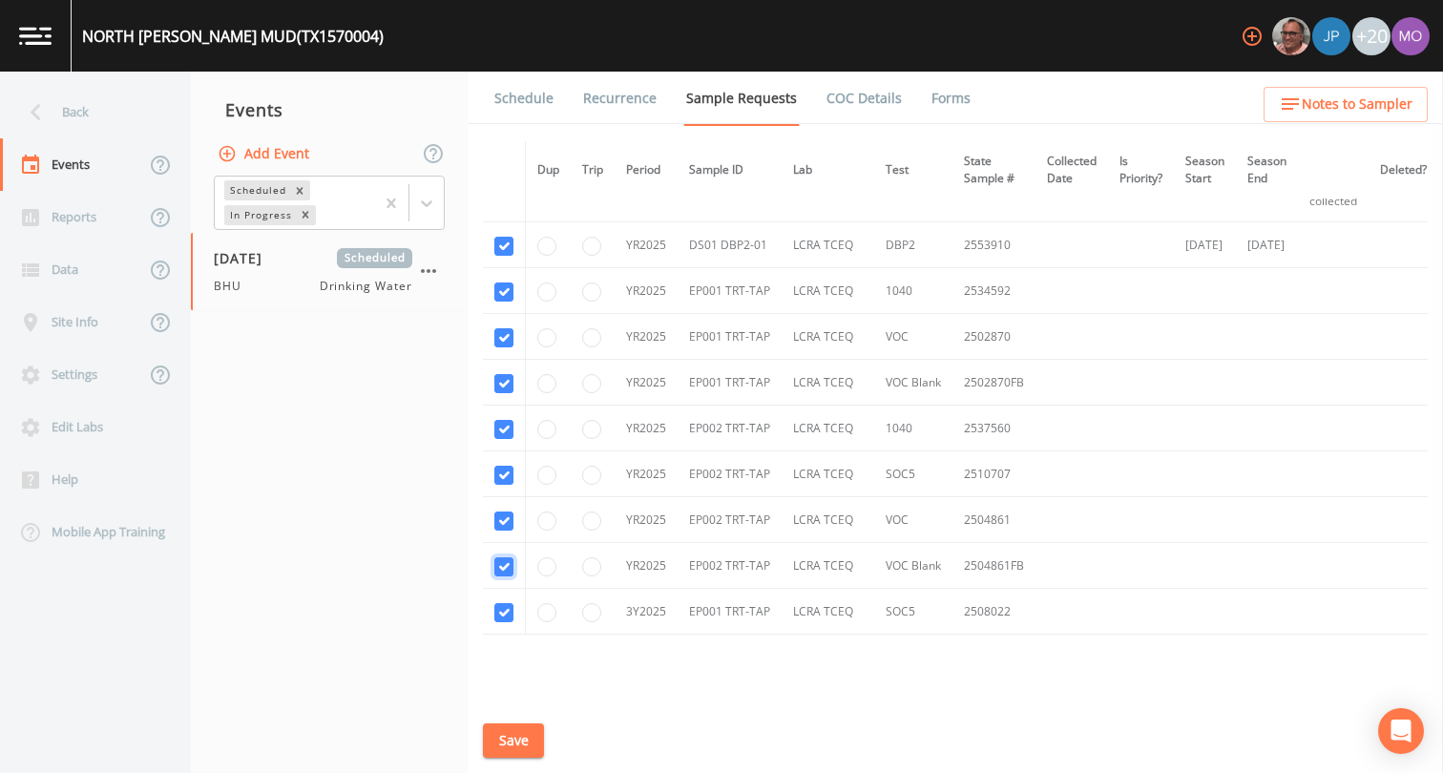
scroll to position [2268, 0]
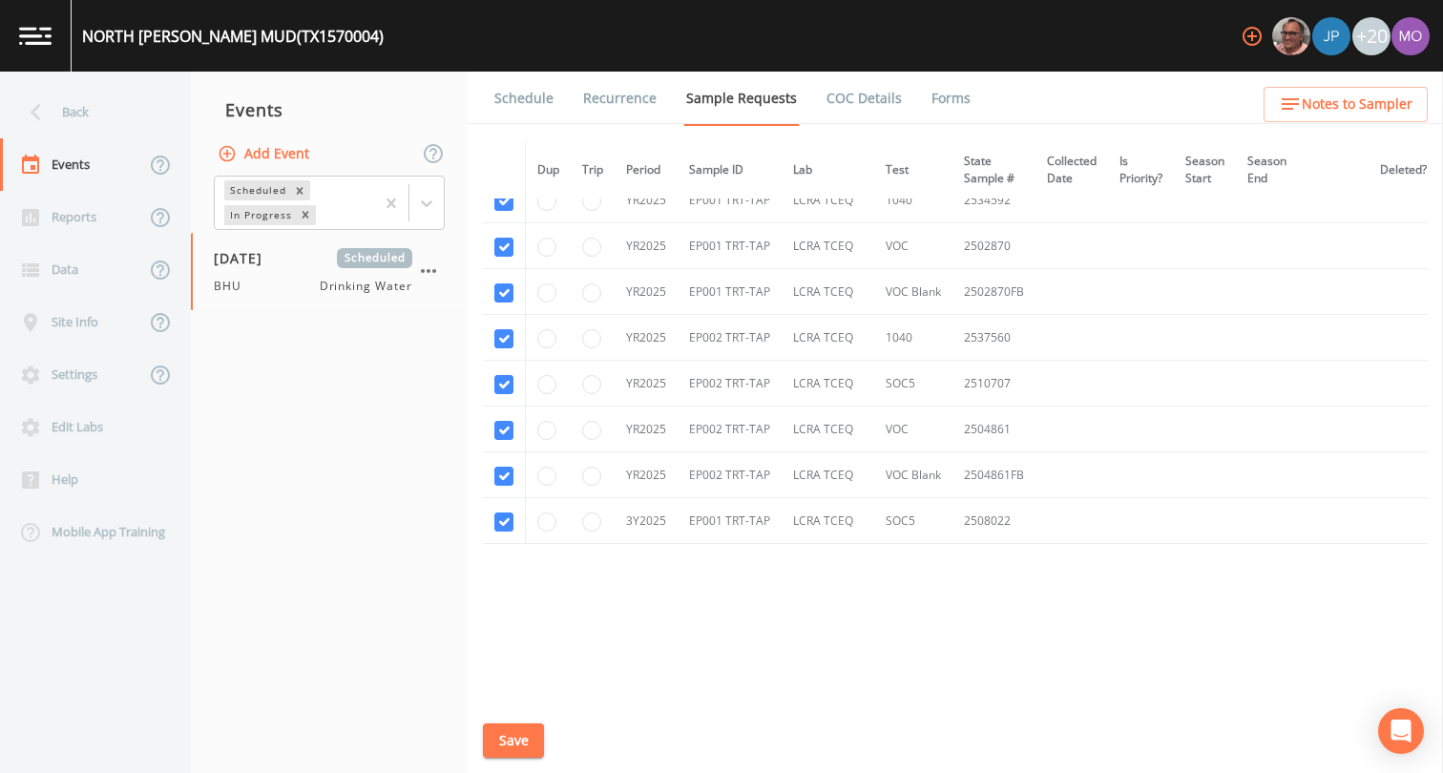
click at [507, 746] on button "Save" at bounding box center [513, 740] width 61 height 35
click at [523, 93] on link "Schedule" at bounding box center [524, 98] width 65 height 53
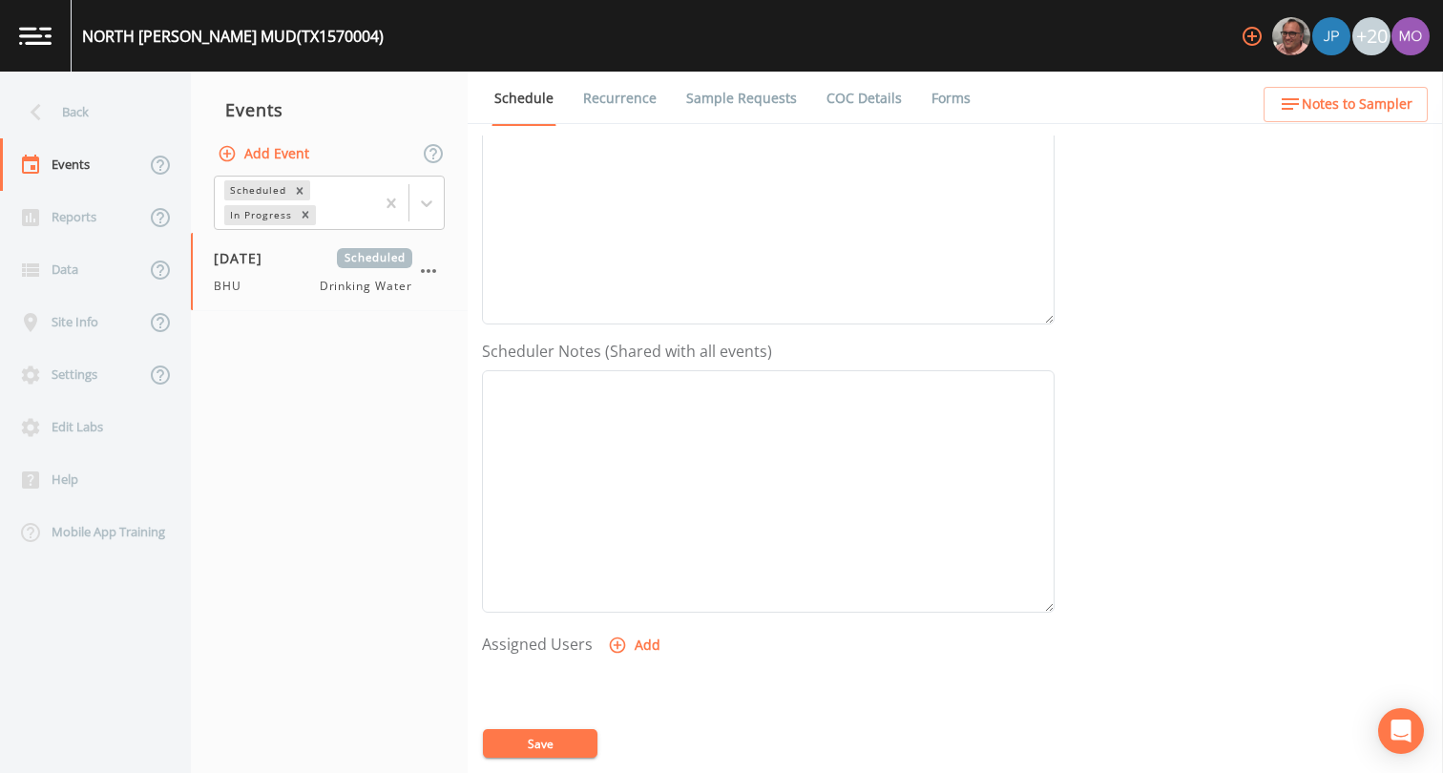
scroll to position [526, 0]
click at [613, 451] on icon "button" at bounding box center [617, 449] width 19 height 19
select select "45f4d696-c607-4709-9609-651d9e892432"
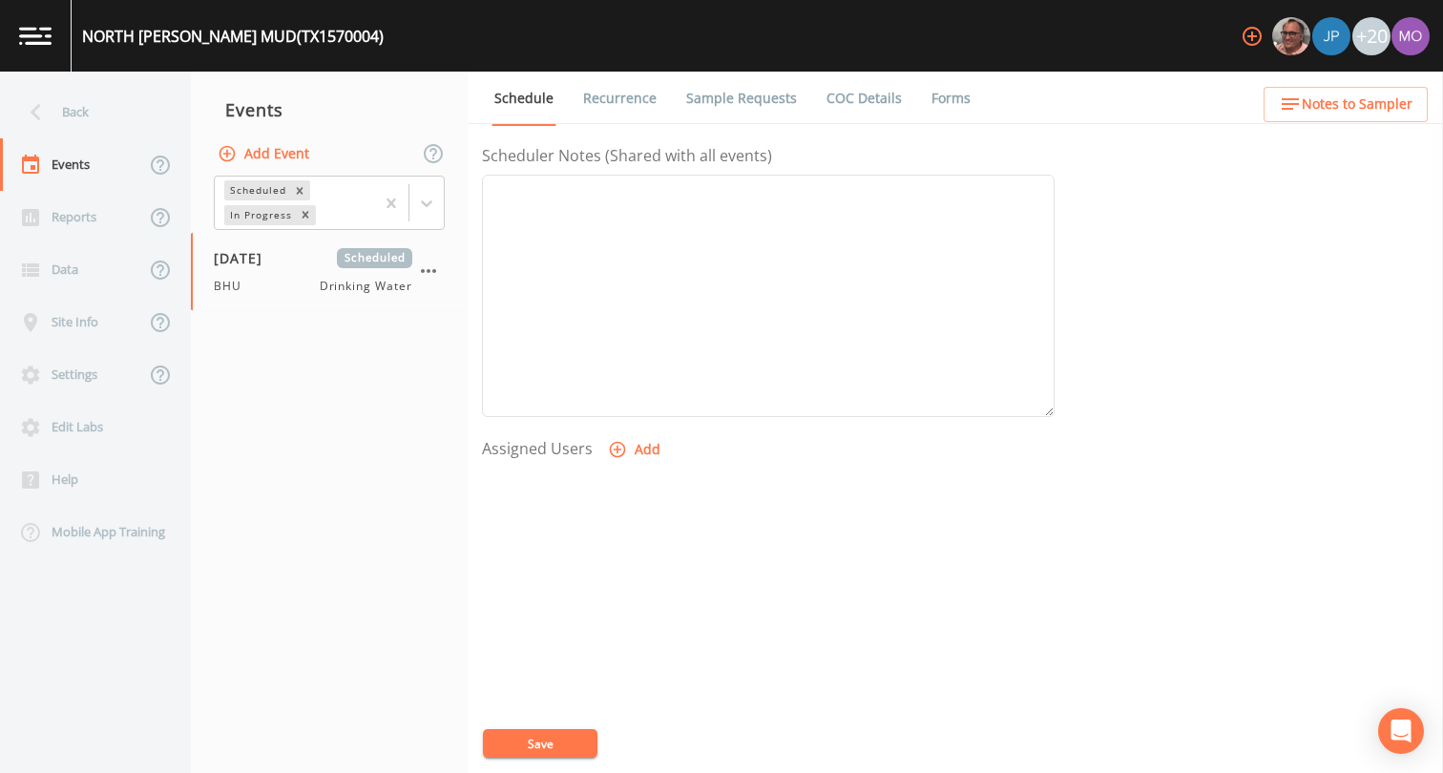
select select
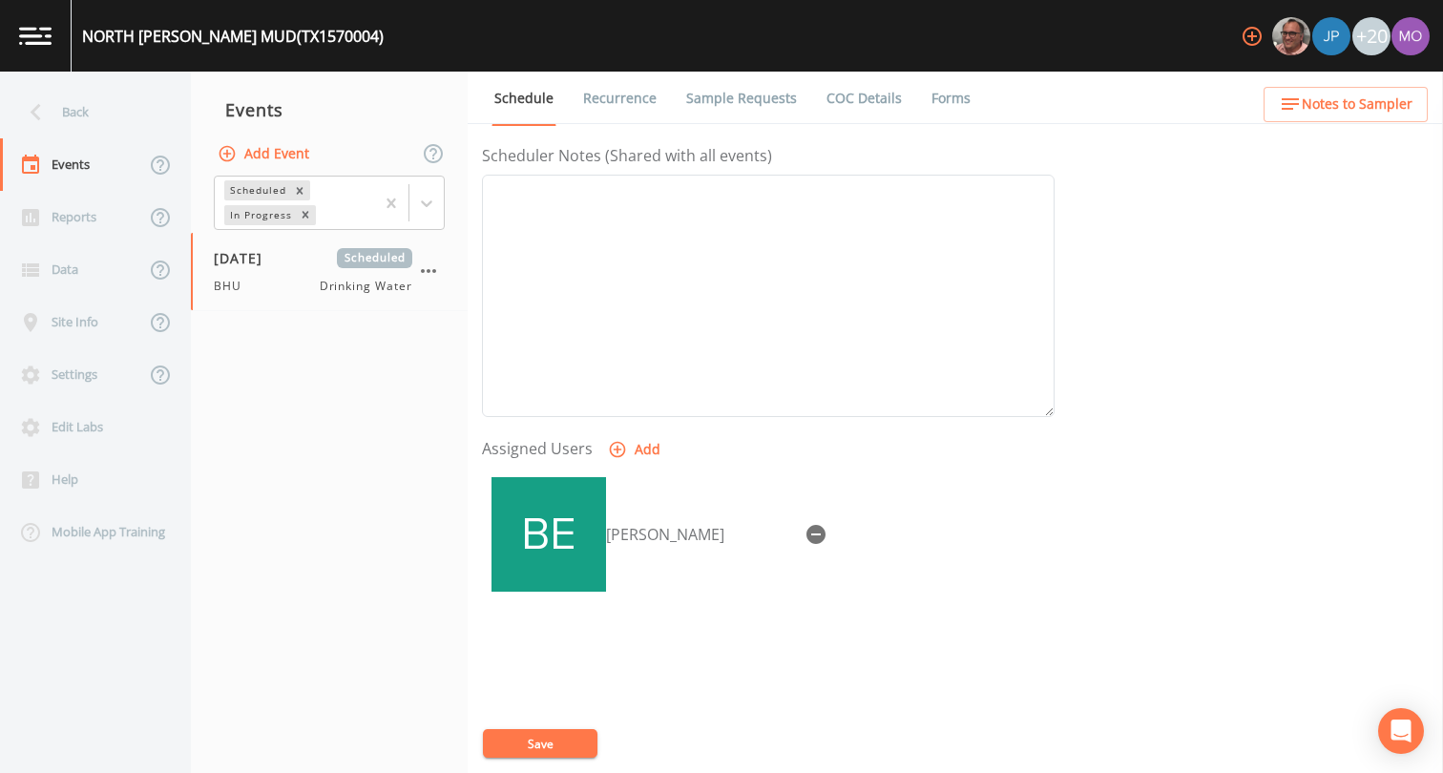
click at [536, 738] on button "Save" at bounding box center [540, 743] width 115 height 29
click at [77, 115] on div "Back" at bounding box center [86, 112] width 172 height 52
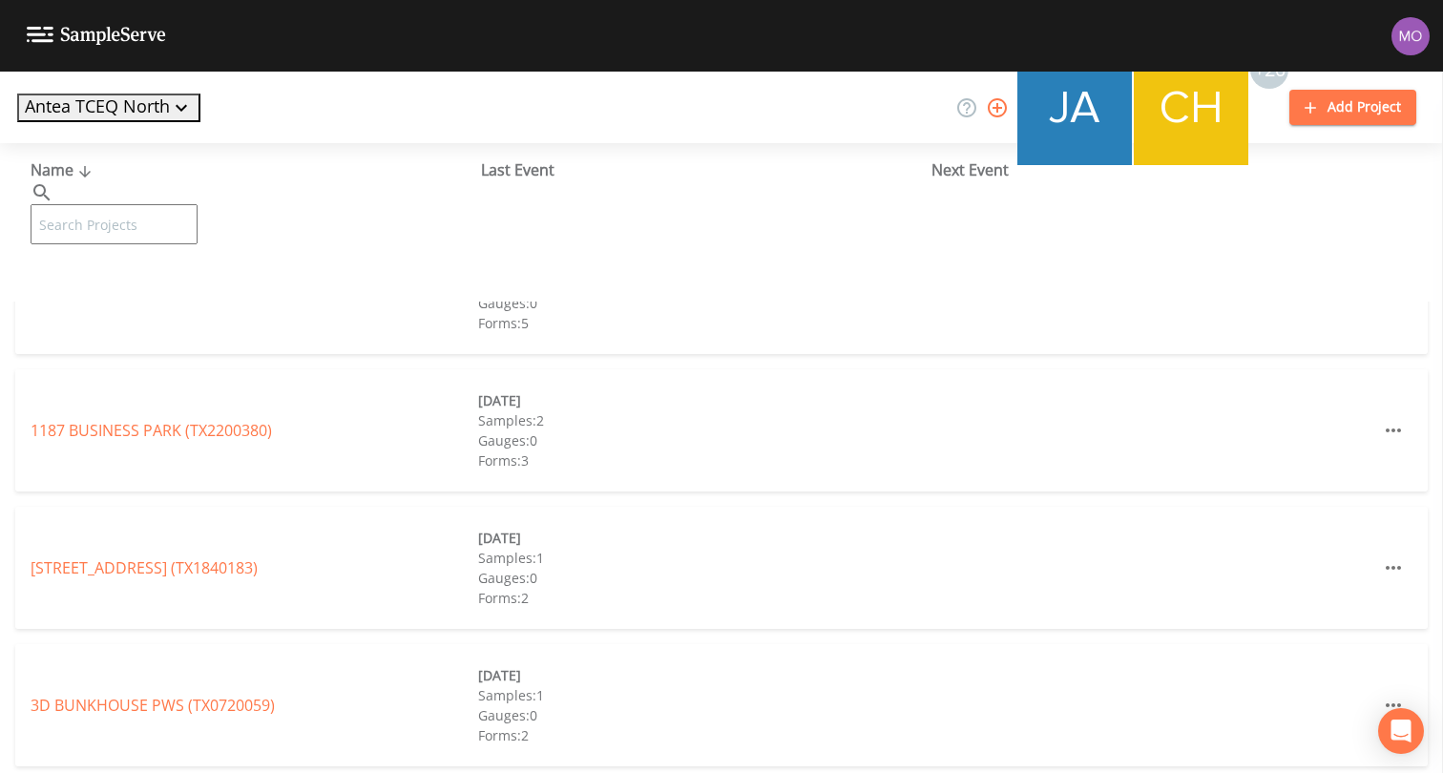
click at [115, 204] on input "text" at bounding box center [114, 224] width 167 height 40
paste input "TX1450004"
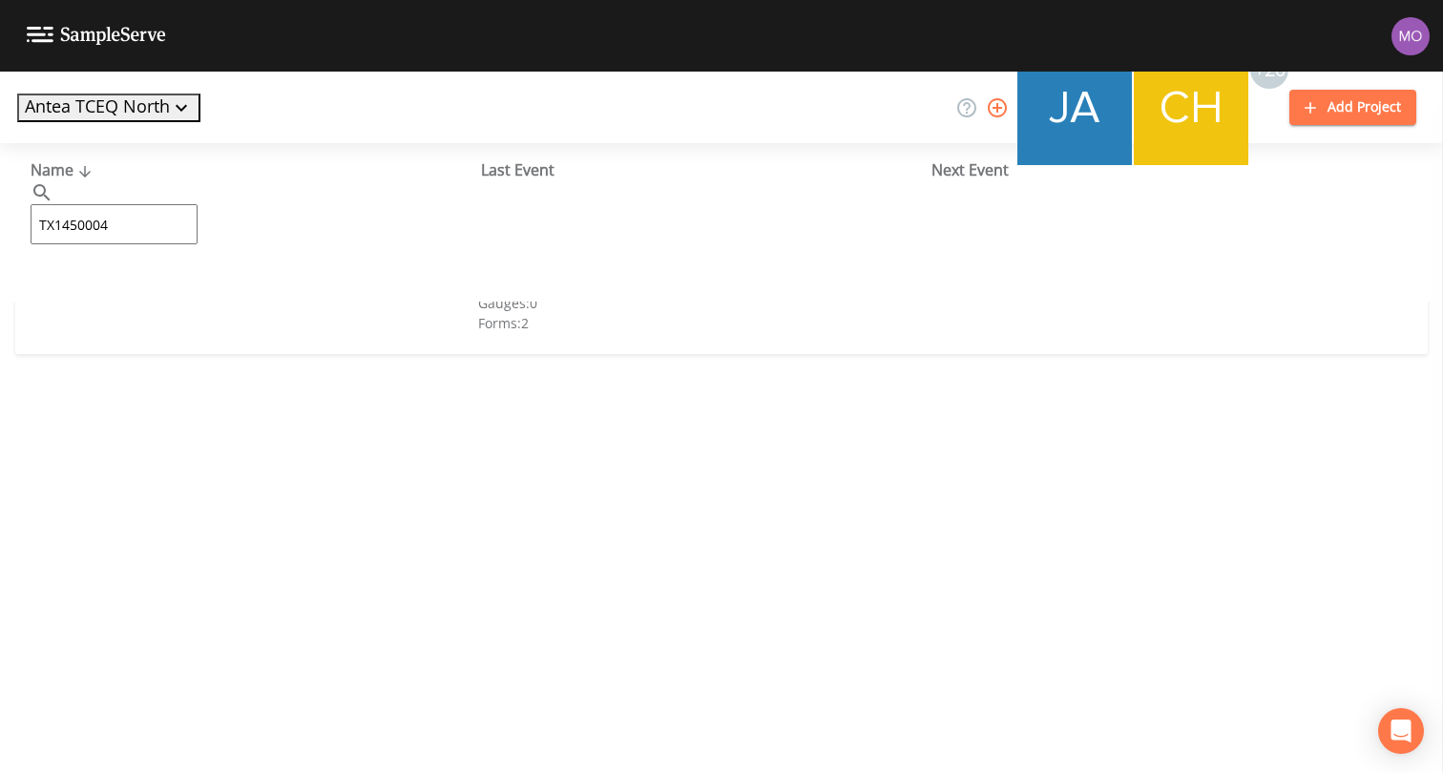
type input "TX1450004"
drag, startPoint x: 107, startPoint y: 294, endPoint x: 227, endPoint y: 246, distance: 129.4
click at [107, 293] on link "CITY OF [GEOGRAPHIC_DATA] (TX1450004)" at bounding box center [152, 292] width 243 height 21
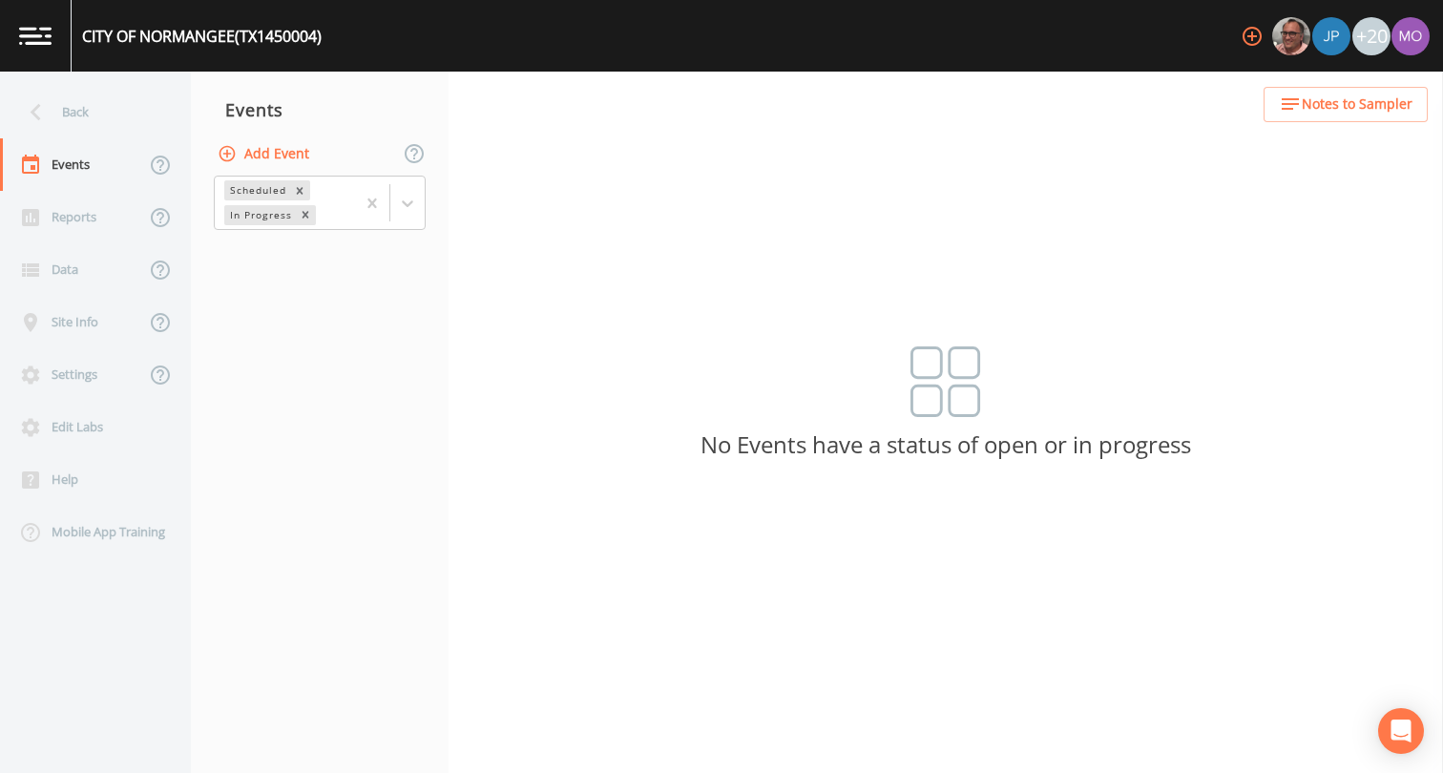
click at [254, 146] on button "Add Event" at bounding box center [265, 153] width 103 height 35
type input "B"
type input "[DATE]"
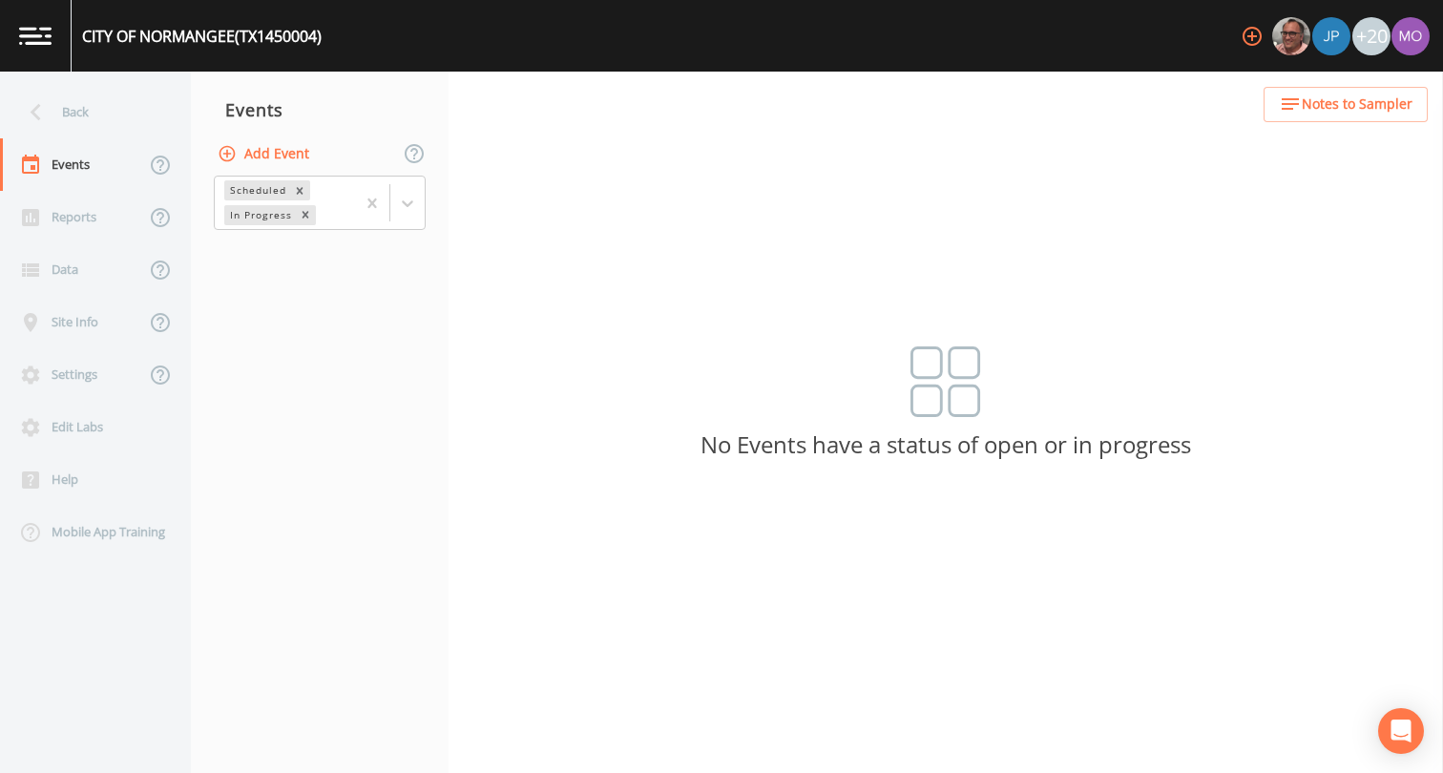
type input "BHU"
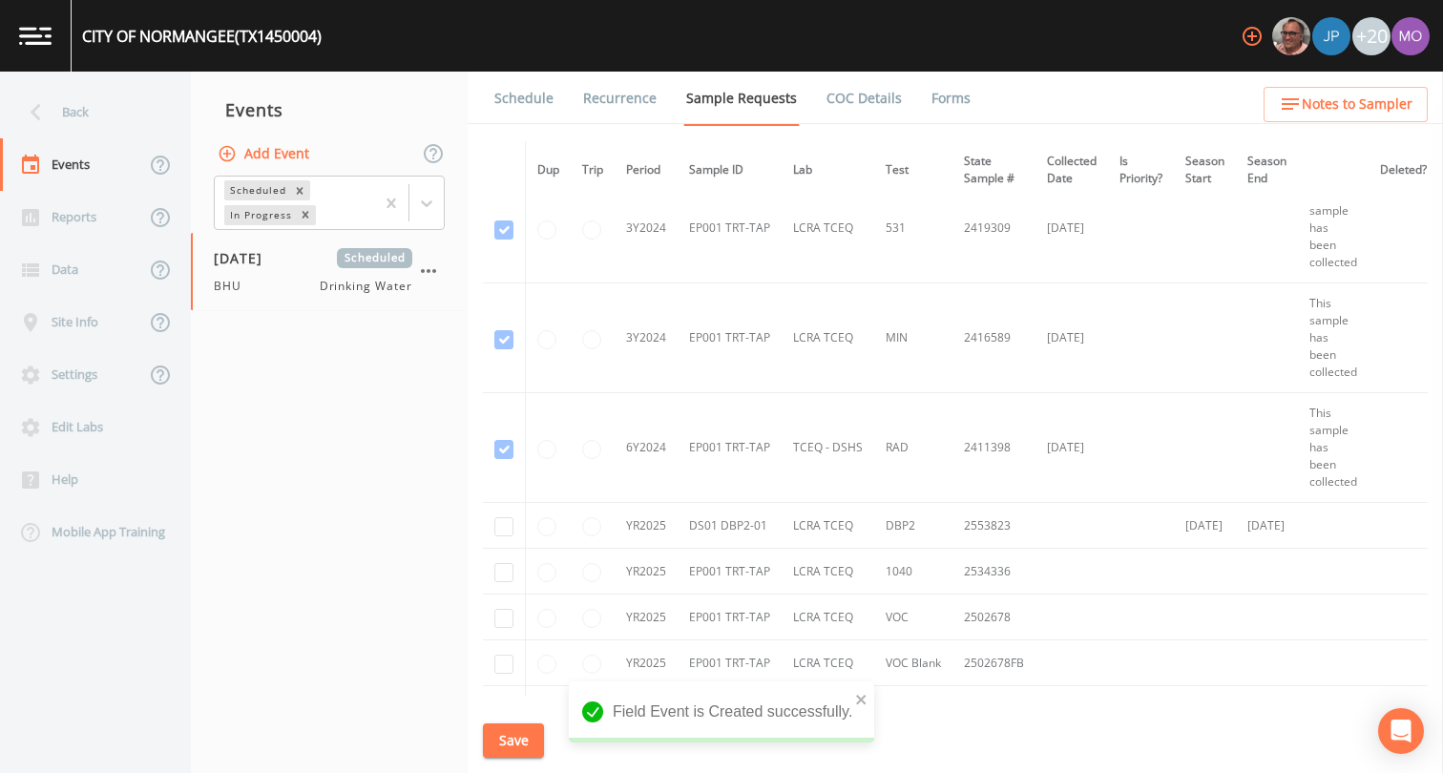
scroll to position [923, 0]
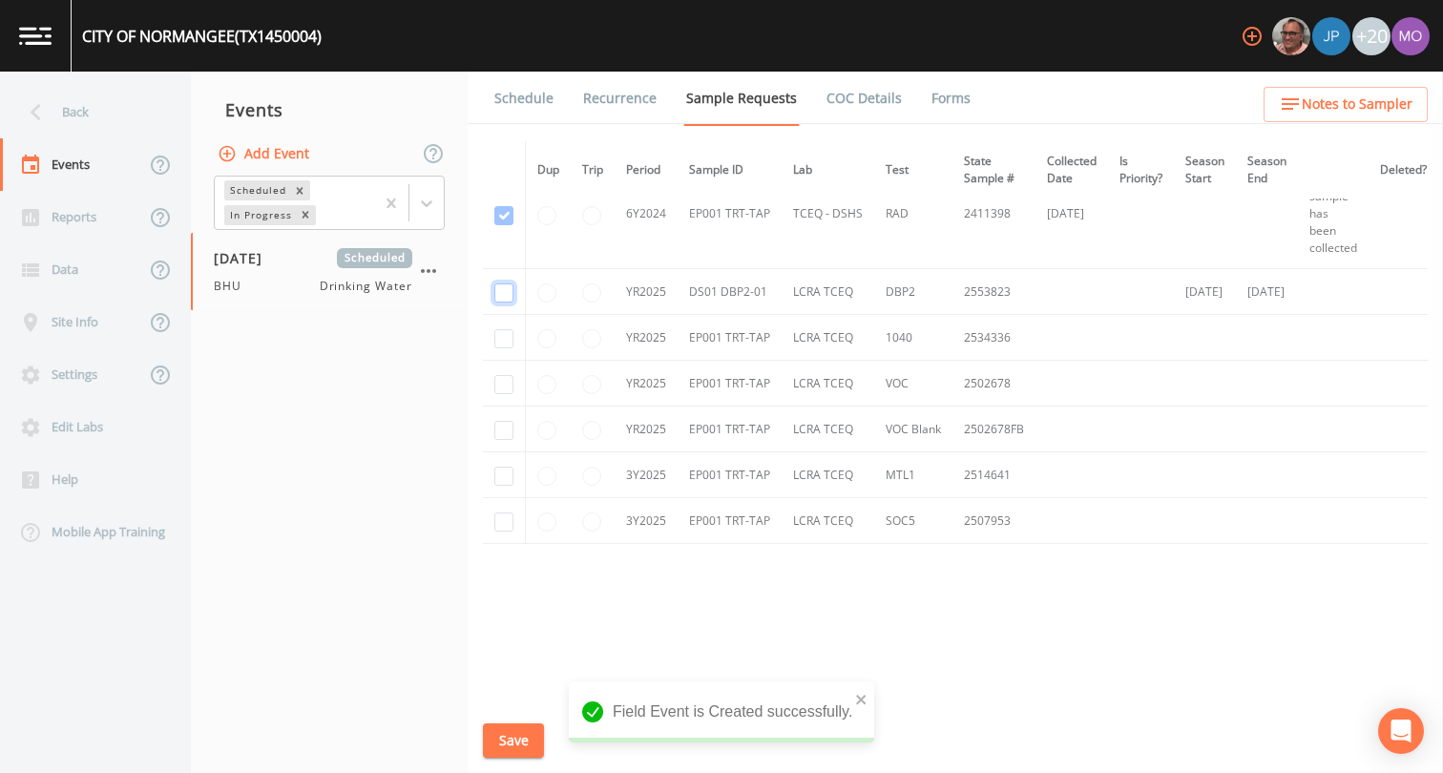
checkbox input "true"
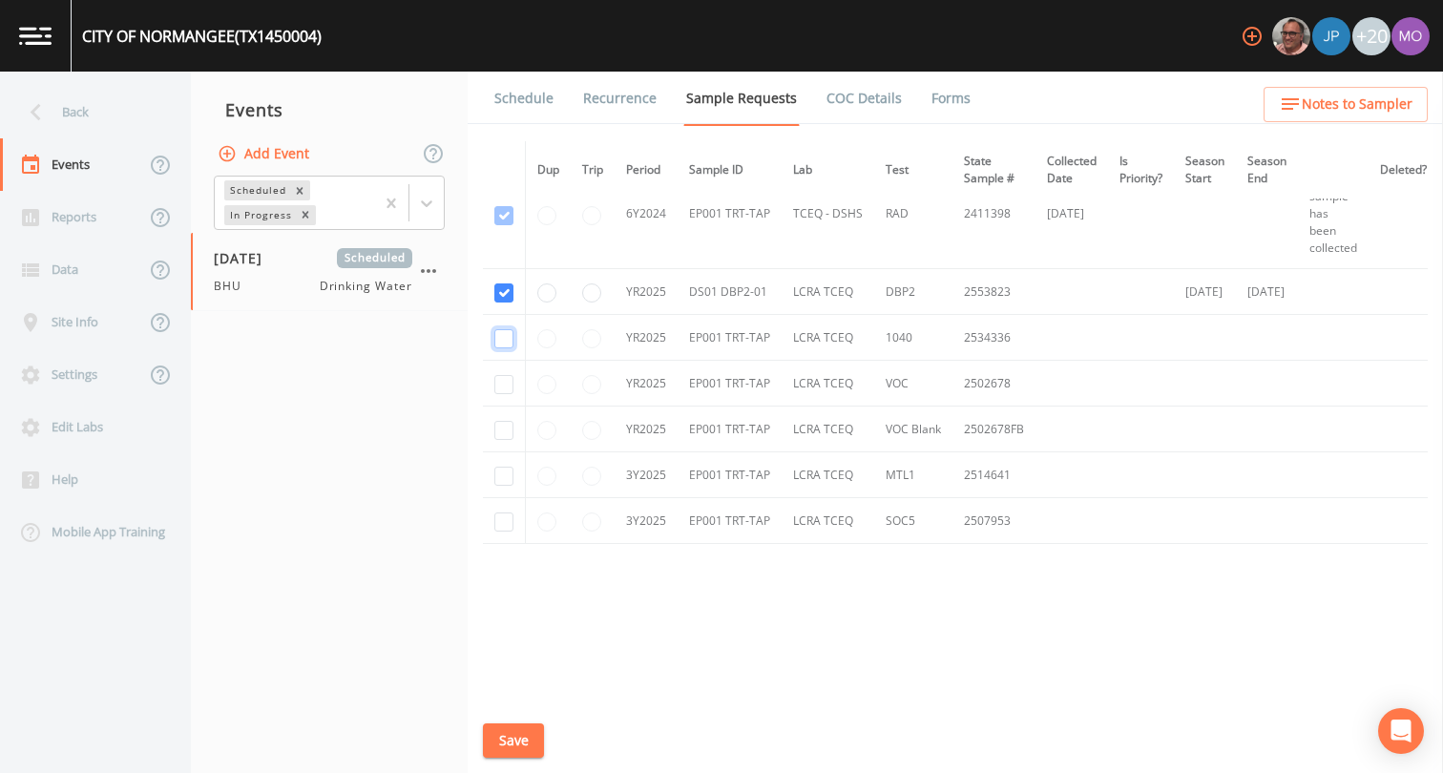
click at [506, 334] on input "checkbox" at bounding box center [503, 338] width 19 height 19
checkbox input "true"
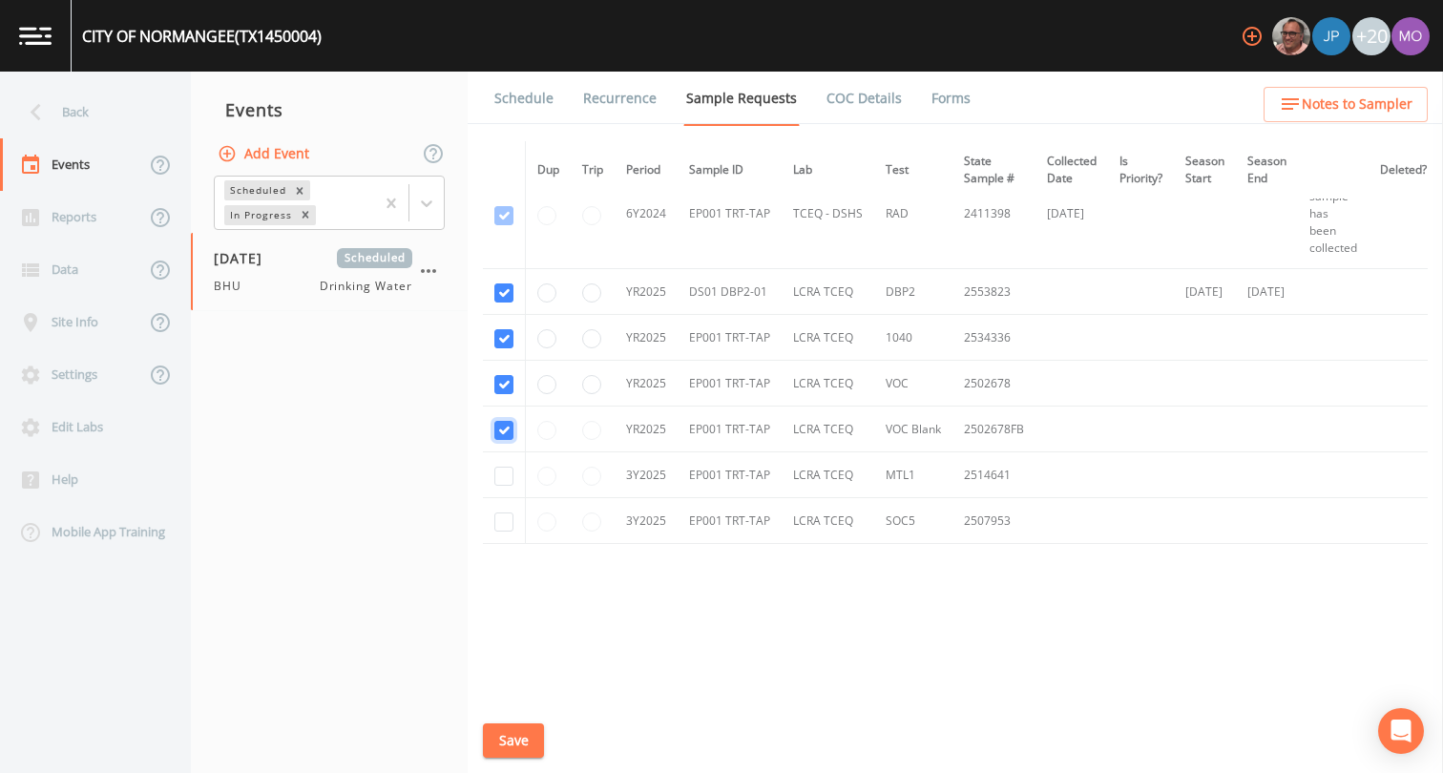
checkbox input "true"
click at [504, 476] on input "checkbox" at bounding box center [503, 476] width 19 height 19
checkbox input "true"
click at [498, 520] on input "checkbox" at bounding box center [503, 522] width 19 height 19
checkbox input "true"
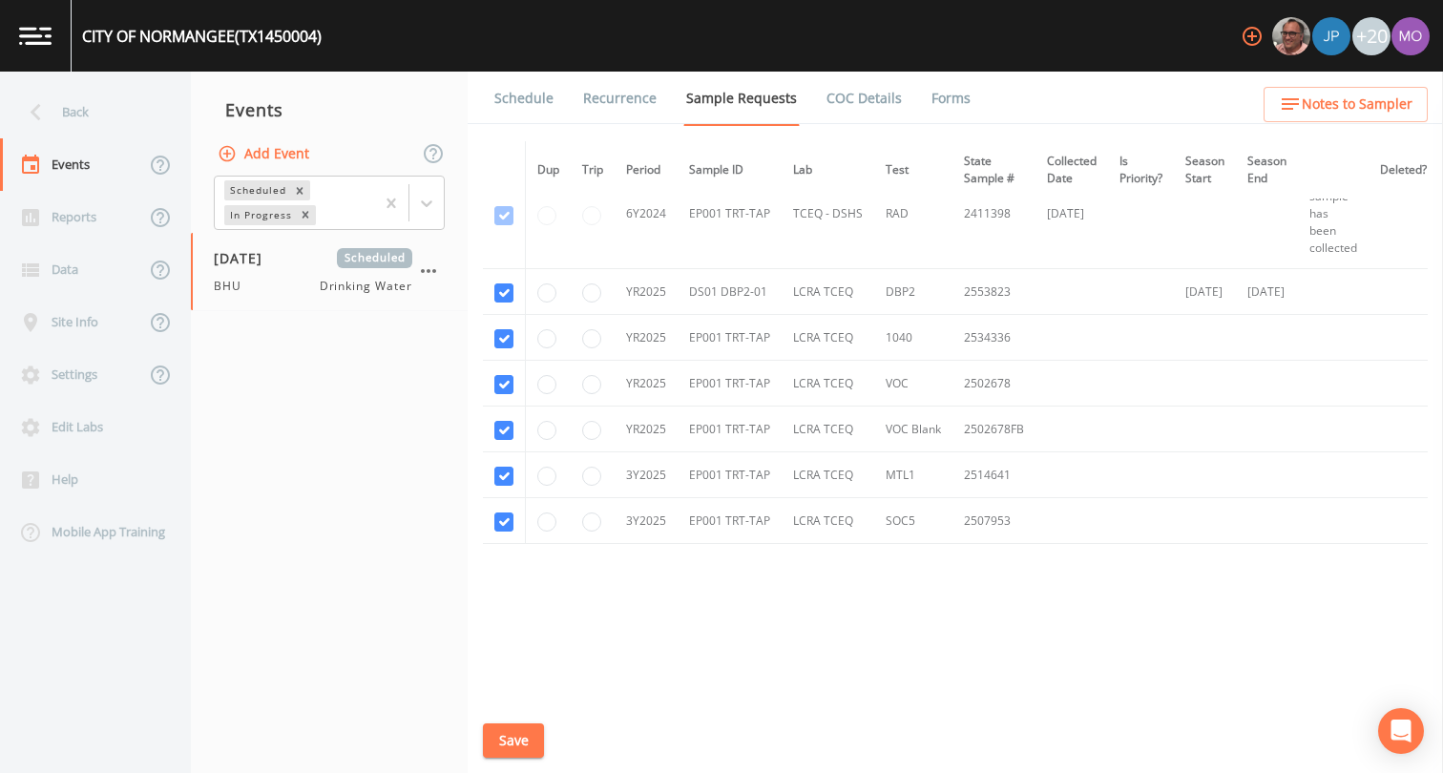
click at [508, 734] on button "Save" at bounding box center [513, 740] width 61 height 35
click at [535, 103] on link "Schedule" at bounding box center [524, 98] width 65 height 53
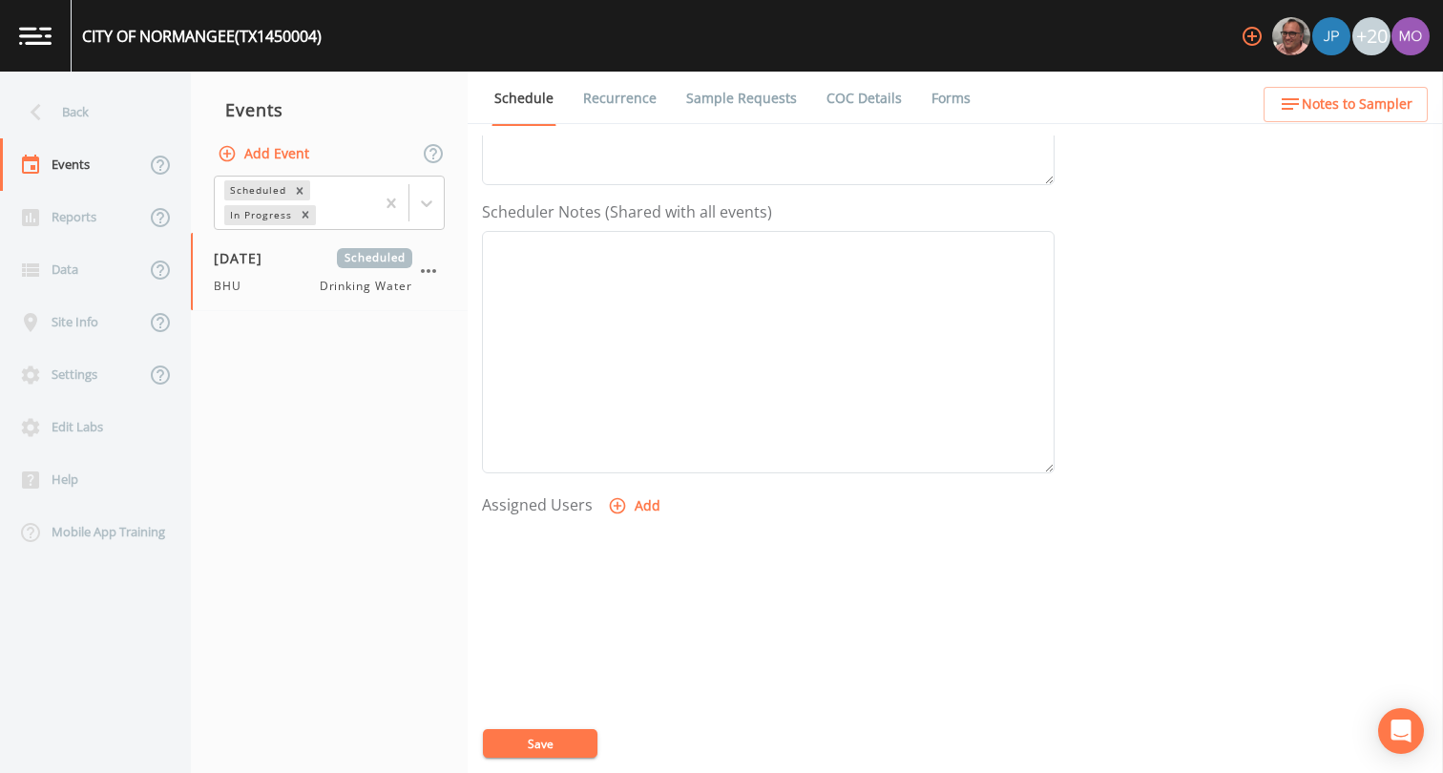
scroll to position [573, 0]
click at [624, 408] on button "Add" at bounding box center [636, 403] width 64 height 35
select select "45f4d696-c607-4709-9609-651d9e892432"
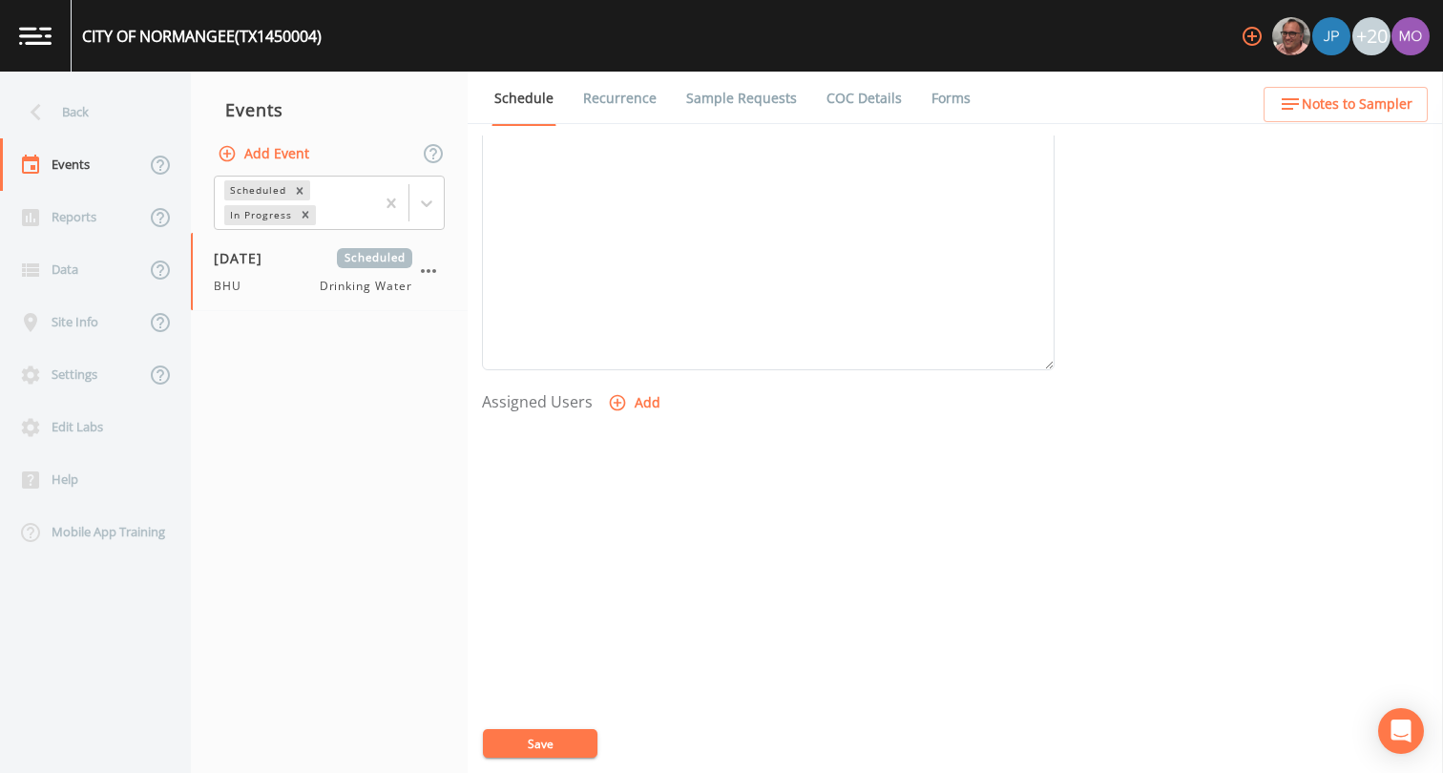
select select
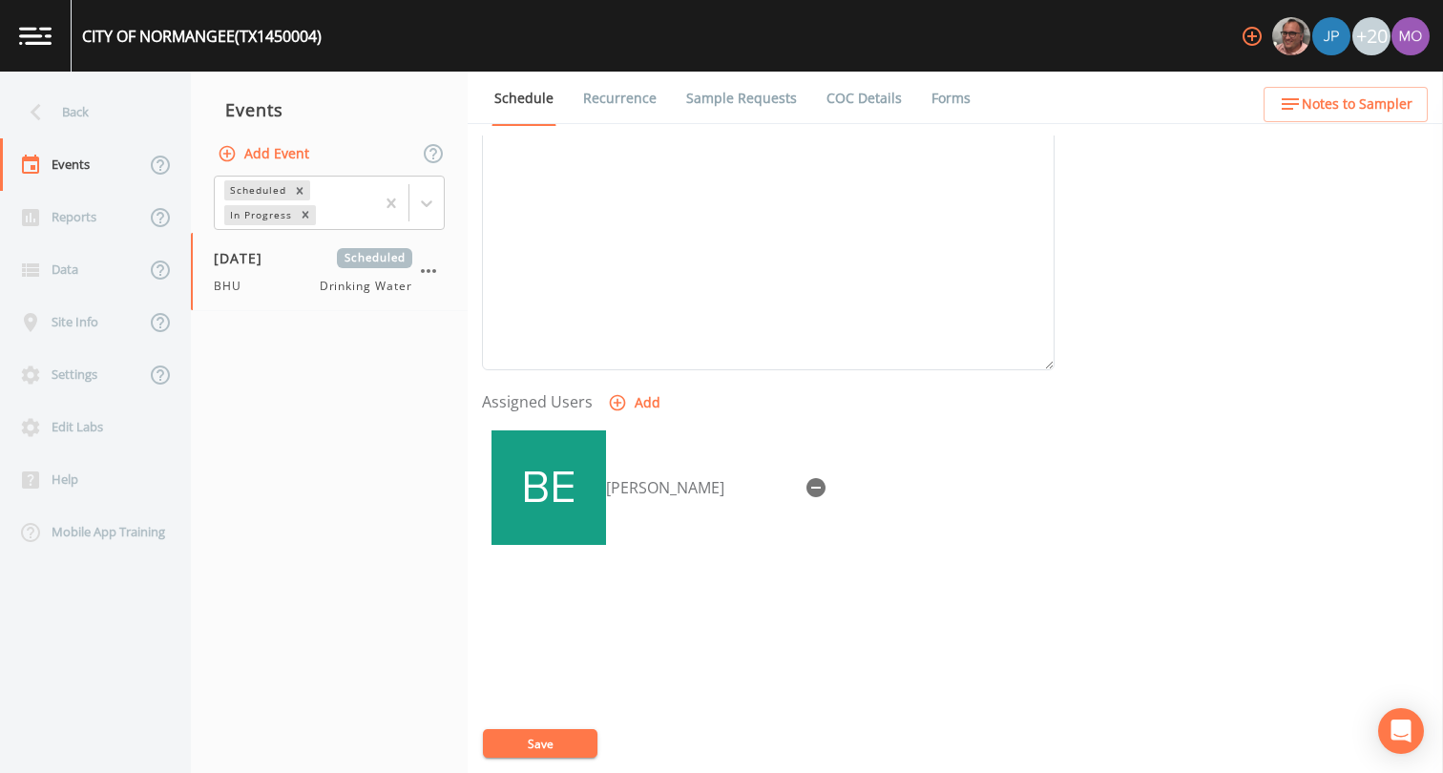
click at [545, 745] on button "Save" at bounding box center [540, 743] width 115 height 29
click at [95, 105] on div "Back" at bounding box center [86, 112] width 172 height 52
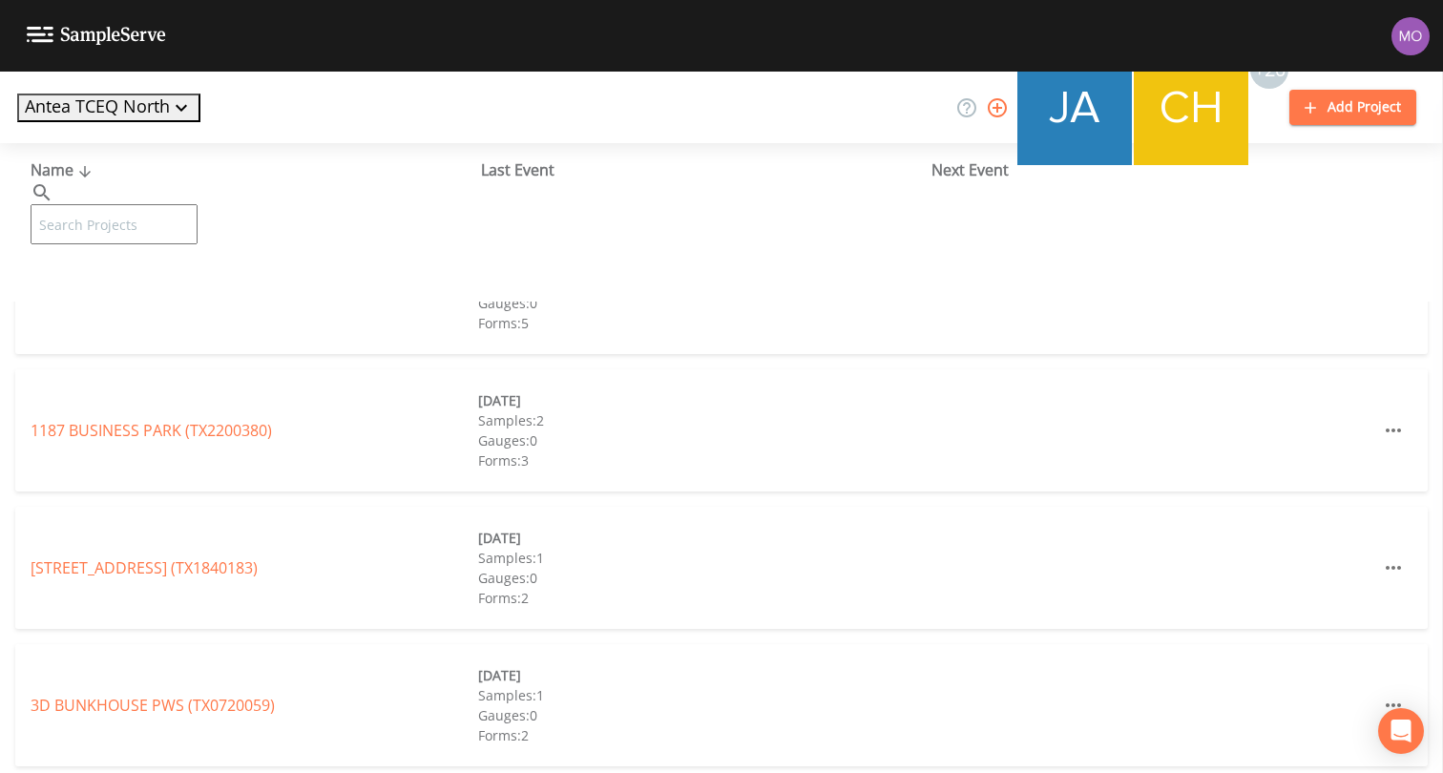
click at [161, 204] on input "text" at bounding box center [114, 224] width 167 height 40
paste input "TX1450017"
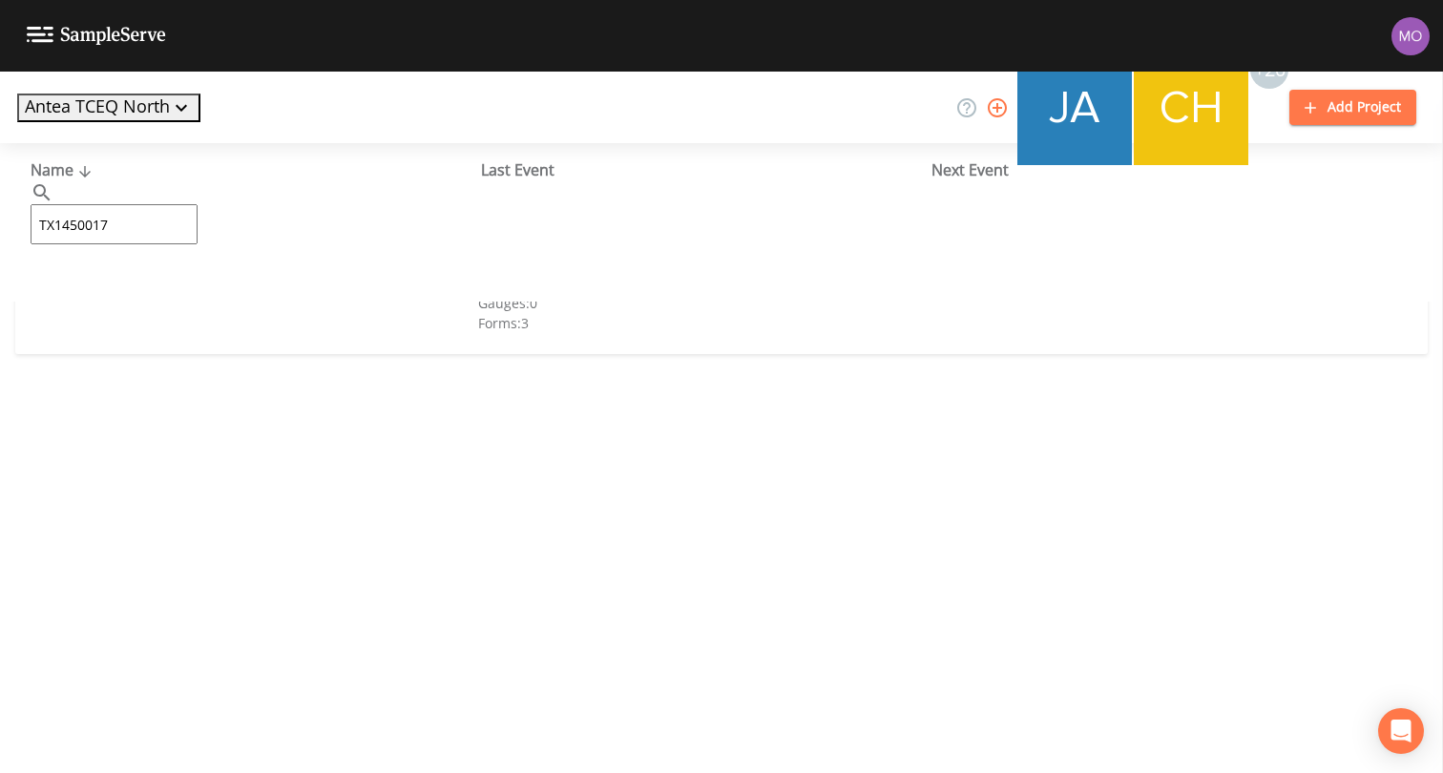
type input "TX1450017"
click at [176, 296] on link "[GEOGRAPHIC_DATA] (TX1450017)" at bounding box center [230, 292] width 398 height 21
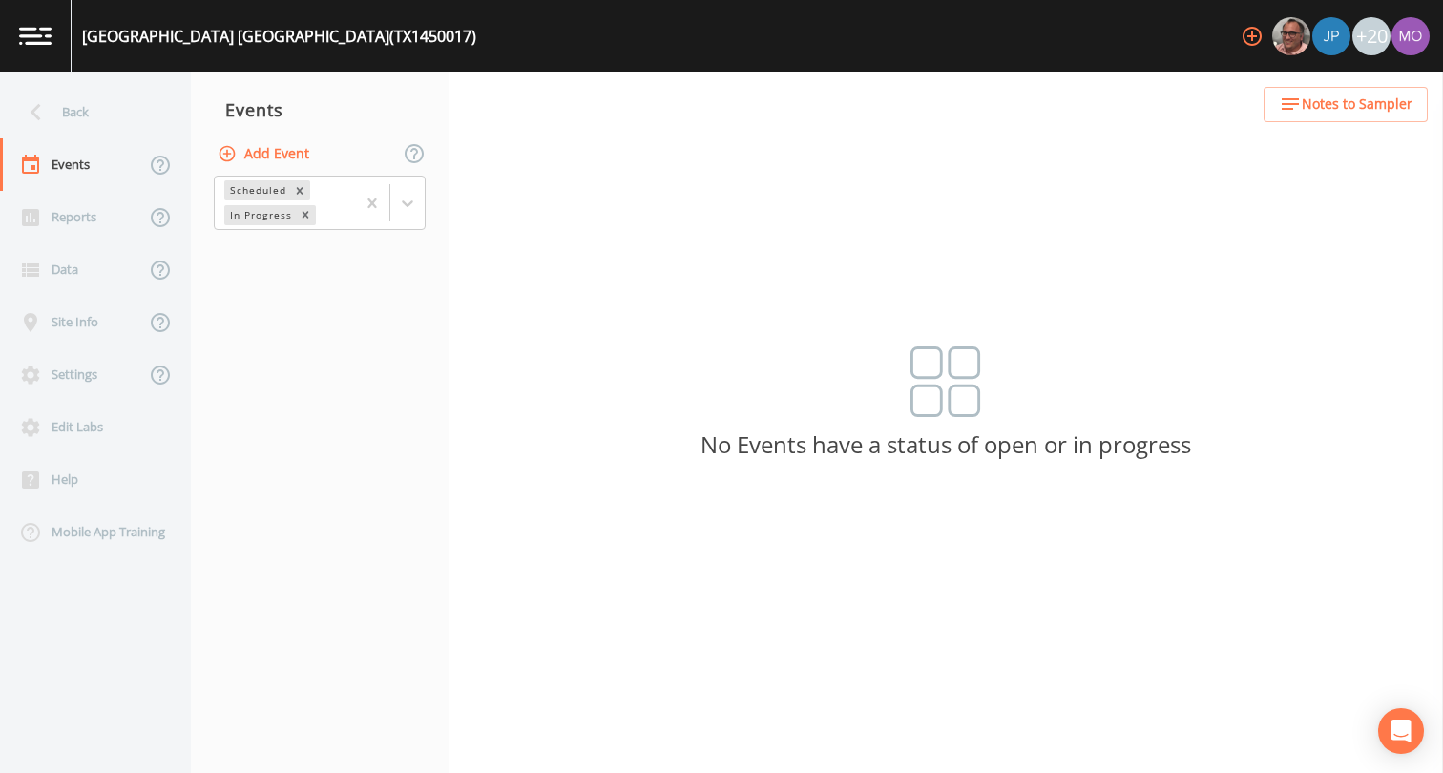
click at [244, 163] on button "Add Event" at bounding box center [265, 153] width 103 height 35
type input "BHU"
type input "[DATE]"
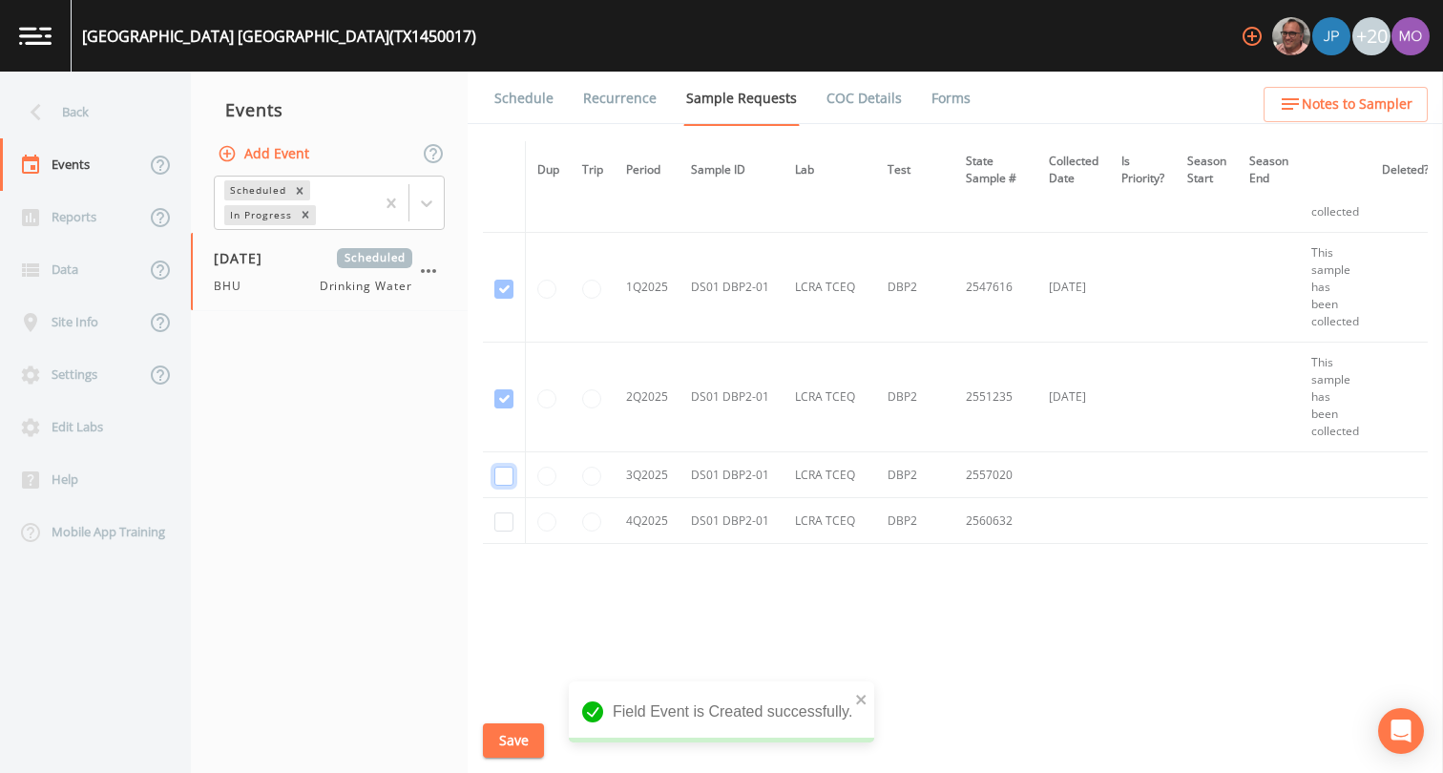
checkbox input "true"
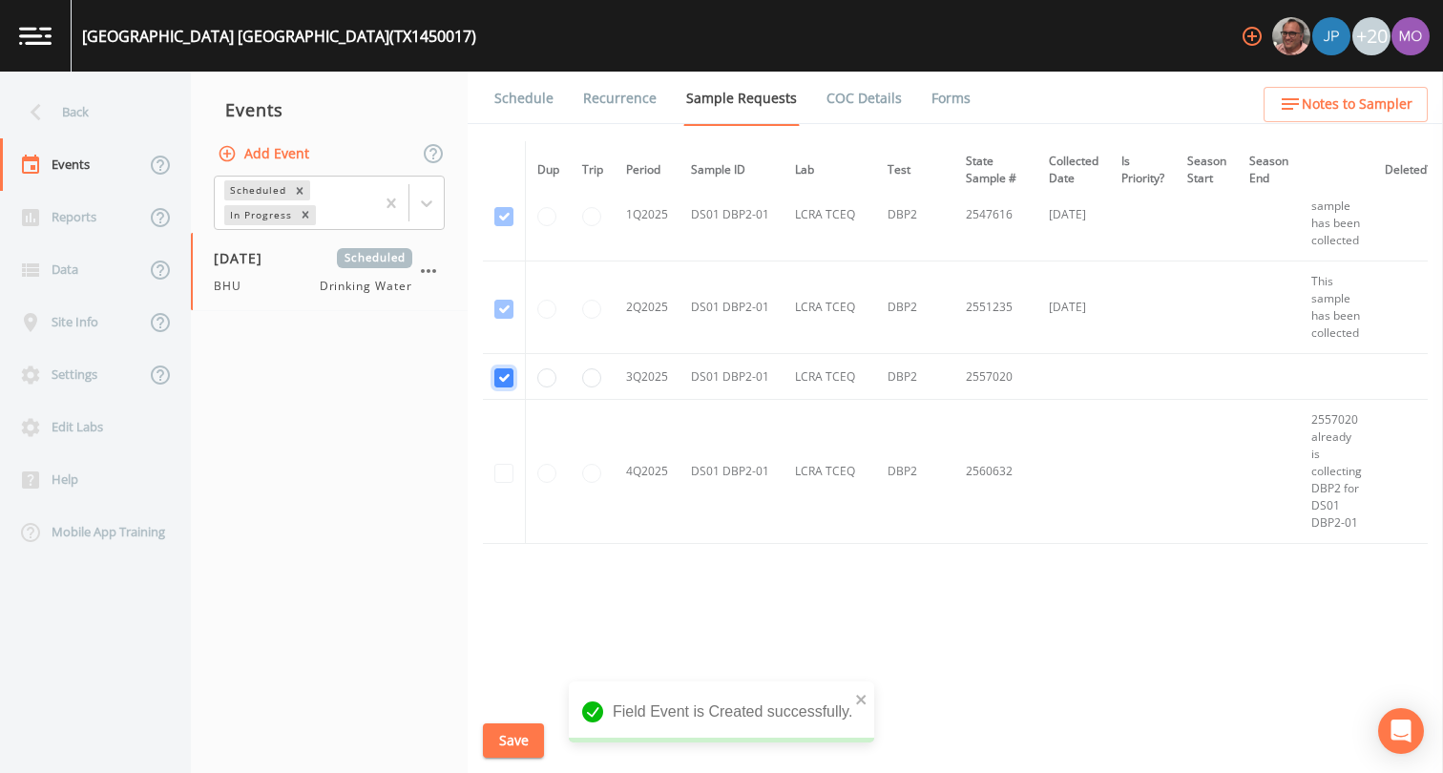
scroll to position [1554, 0]
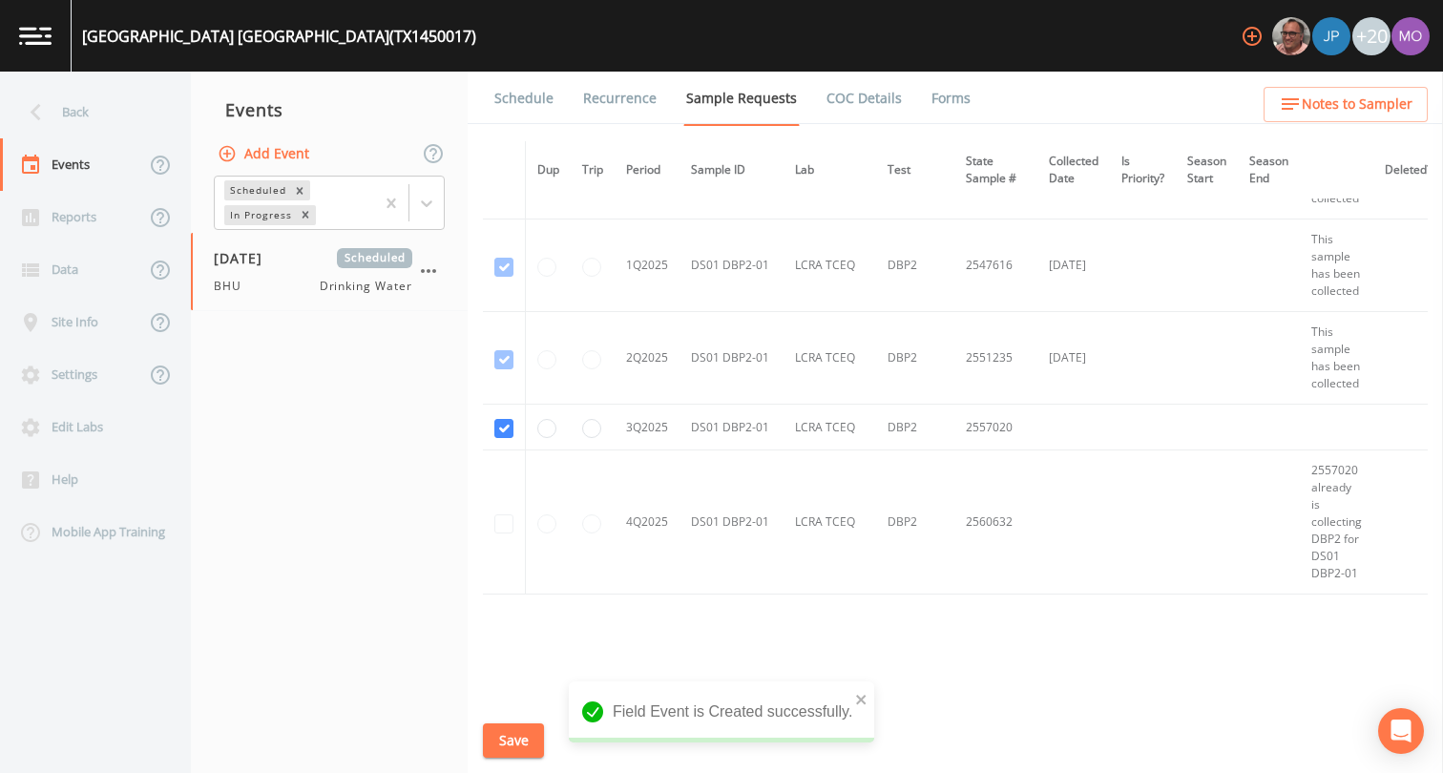
click at [511, 741] on button "Save" at bounding box center [513, 740] width 61 height 35
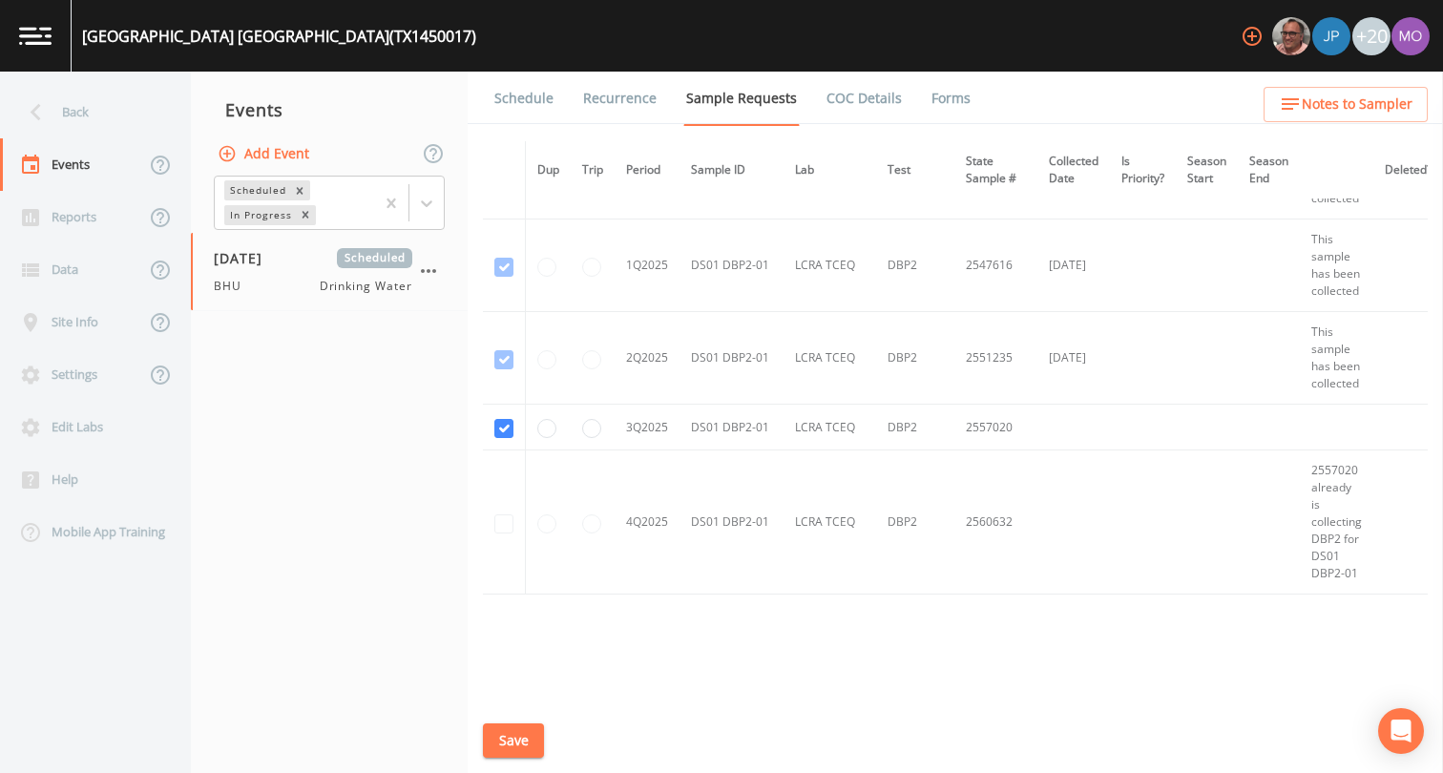
click at [532, 103] on link "Schedule" at bounding box center [524, 98] width 65 height 53
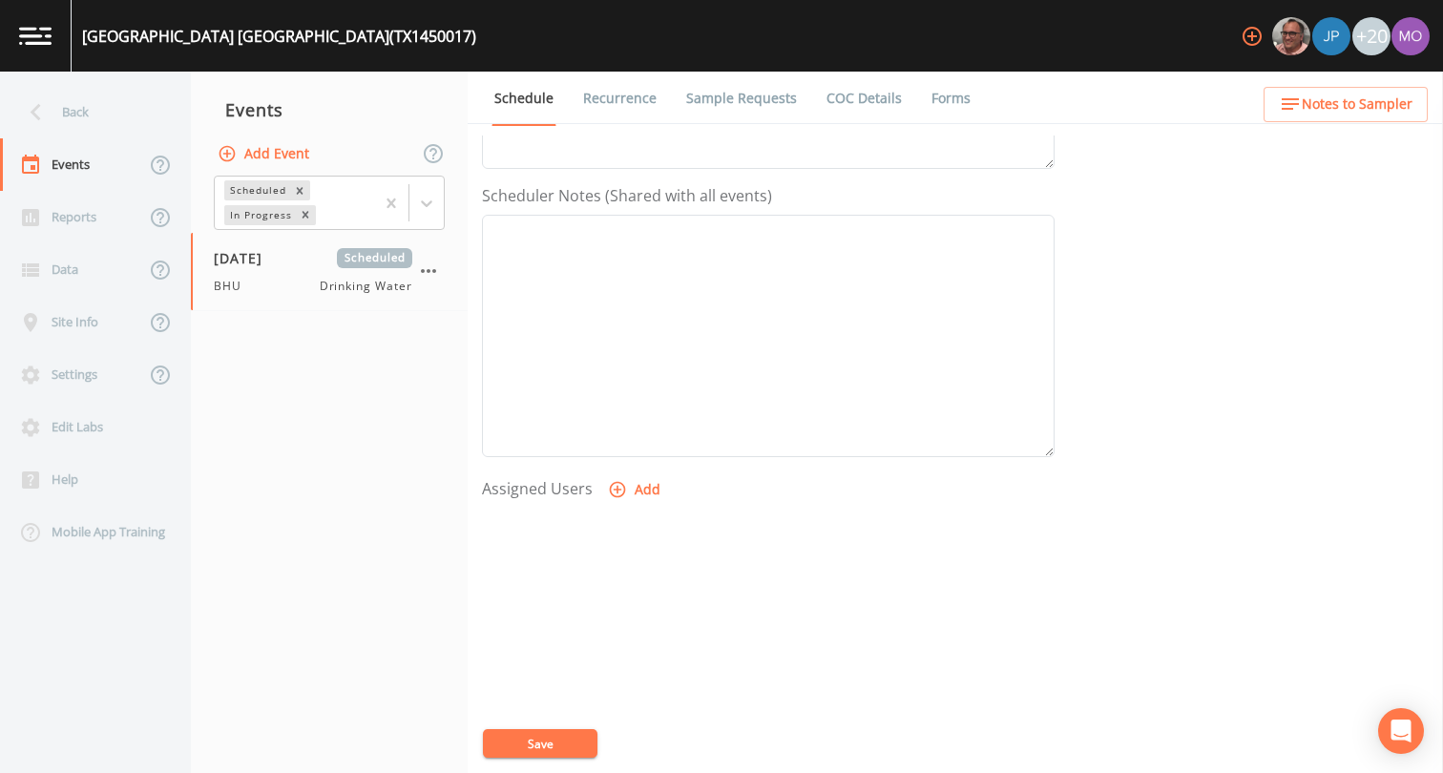
scroll to position [573, 0]
click at [621, 405] on icon "button" at bounding box center [618, 403] width 16 height 16
select select "45f4d696-c607-4709-9609-651d9e892432"
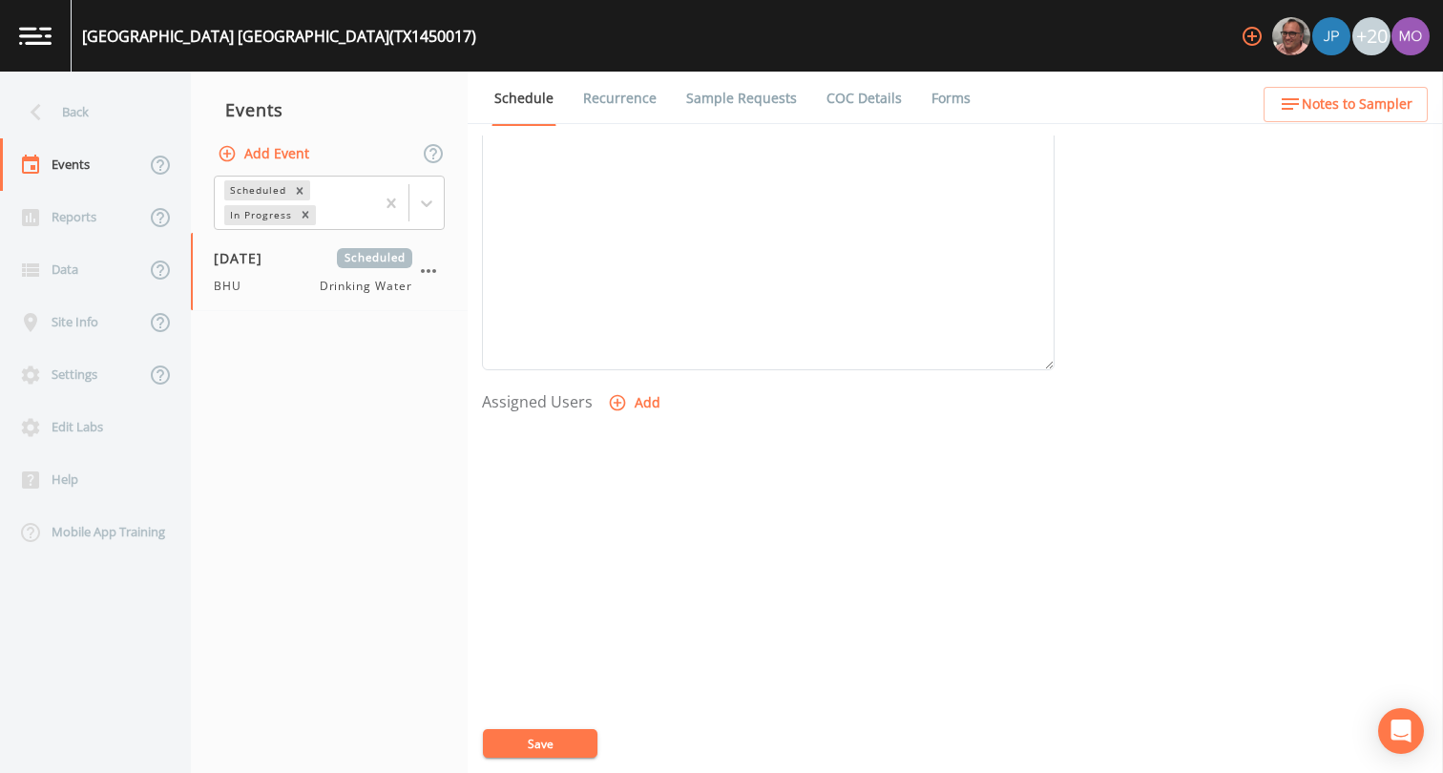
select select
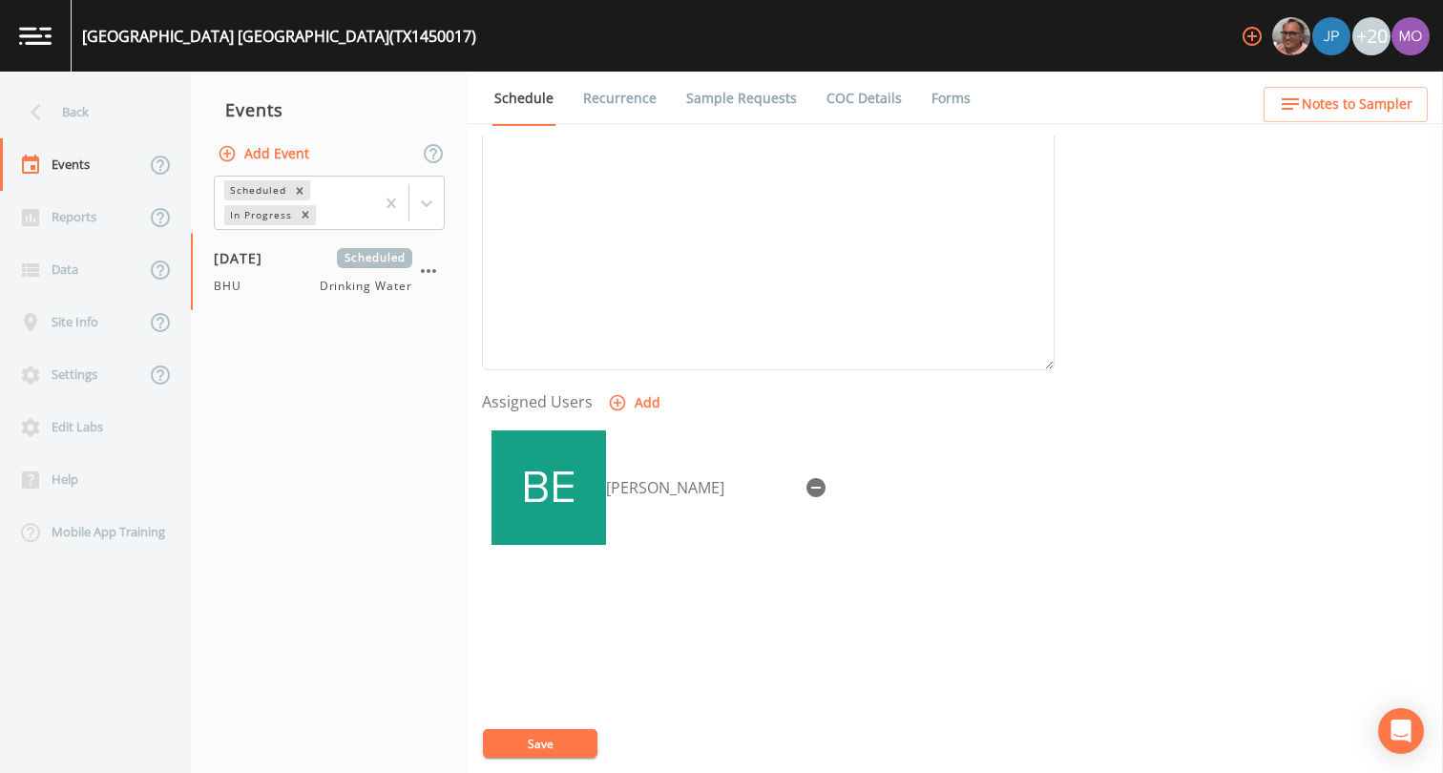
click at [496, 745] on button "Save" at bounding box center [540, 743] width 115 height 29
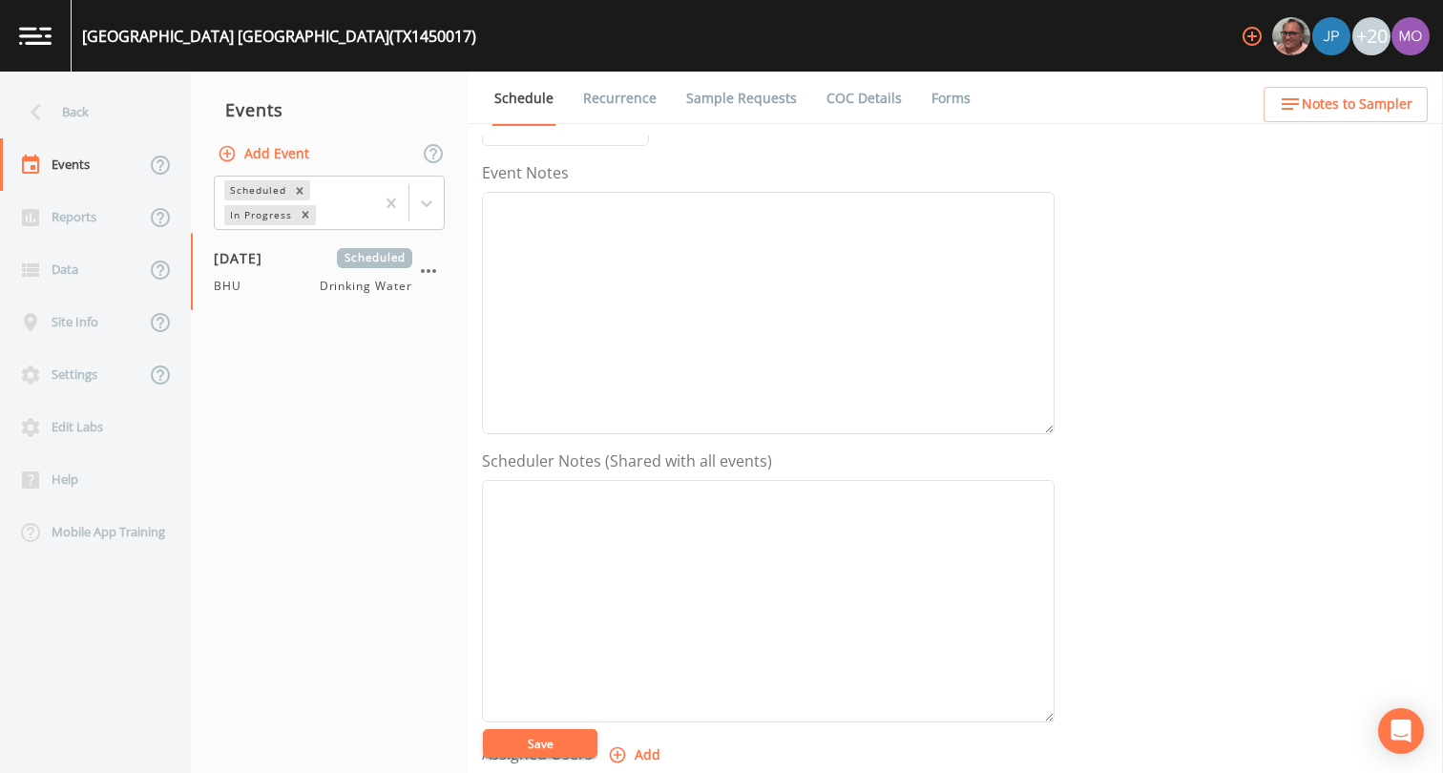
scroll to position [0, 0]
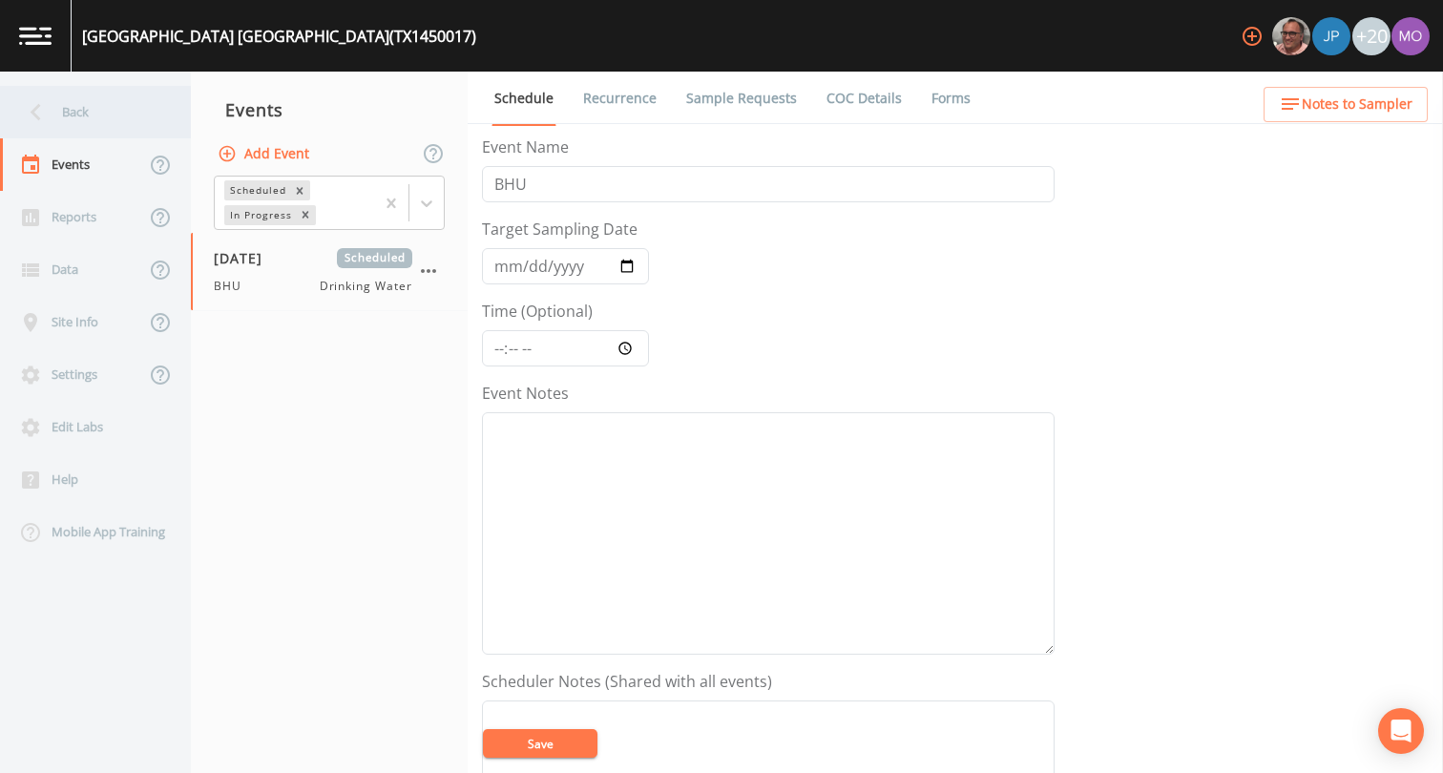
click at [85, 114] on div "Back" at bounding box center [86, 112] width 172 height 52
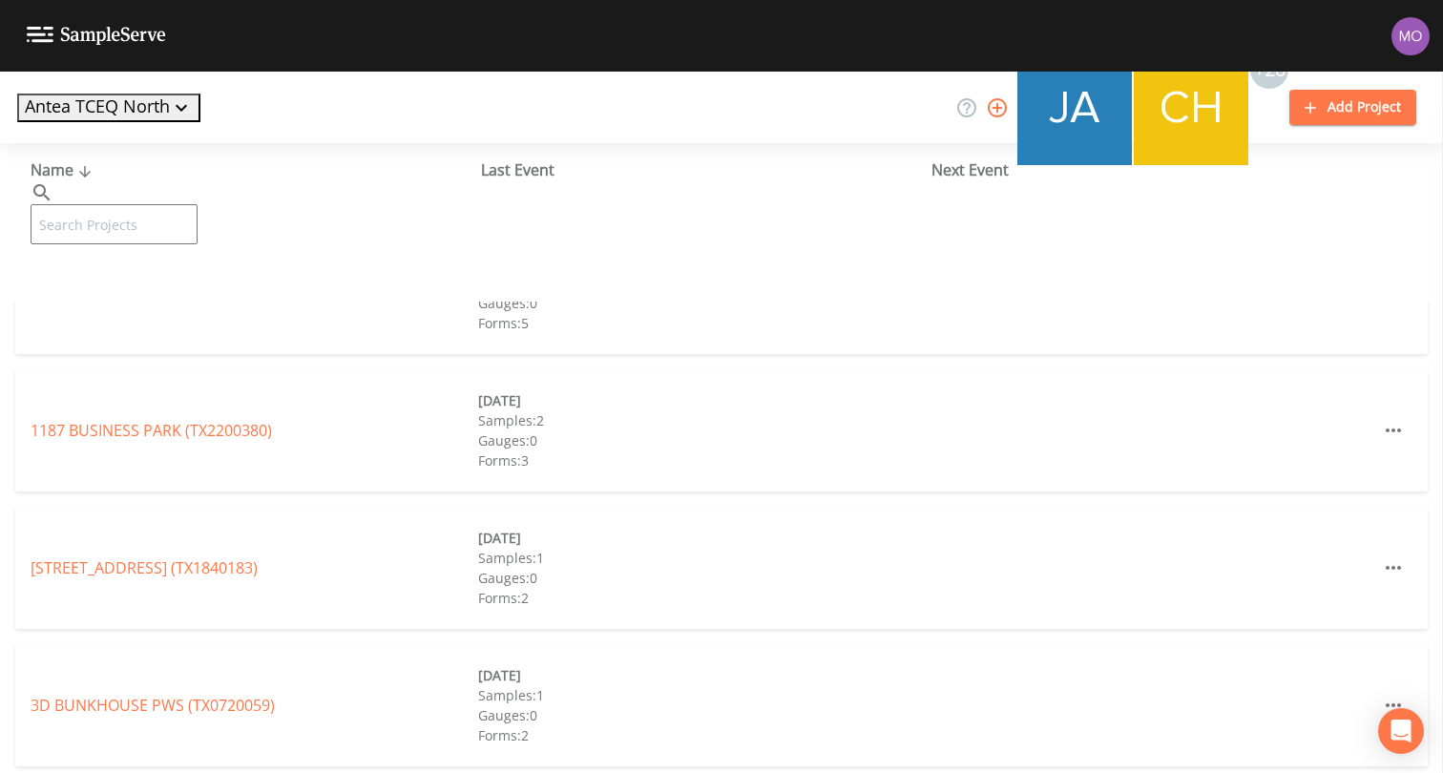
click at [128, 204] on input "text" at bounding box center [114, 224] width 167 height 40
paste input "TX2120001"
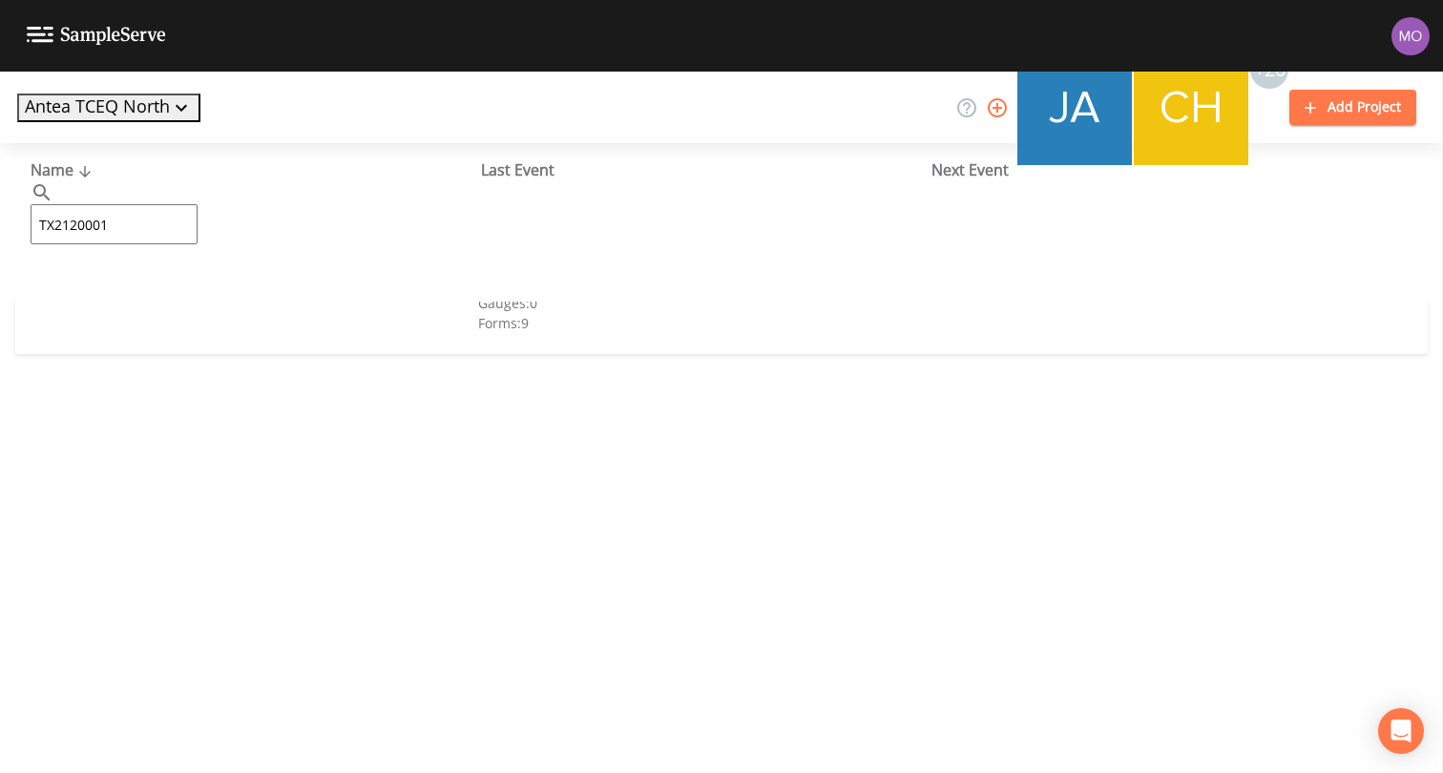
type input "TX2120001"
click at [92, 295] on link "CITY OF ARP (TX2120001)" at bounding box center [119, 292] width 177 height 21
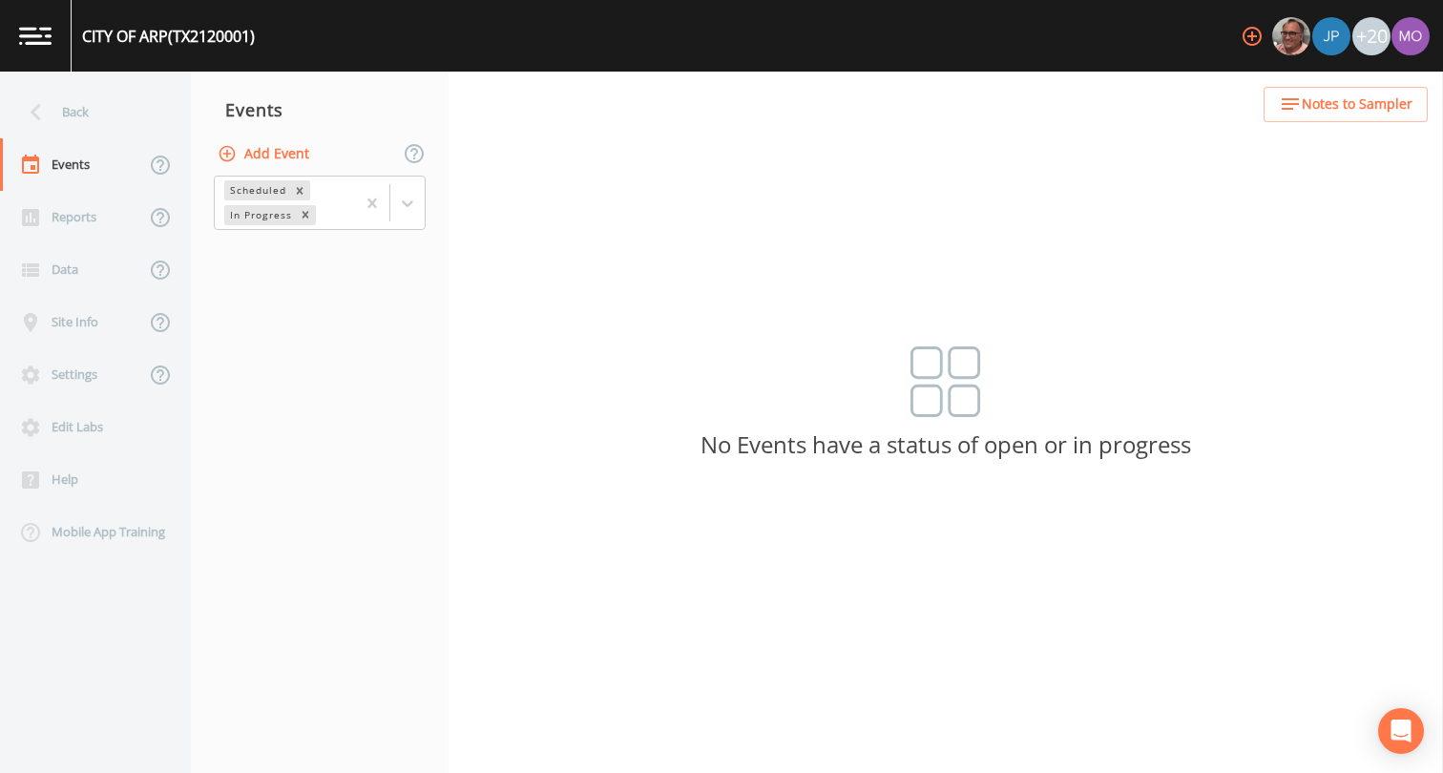
click at [287, 158] on button "Add Event" at bounding box center [265, 153] width 103 height 35
type input "BHU"
type input "[DATE]"
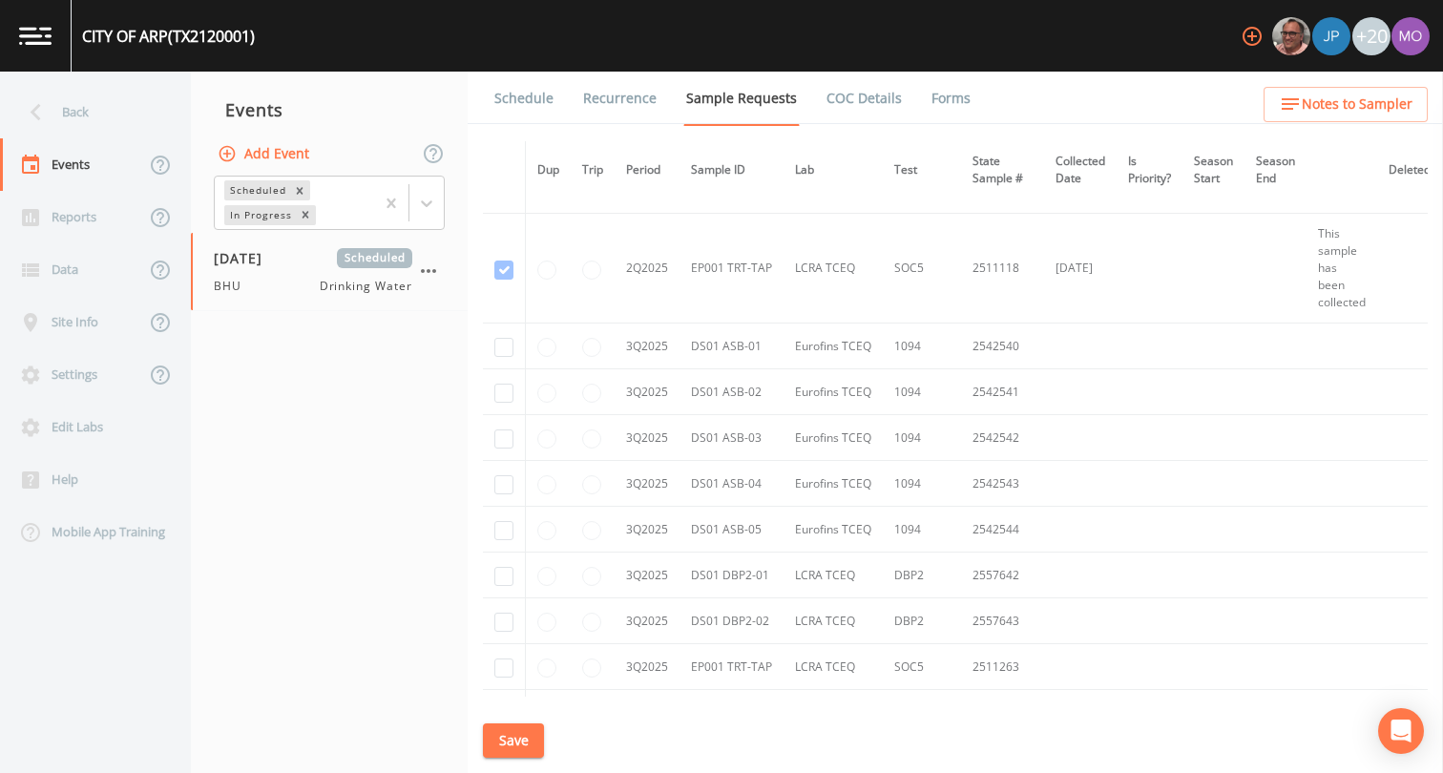
scroll to position [8074, 0]
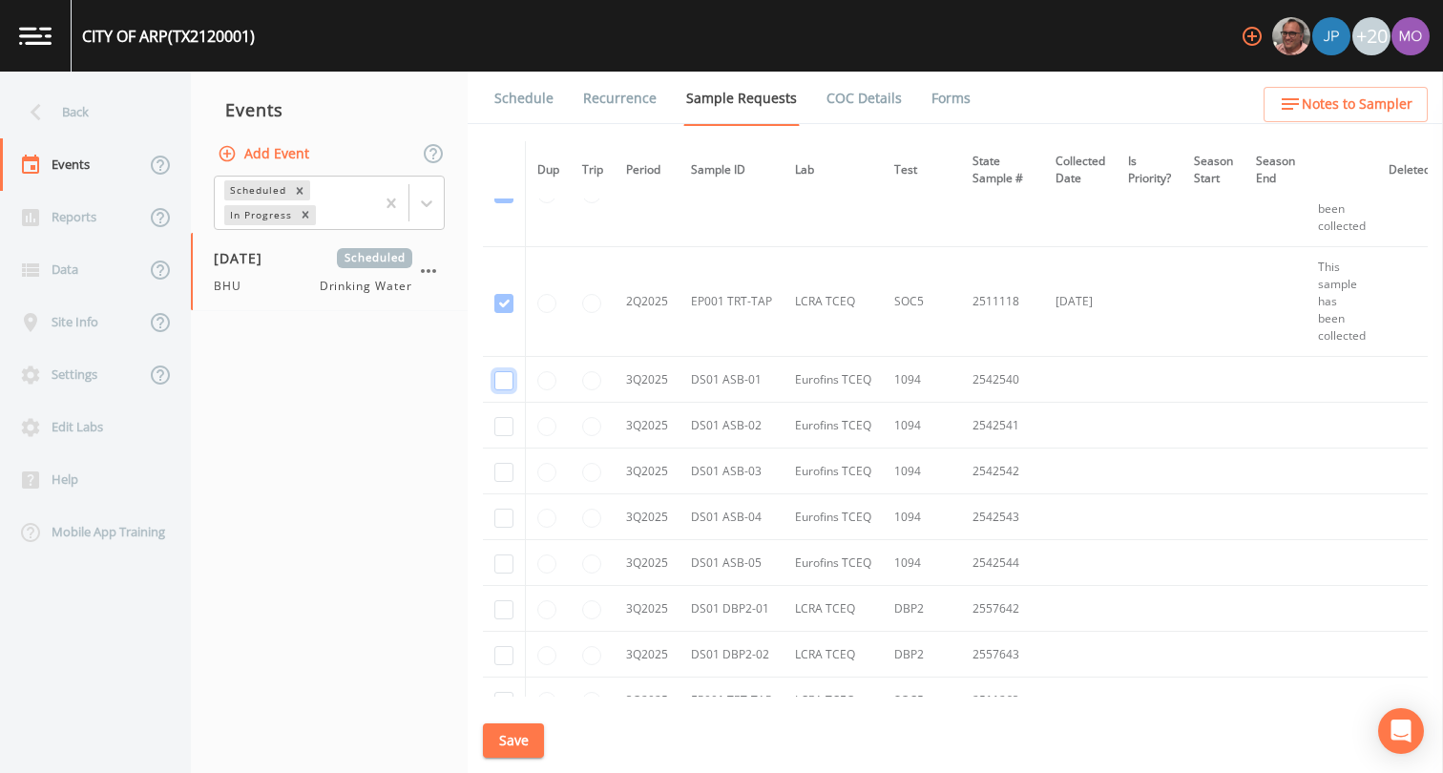
checkbox input "true"
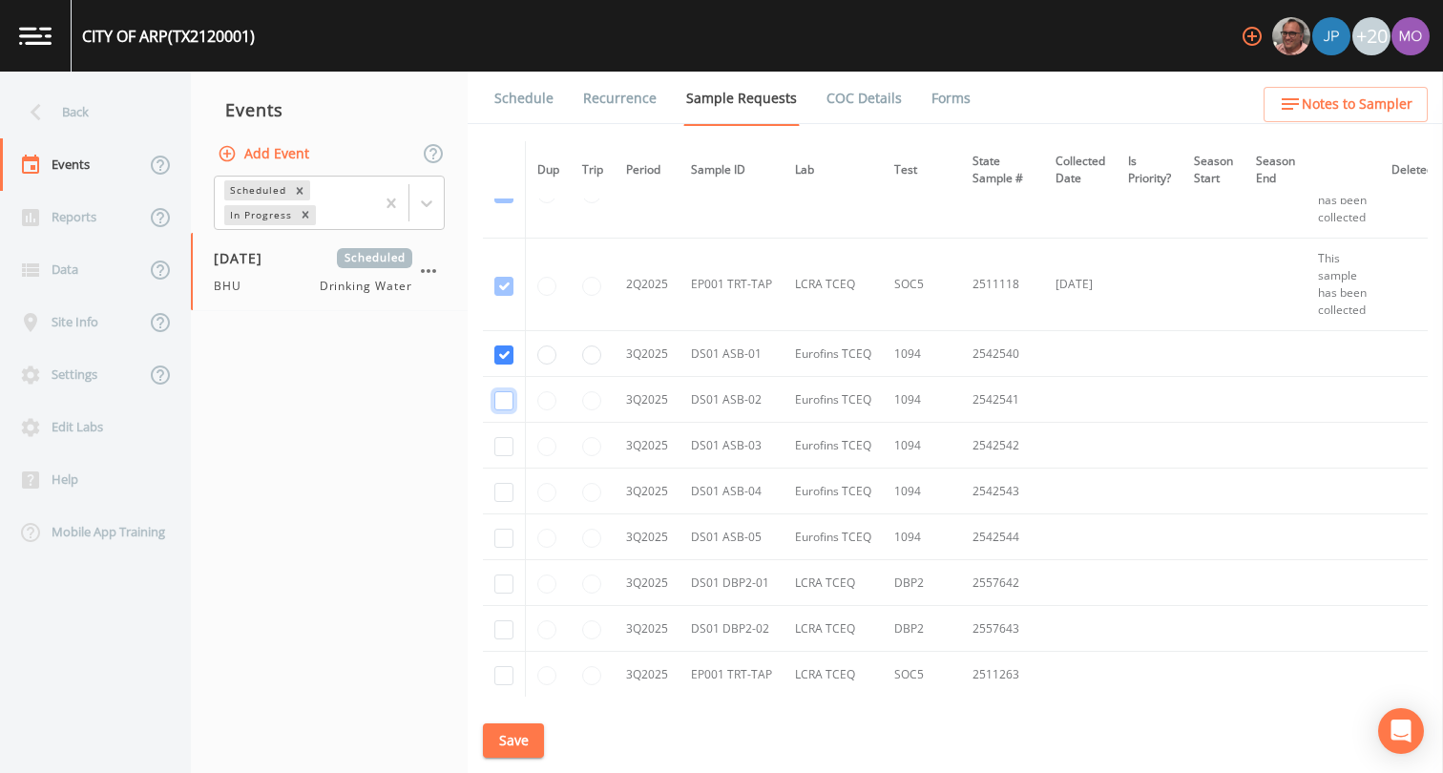
checkbox input "true"
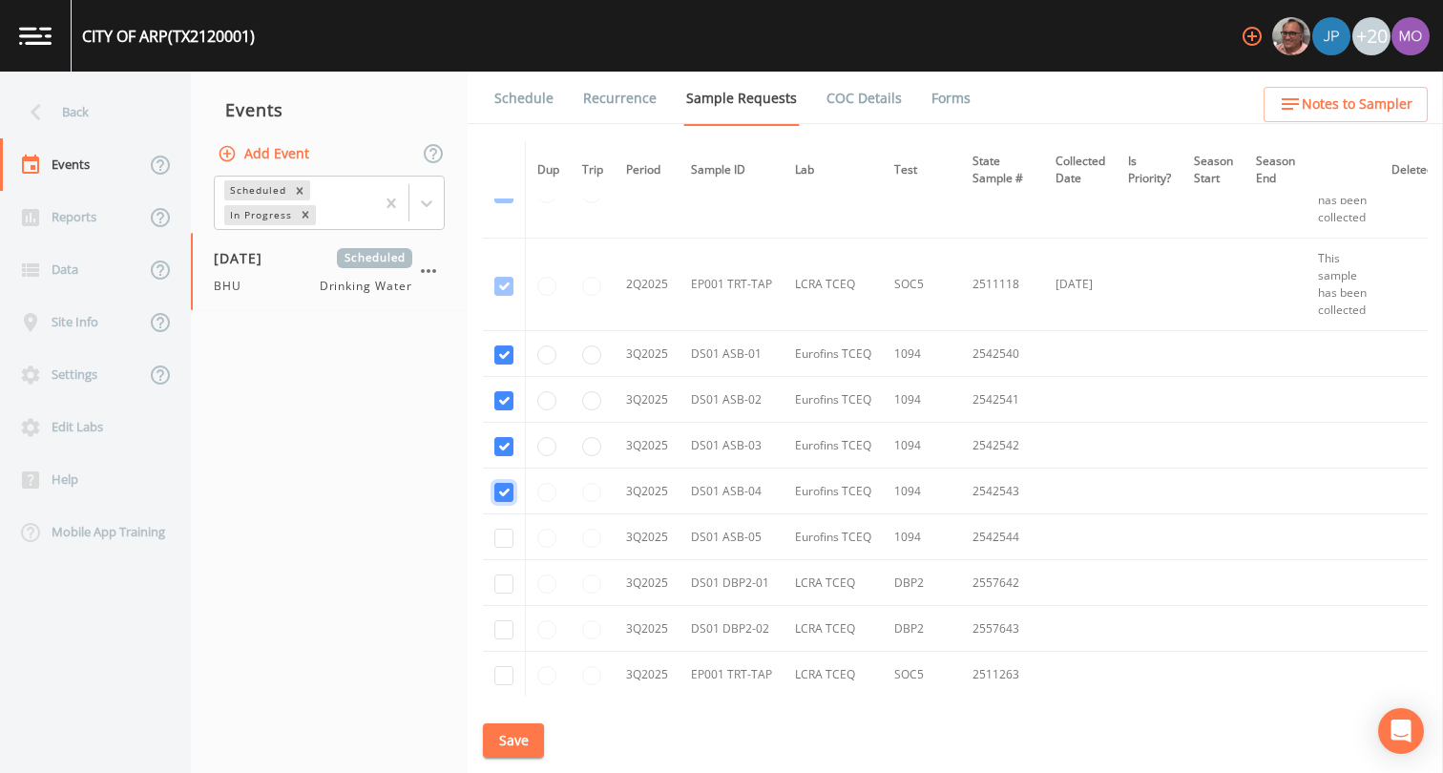
checkbox input "true"
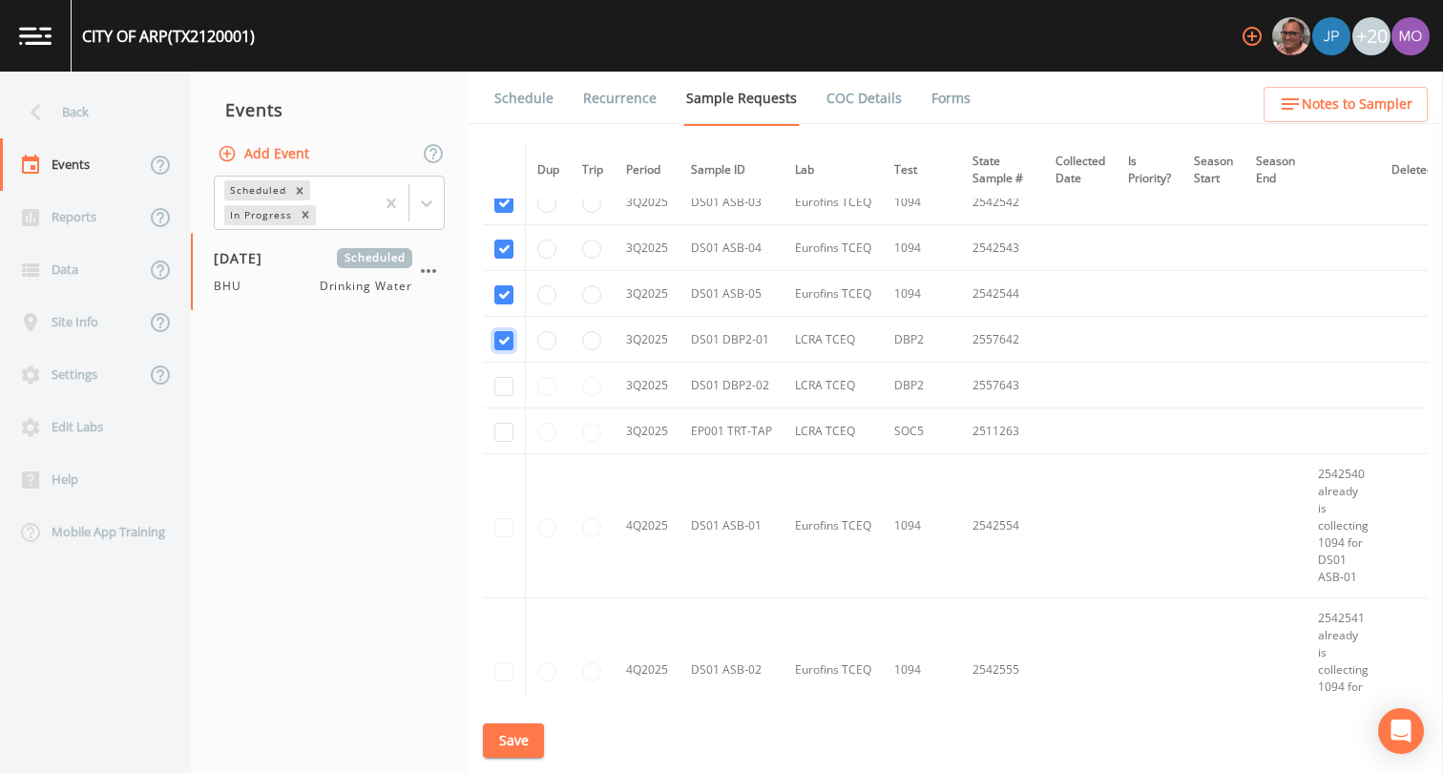
scroll to position [7083, 0]
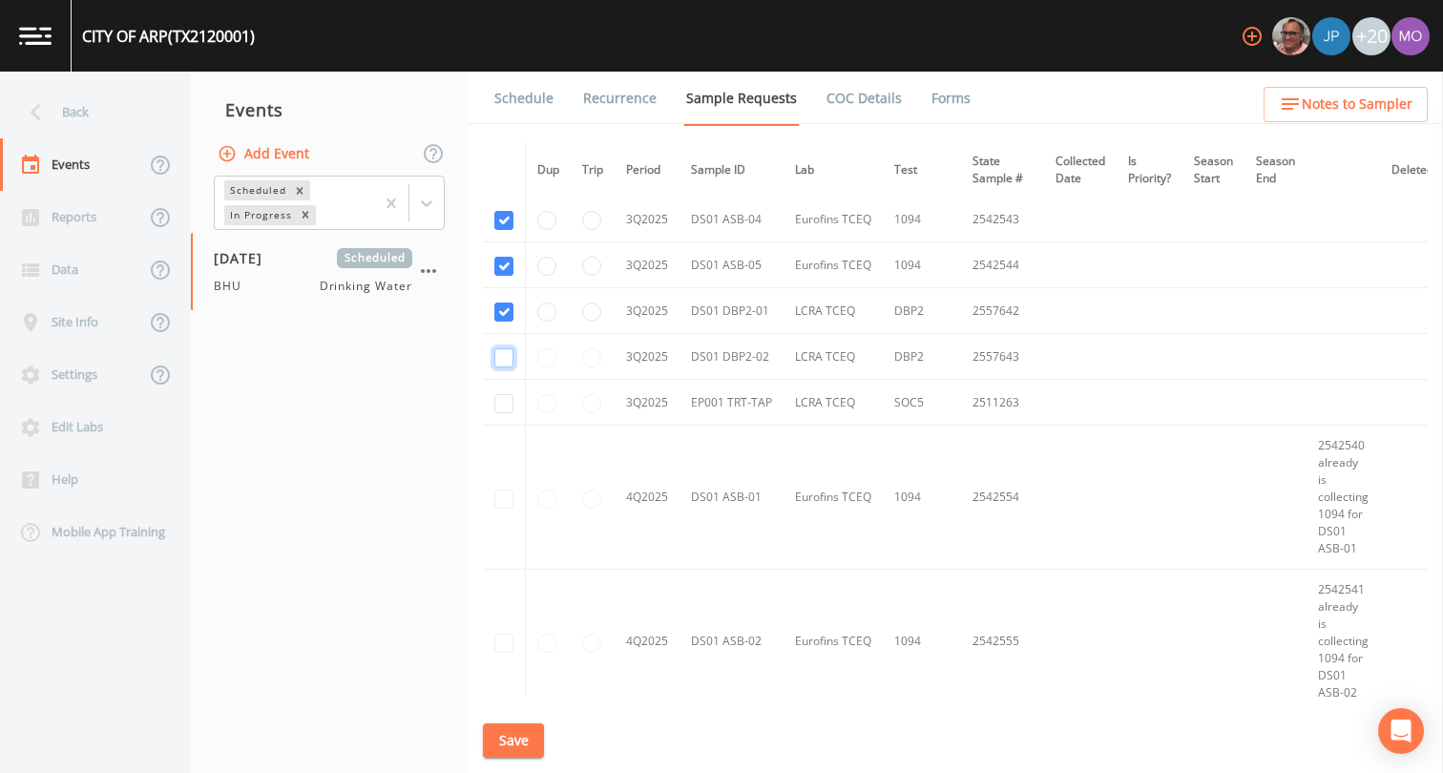
checkbox input "true"
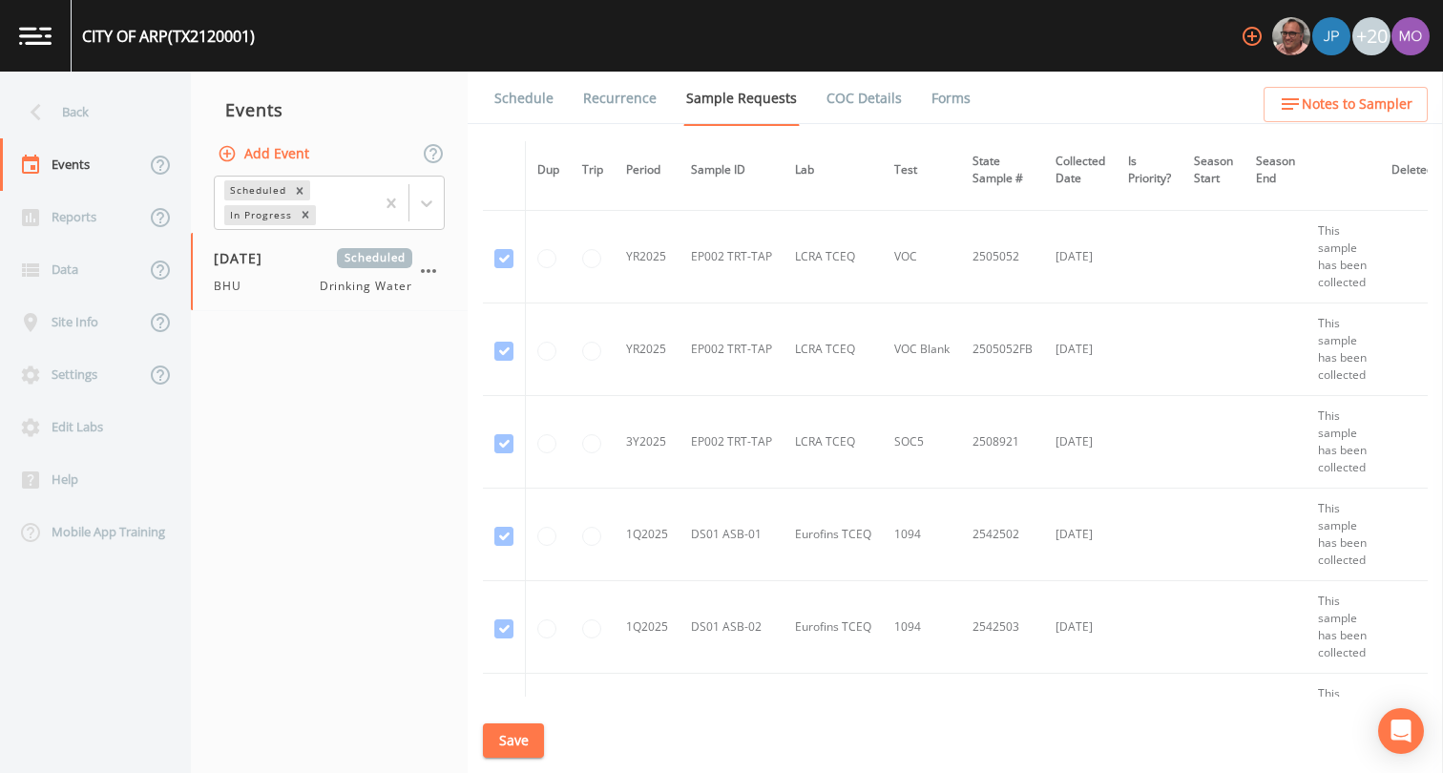
scroll to position [5167, 0]
click at [506, 741] on button "Save" at bounding box center [513, 740] width 61 height 35
click at [507, 742] on button "Save" at bounding box center [513, 740] width 61 height 35
click at [531, 109] on link "Schedule" at bounding box center [524, 98] width 65 height 53
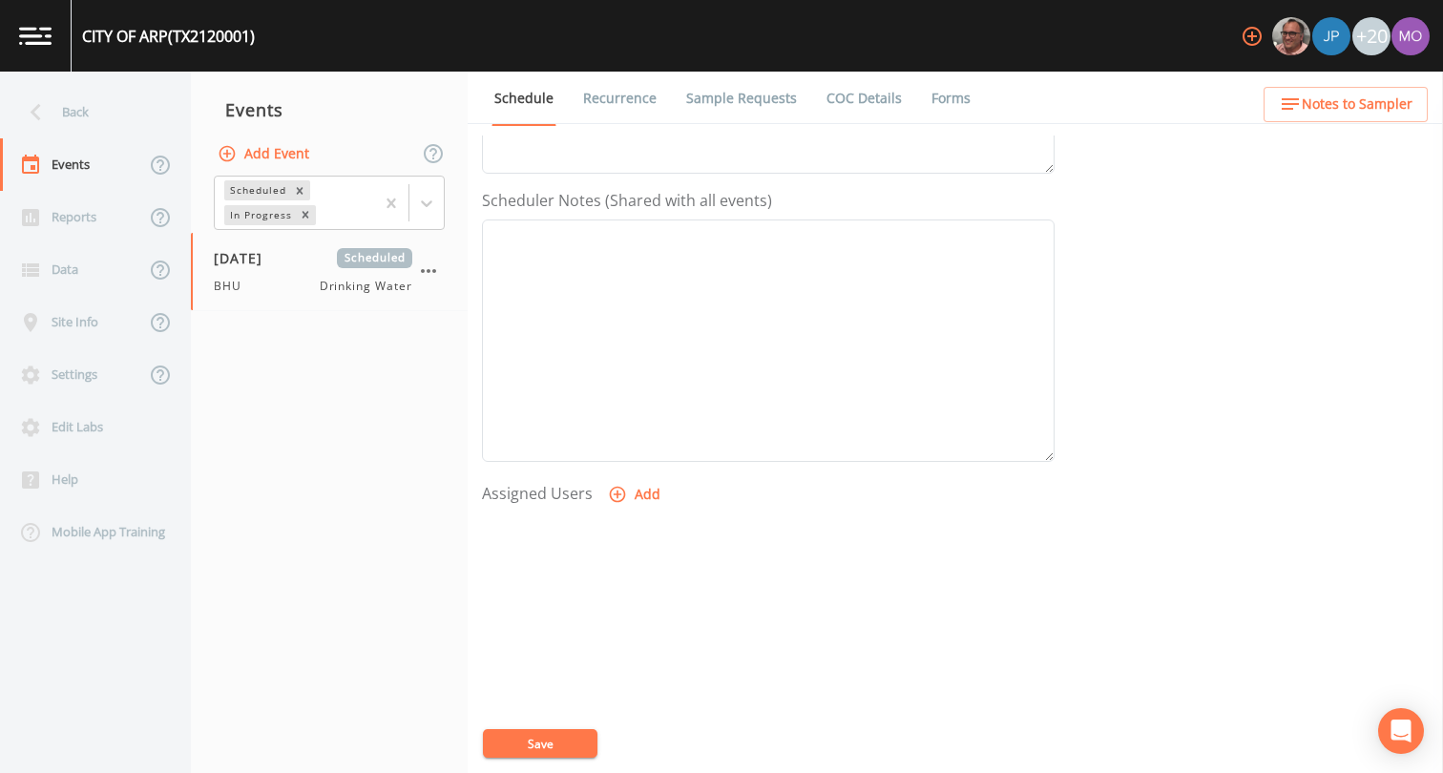
scroll to position [573, 0]
click at [616, 407] on icon "button" at bounding box center [617, 402] width 19 height 19
select select "45f4d696-c607-4709-9609-651d9e892432"
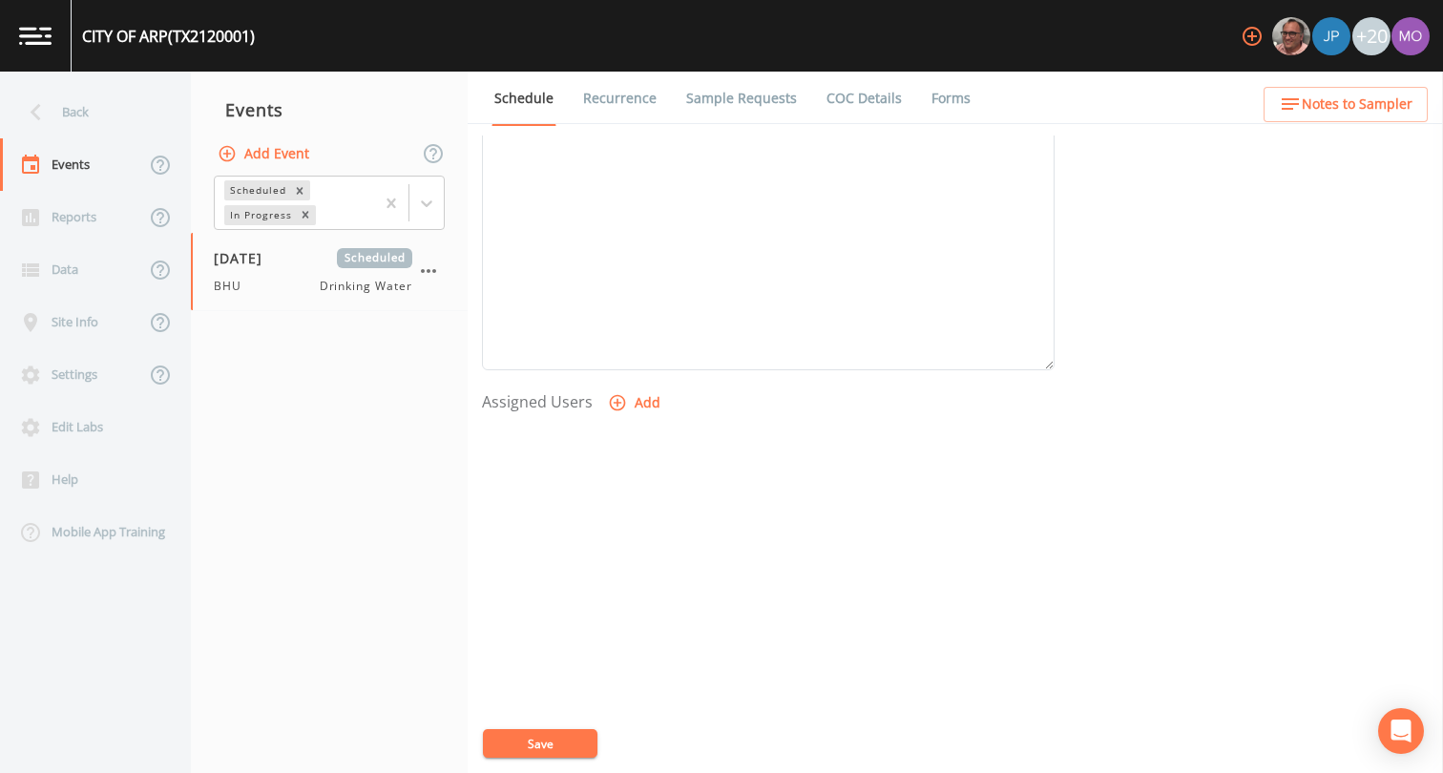
select select
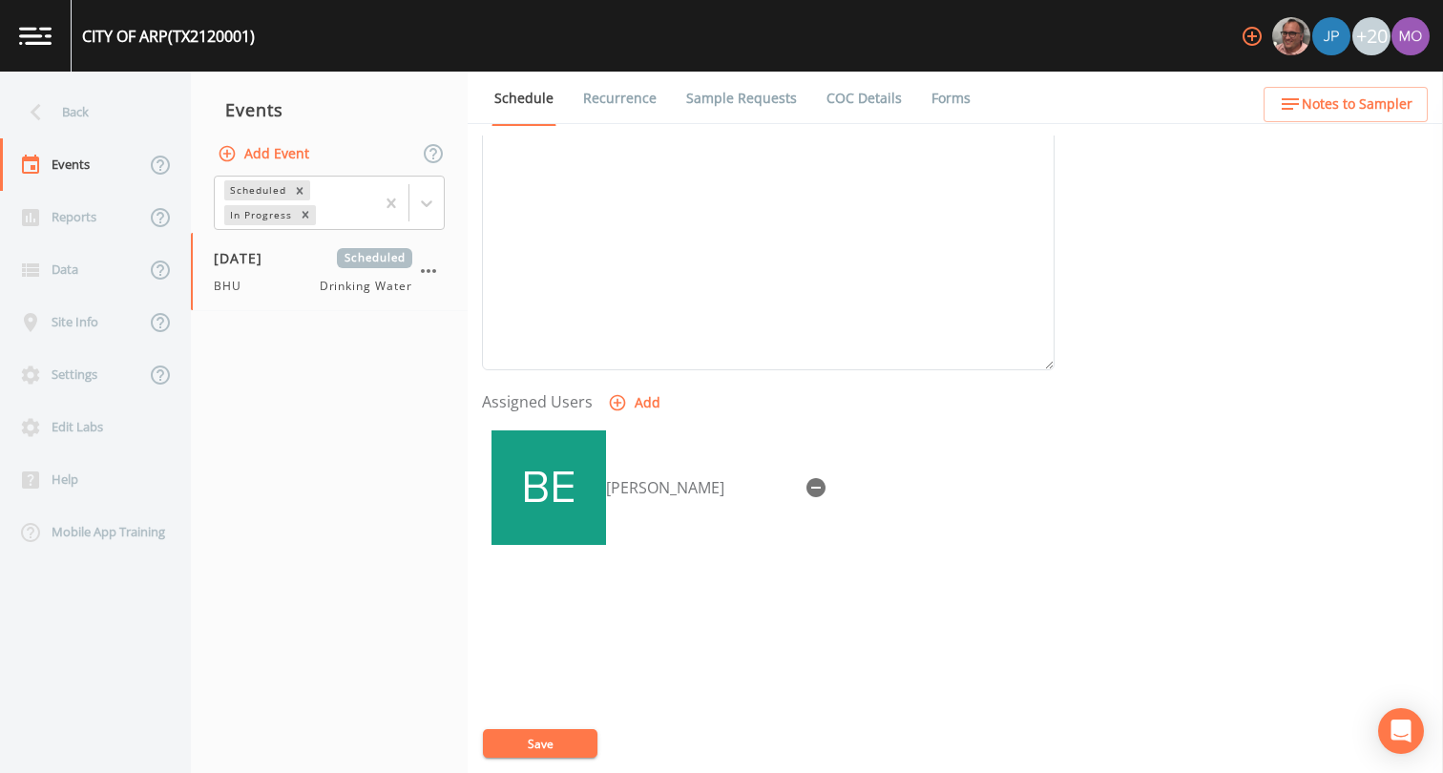
click at [559, 739] on button "Save" at bounding box center [540, 743] width 115 height 29
click at [115, 115] on div "Back" at bounding box center [86, 112] width 172 height 52
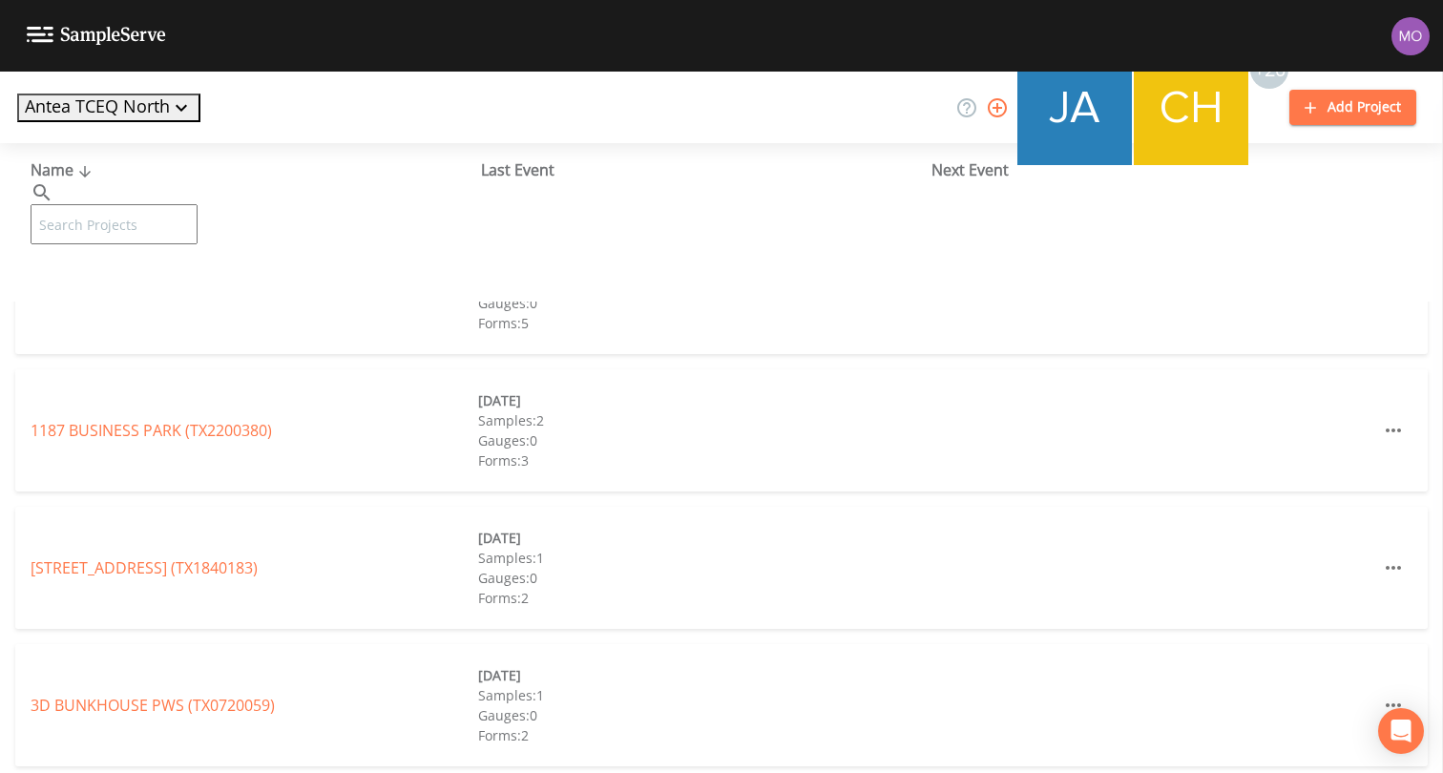
click at [120, 204] on input "text" at bounding box center [114, 224] width 167 height 40
paste input "TX2120097"
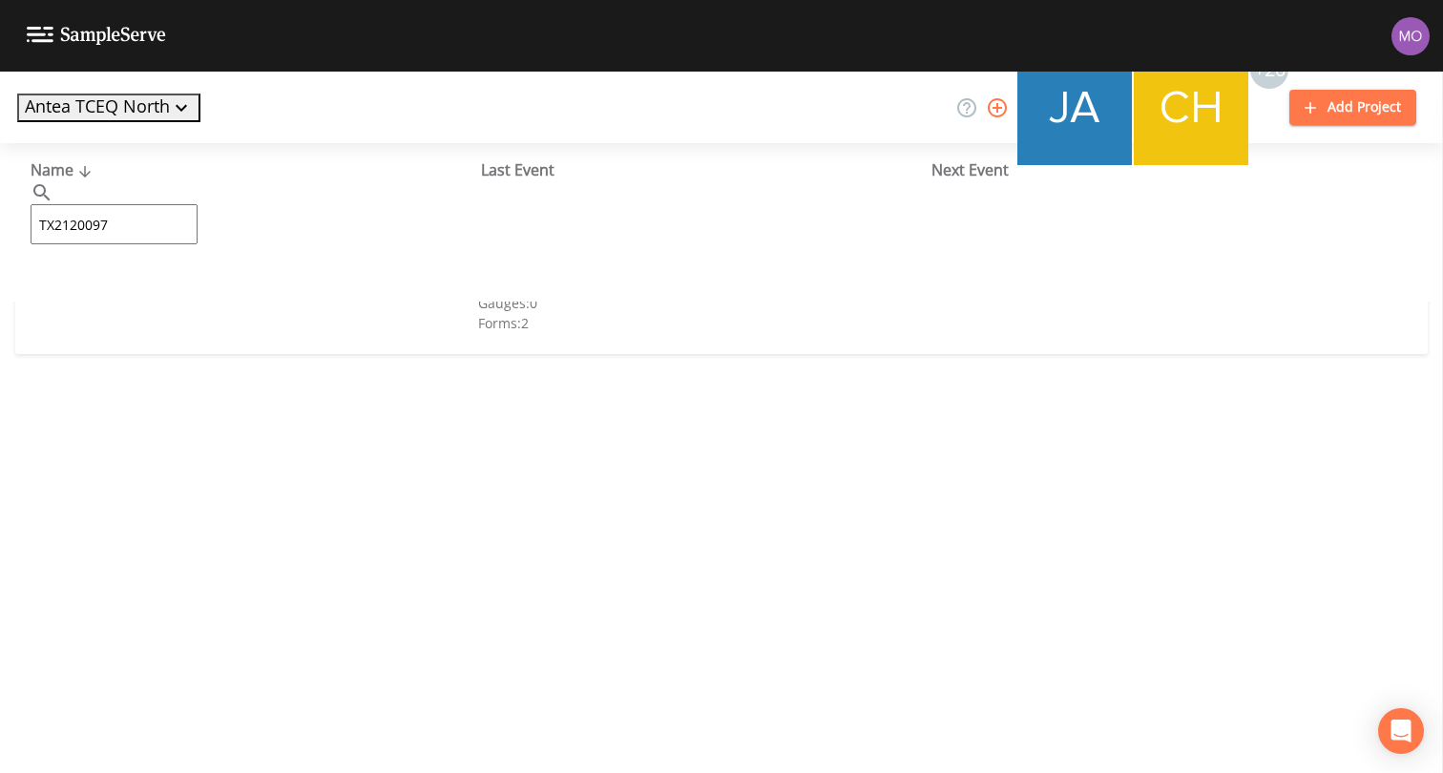
type input "TX2120097"
drag, startPoint x: 77, startPoint y: 290, endPoint x: 117, endPoint y: 279, distance: 41.7
click at [77, 290] on link "[GEOGRAPHIC_DATA][PERSON_NAME] (TX2120097)" at bounding box center [211, 292] width 361 height 21
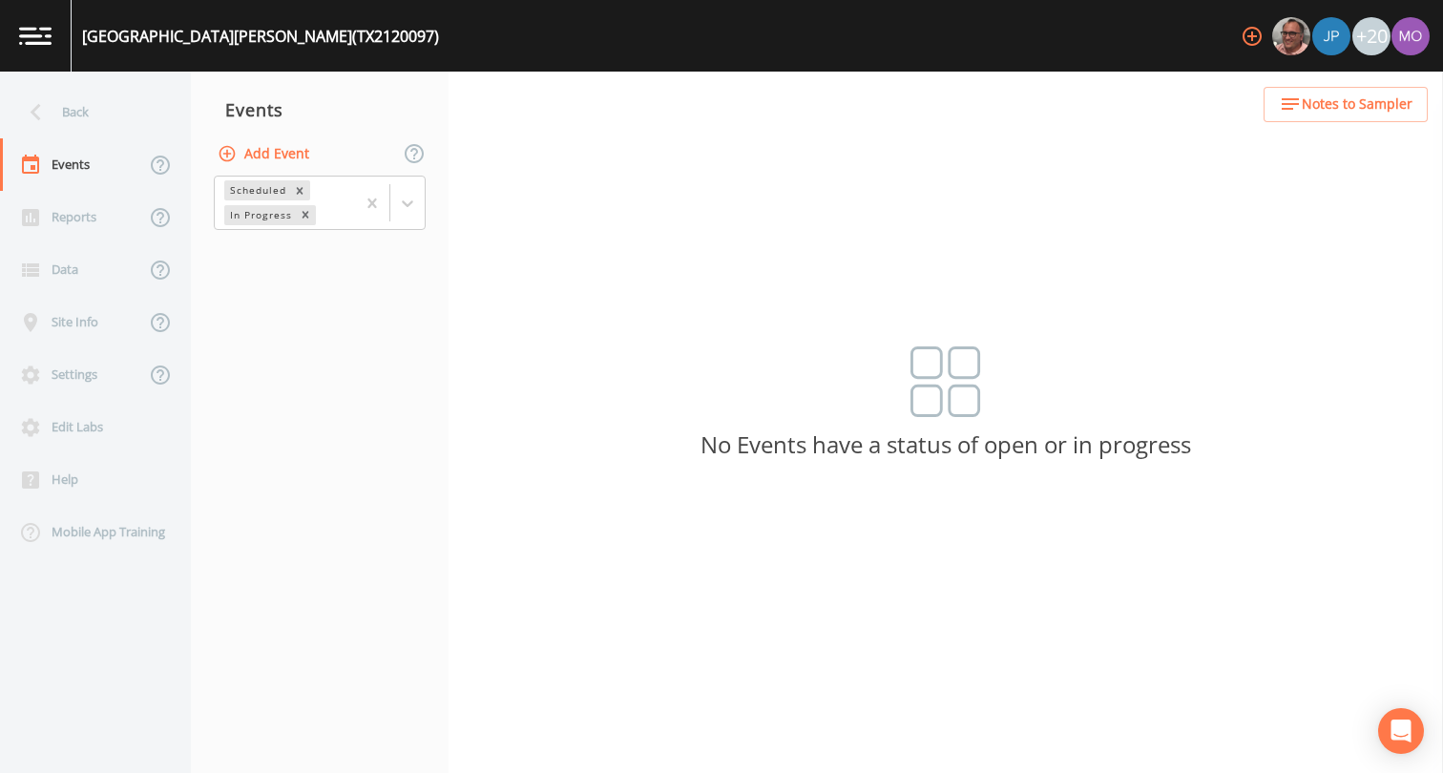
click at [245, 158] on button "Add Event" at bounding box center [265, 153] width 103 height 35
type input "BHU"
type input "[DATE]"
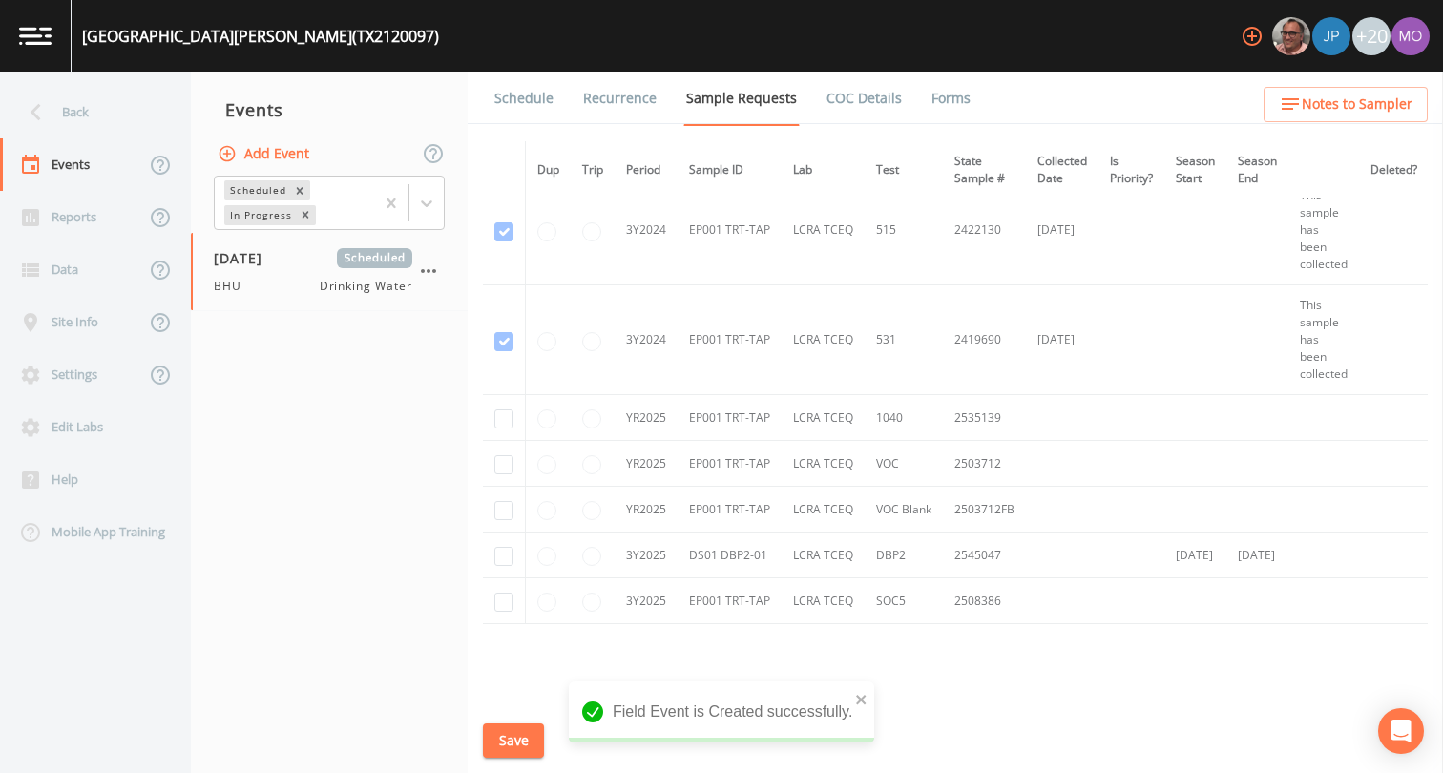
scroll to position [658, 0]
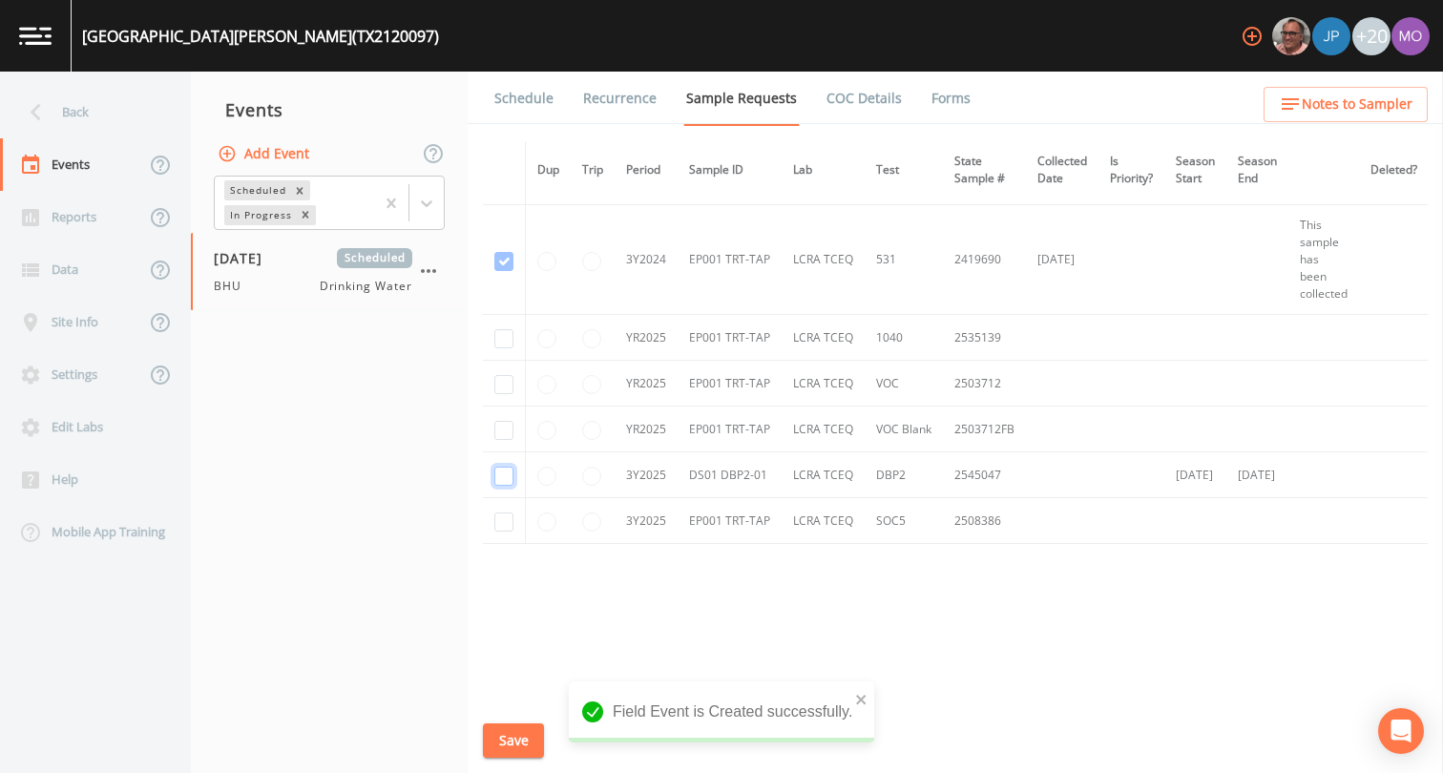
click at [502, 471] on input "checkbox" at bounding box center [503, 476] width 19 height 19
checkbox input "true"
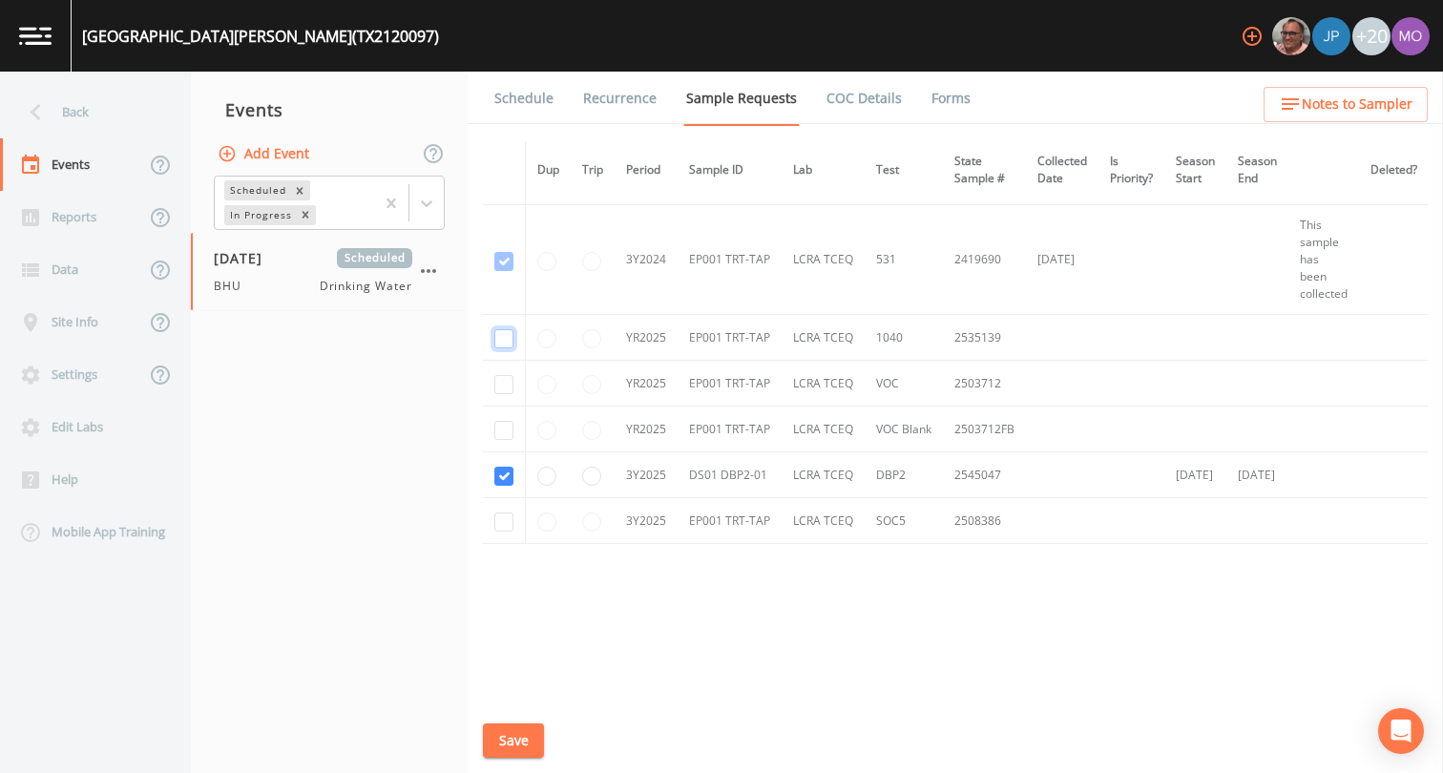
checkbox input "true"
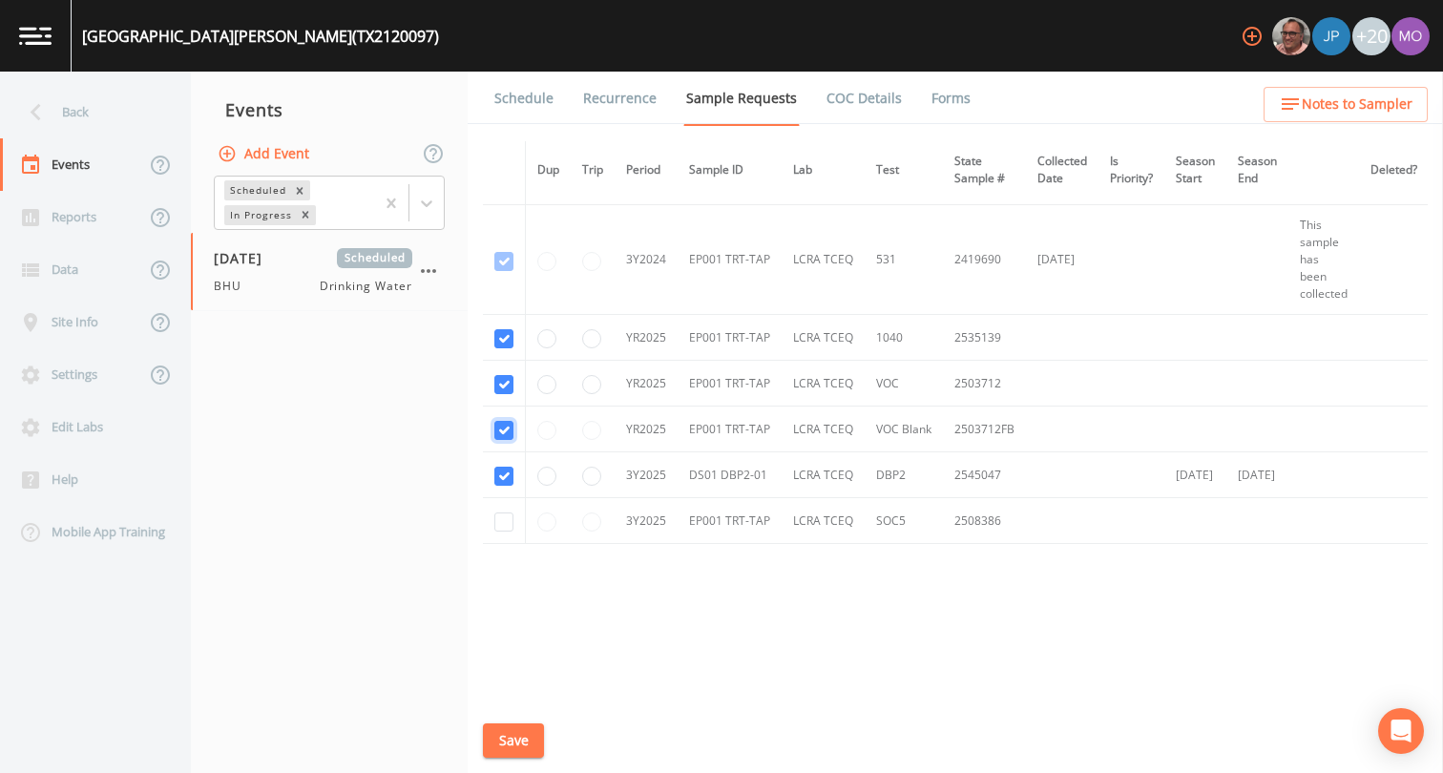
checkbox input "true"
click at [499, 516] on input "checkbox" at bounding box center [503, 522] width 19 height 19
checkbox input "true"
click at [509, 743] on button "Save" at bounding box center [513, 740] width 61 height 35
click at [512, 102] on link "Schedule" at bounding box center [524, 98] width 65 height 53
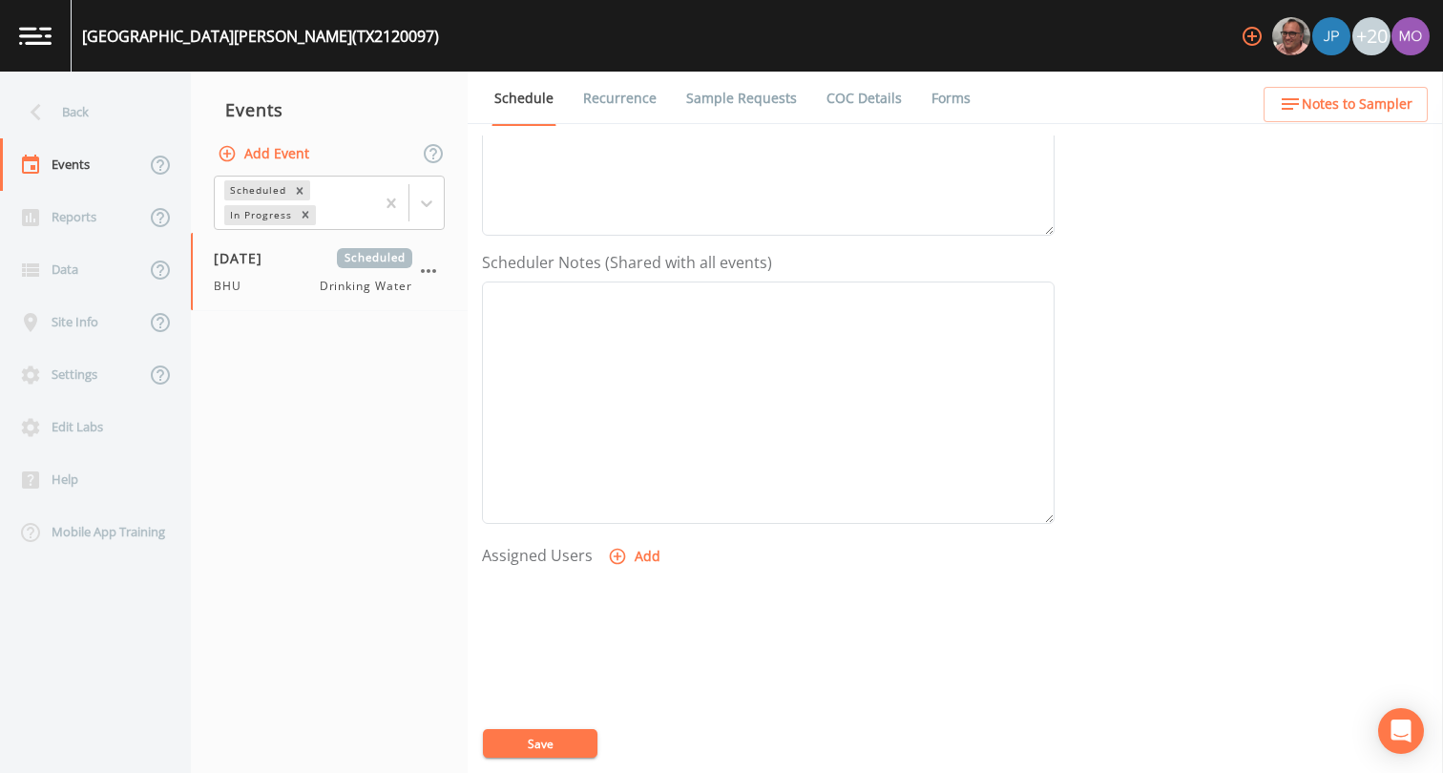
scroll to position [573, 0]
click at [617, 411] on button "Add" at bounding box center [636, 403] width 64 height 35
select select "45f4d696-c607-4709-9609-651d9e892432"
drag, startPoint x: 844, startPoint y: 441, endPoint x: 757, endPoint y: 509, distance: 110.2
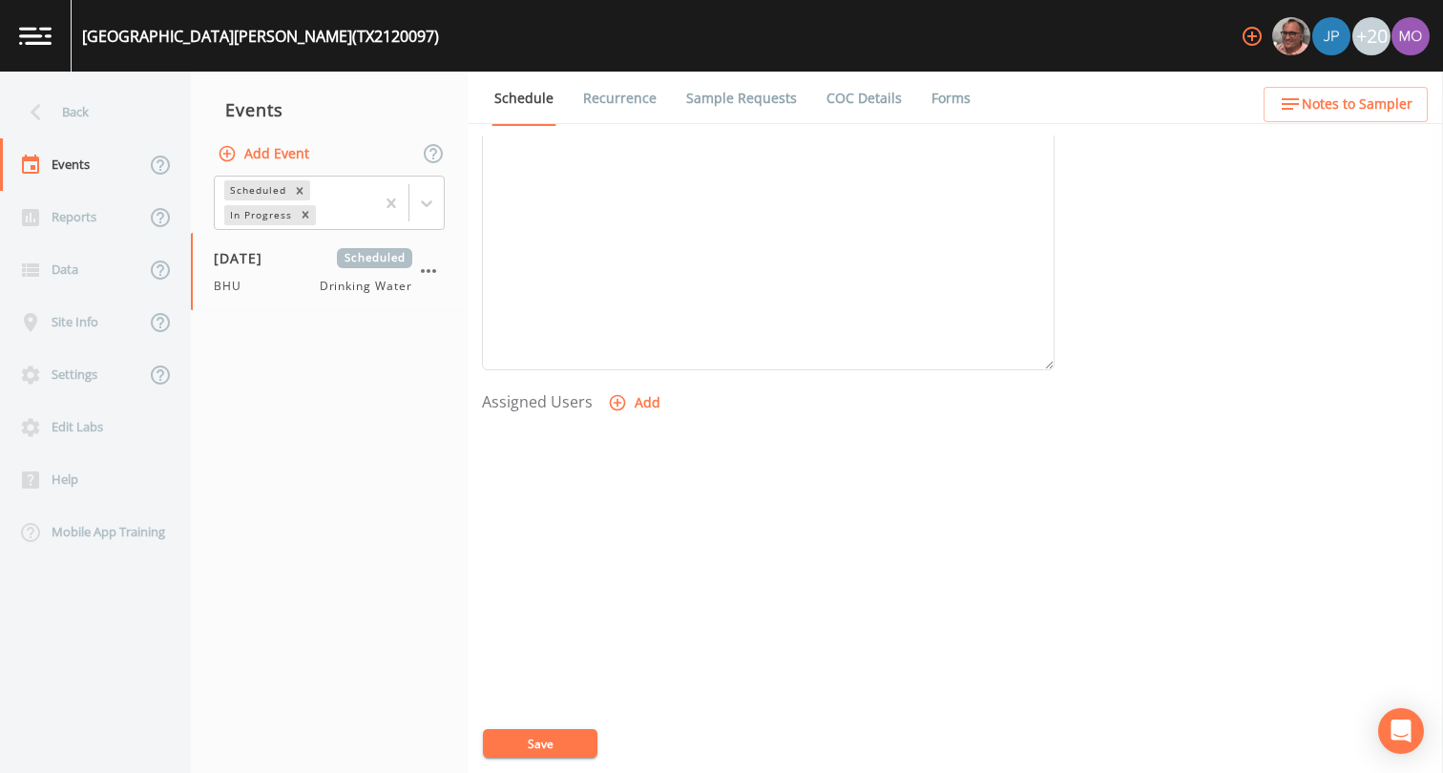
select select
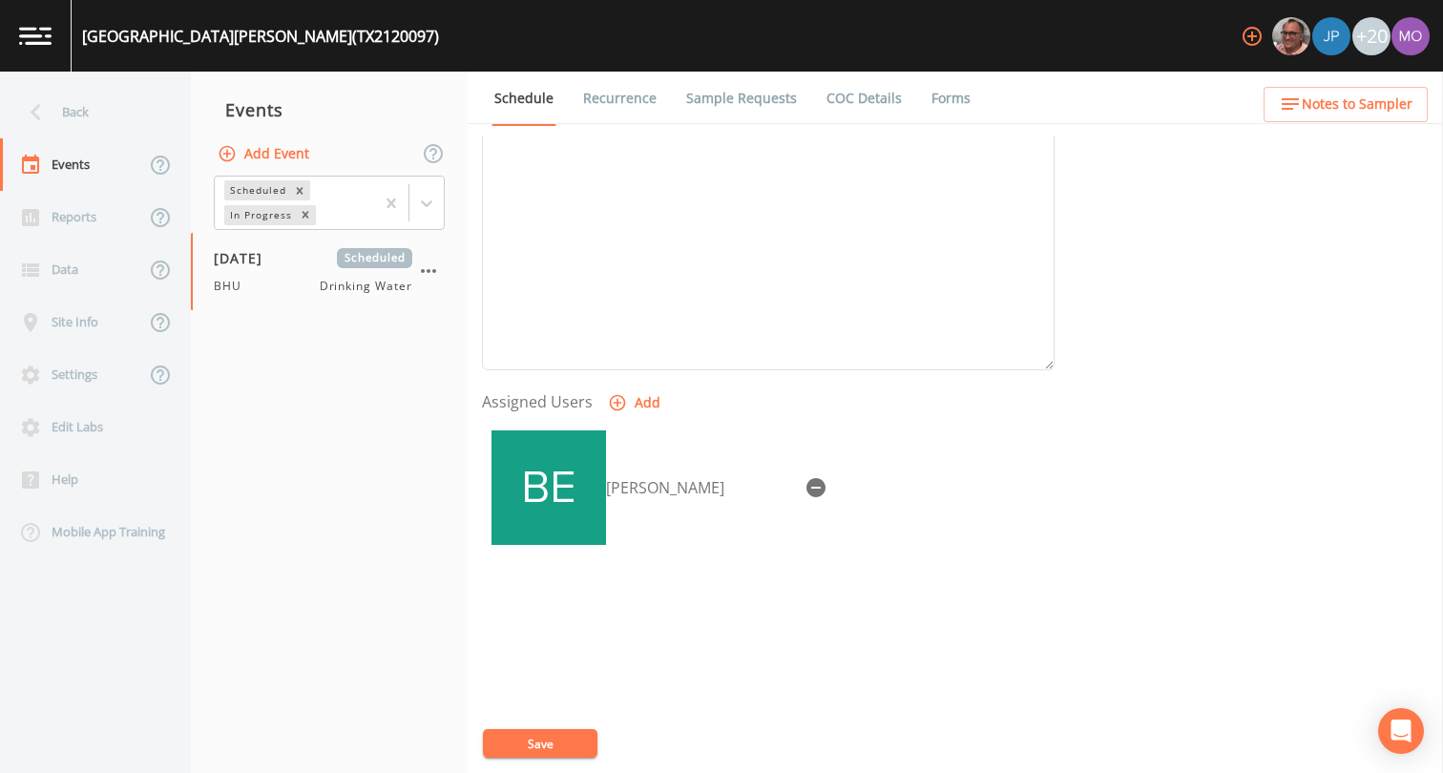
click at [542, 742] on button "Save" at bounding box center [540, 743] width 115 height 29
click at [80, 117] on div "Back" at bounding box center [86, 112] width 172 height 52
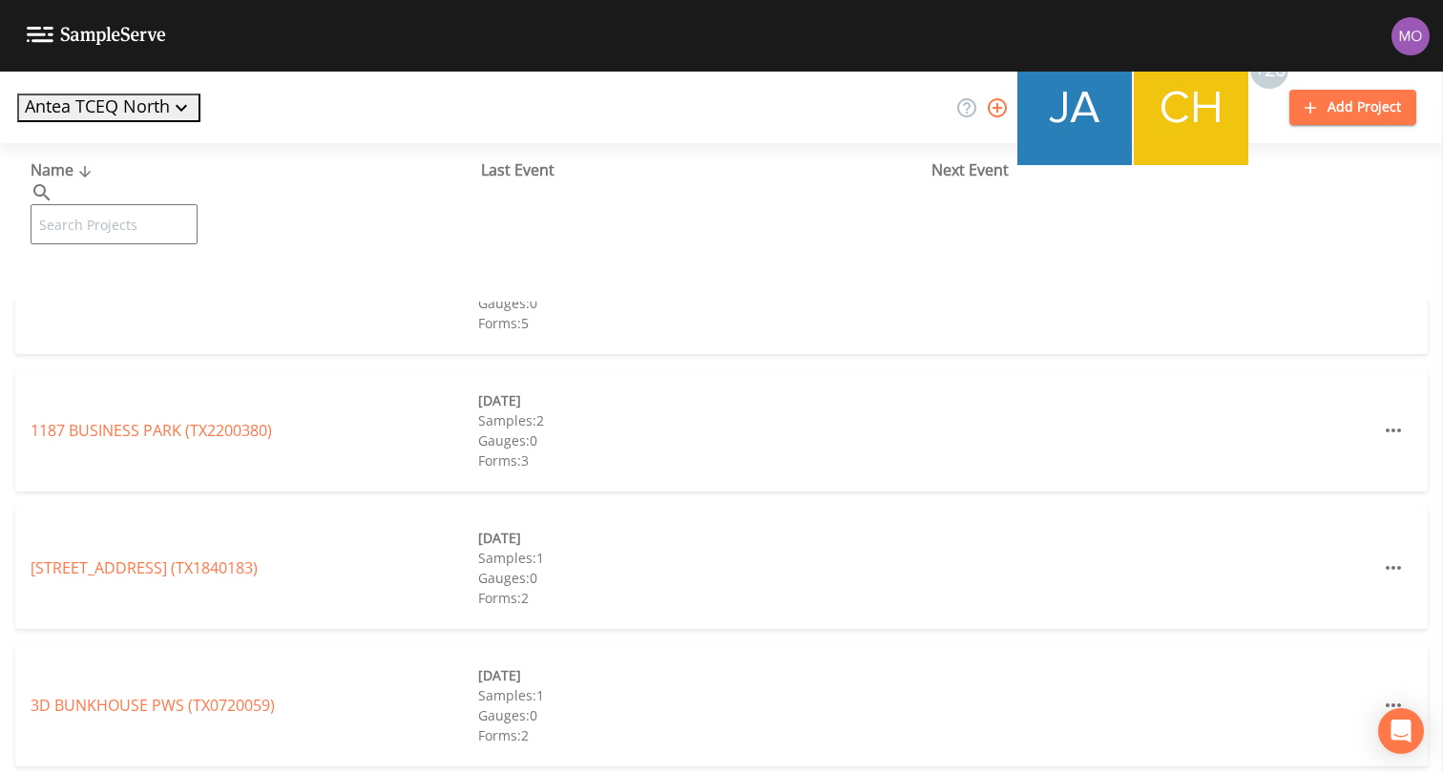
click at [102, 204] on input "text" at bounding box center [114, 224] width 167 height 40
paste input "TX2120107"
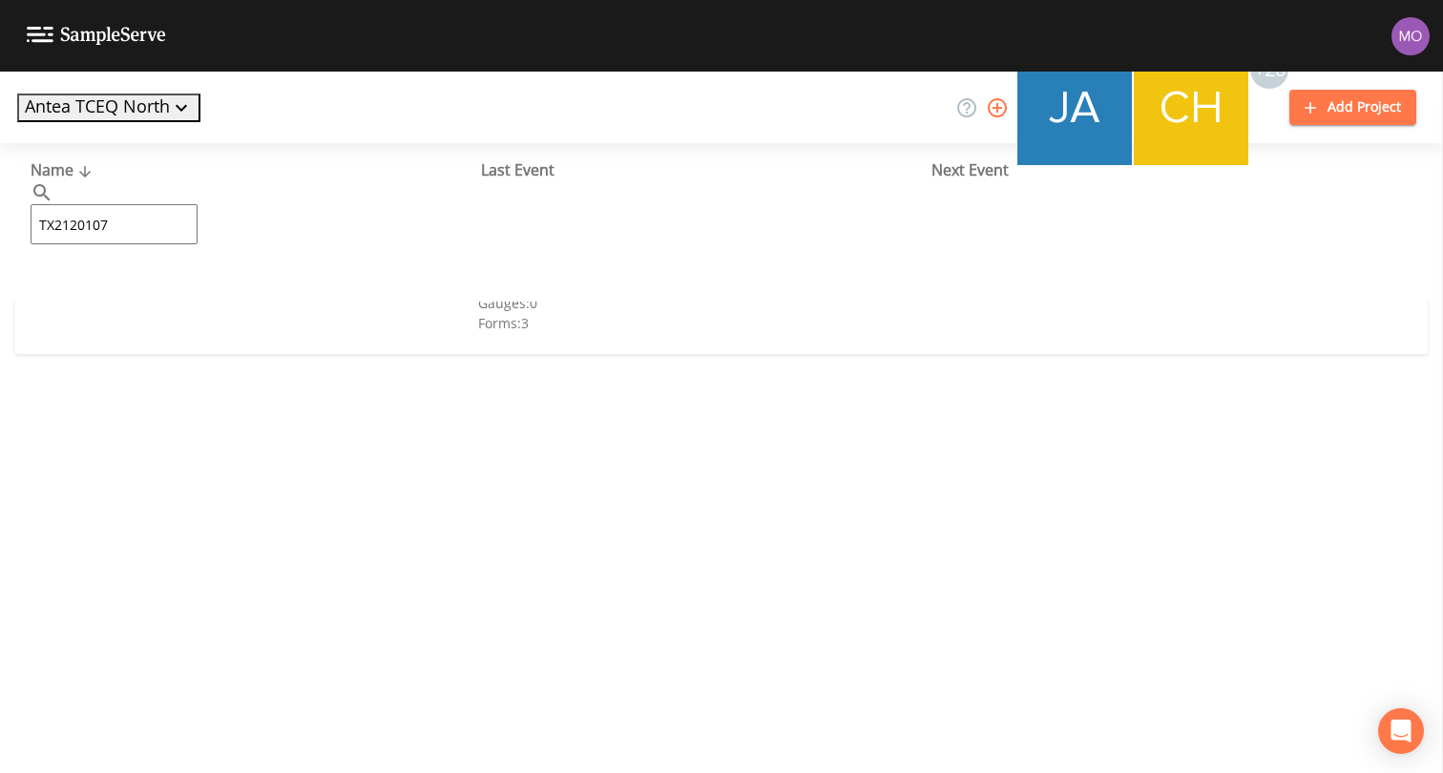
type input "TX2120107"
click at [92, 300] on link "THE RESERVE (TX2120107)" at bounding box center [124, 292] width 186 height 21
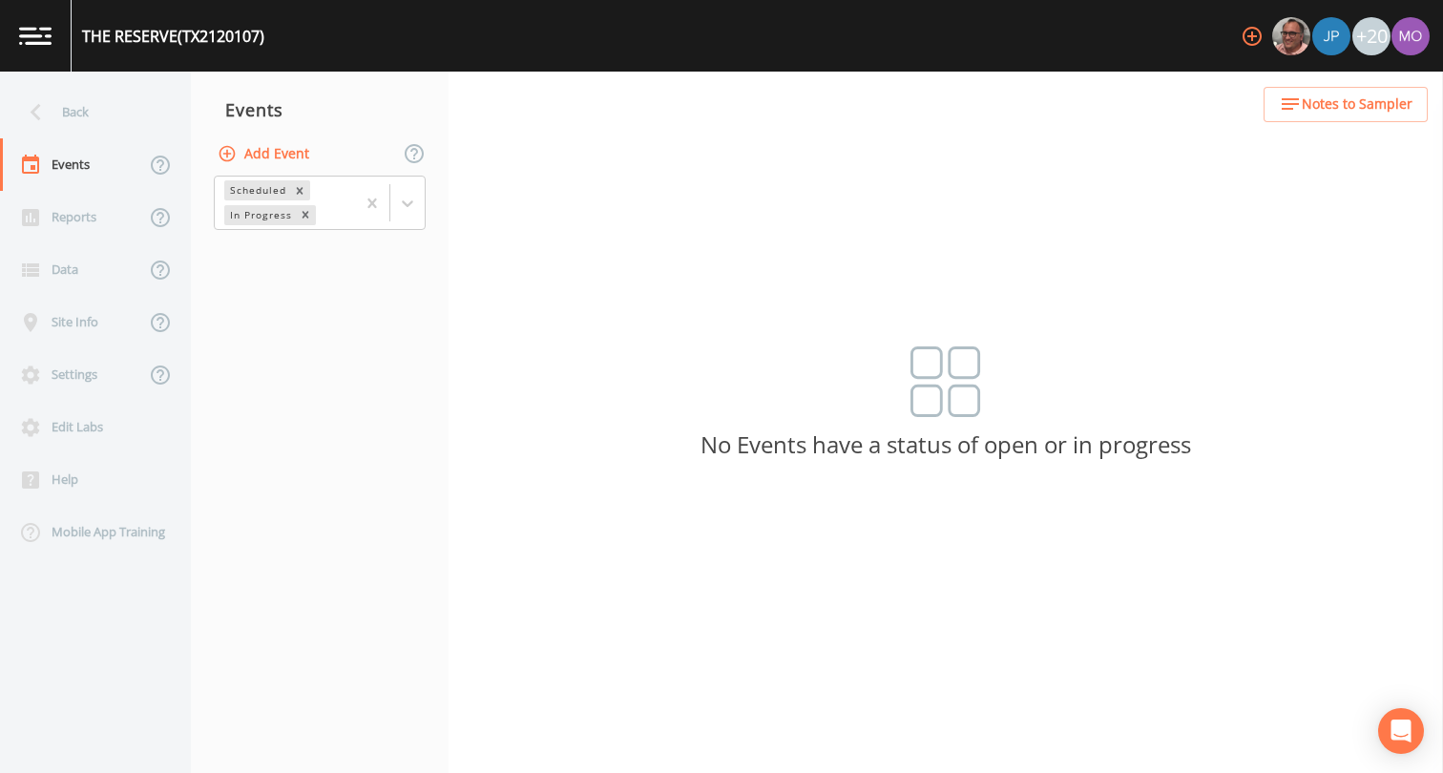
click at [265, 159] on button "Add Event" at bounding box center [265, 153] width 103 height 35
type input "BHU"
type input "[DATE]"
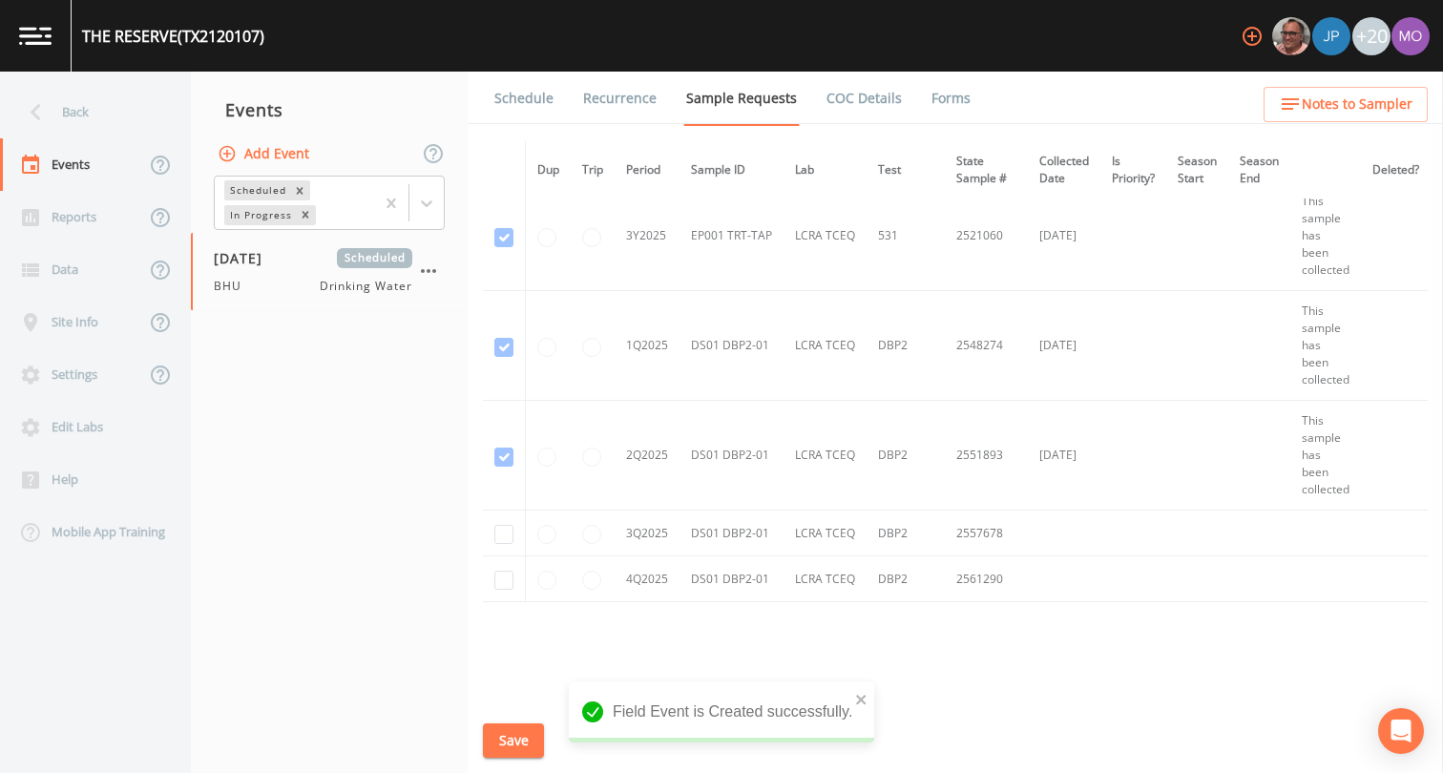
scroll to position [1618, 0]
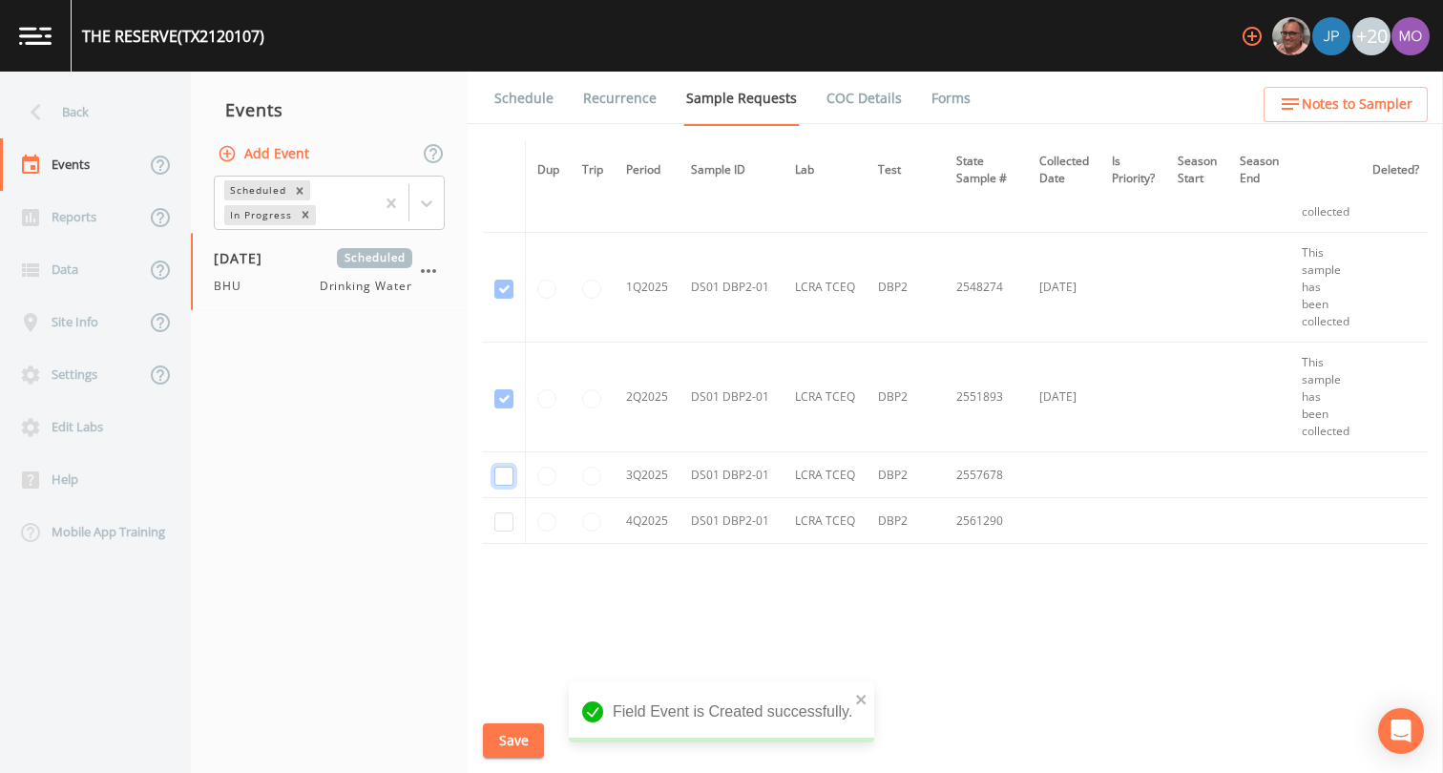
checkbox input "true"
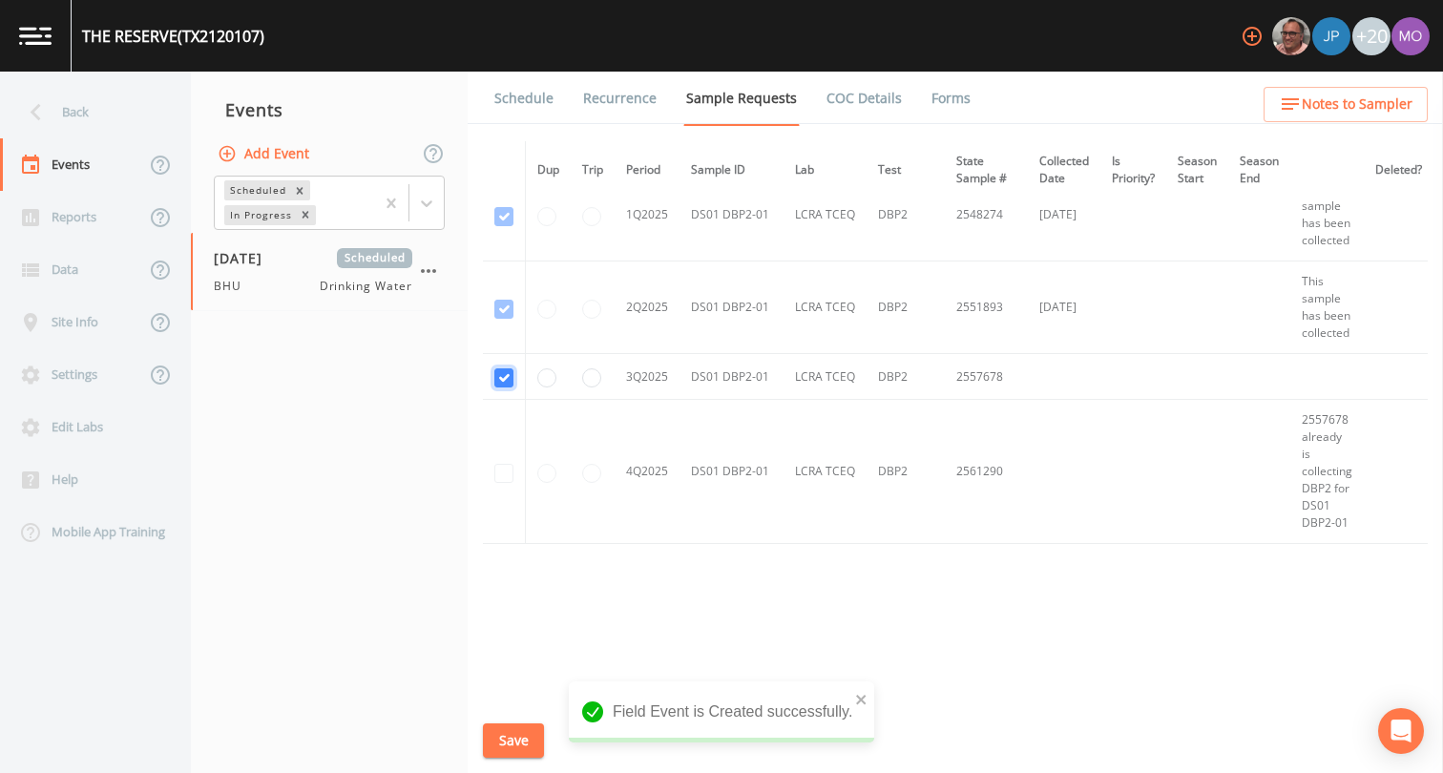
scroll to position [1369, 0]
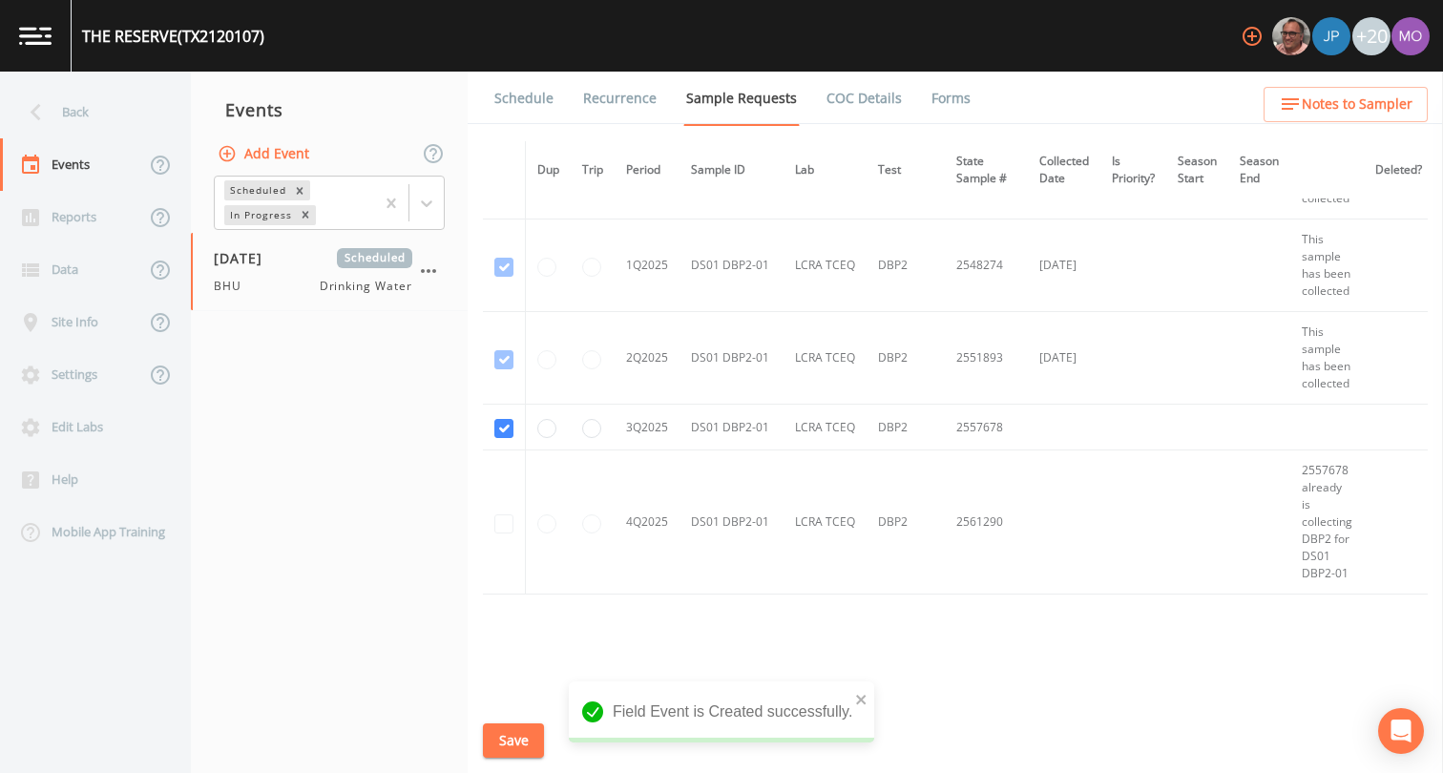
click at [507, 743] on button "Save" at bounding box center [513, 740] width 61 height 35
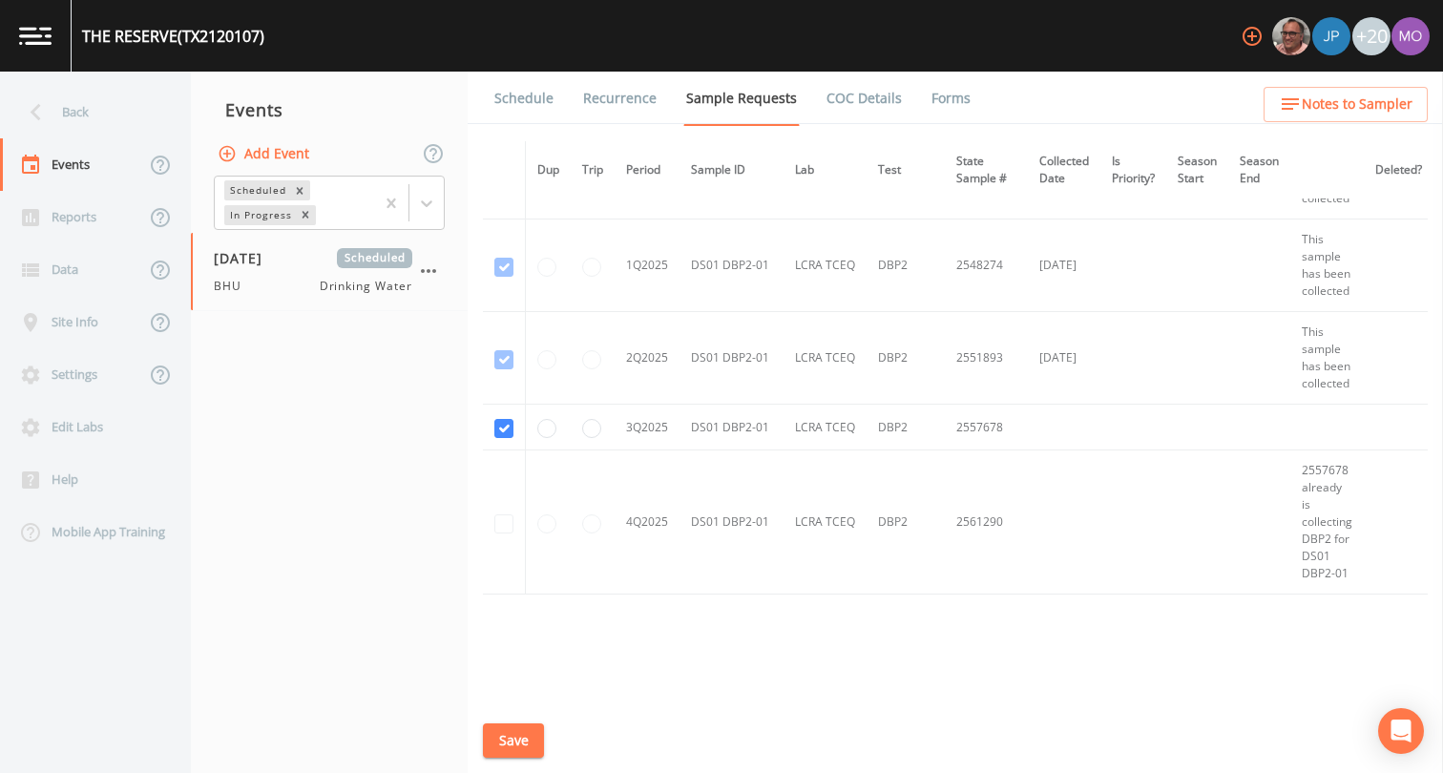
click at [514, 106] on link "Schedule" at bounding box center [524, 98] width 65 height 53
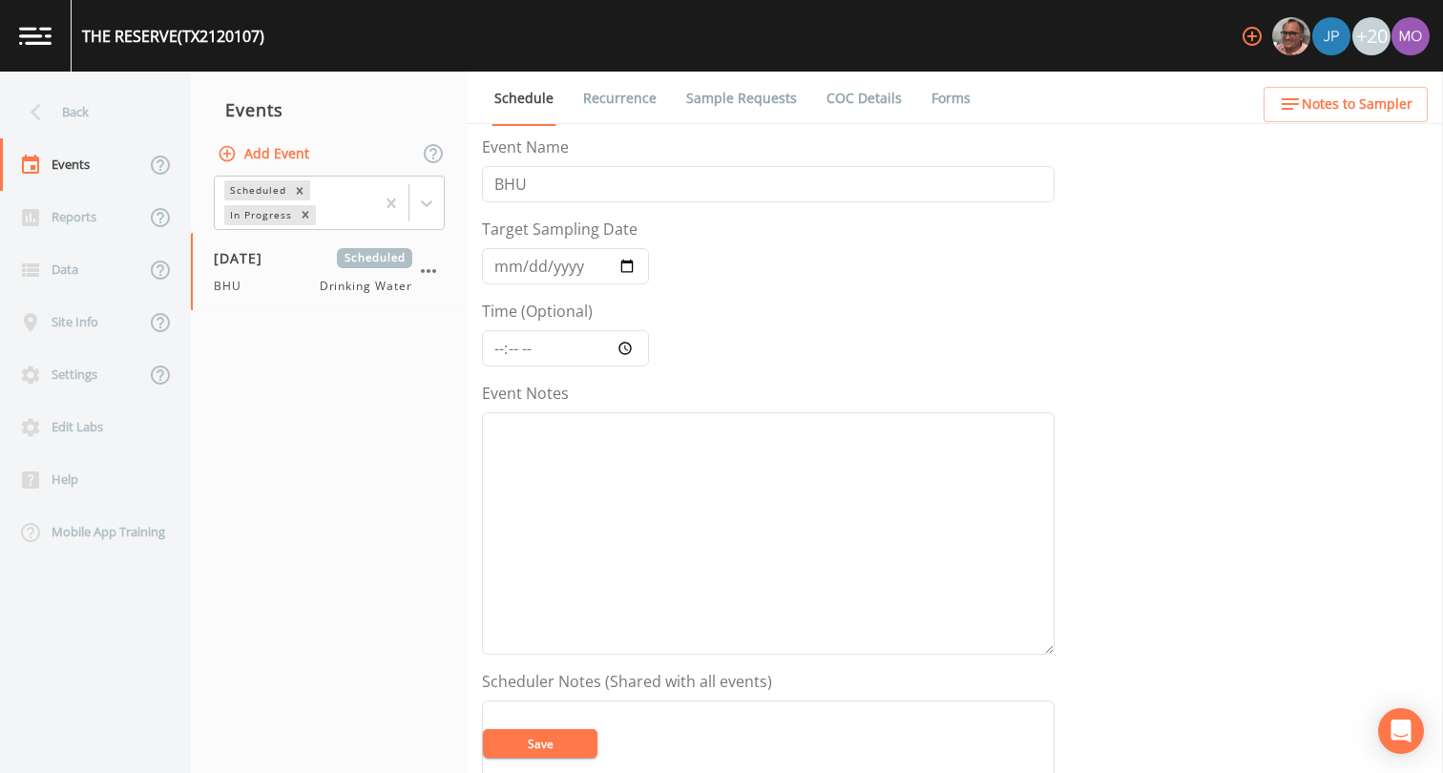
scroll to position [573, 0]
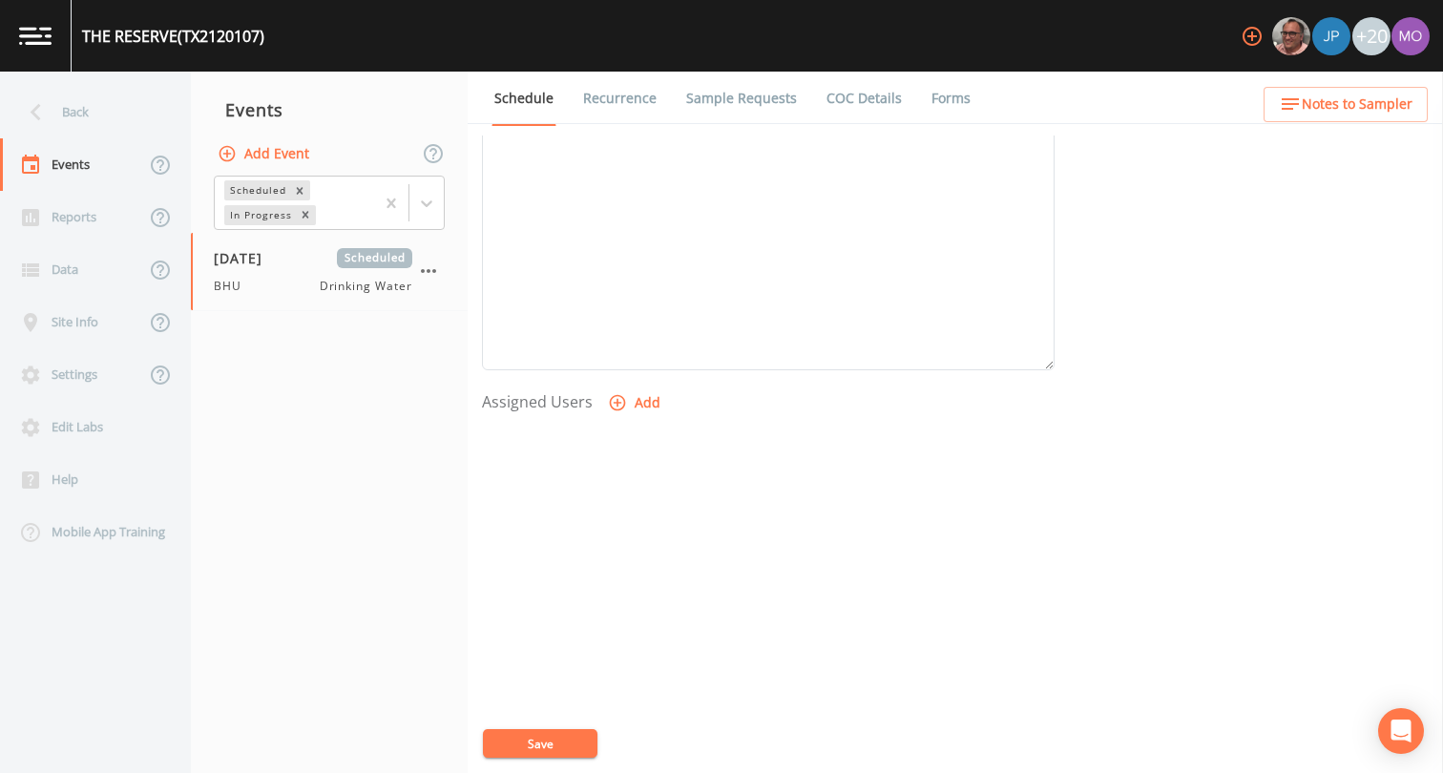
click at [615, 409] on icon "button" at bounding box center [618, 403] width 16 height 16
select select "45f4d696-c607-4709-9609-651d9e892432"
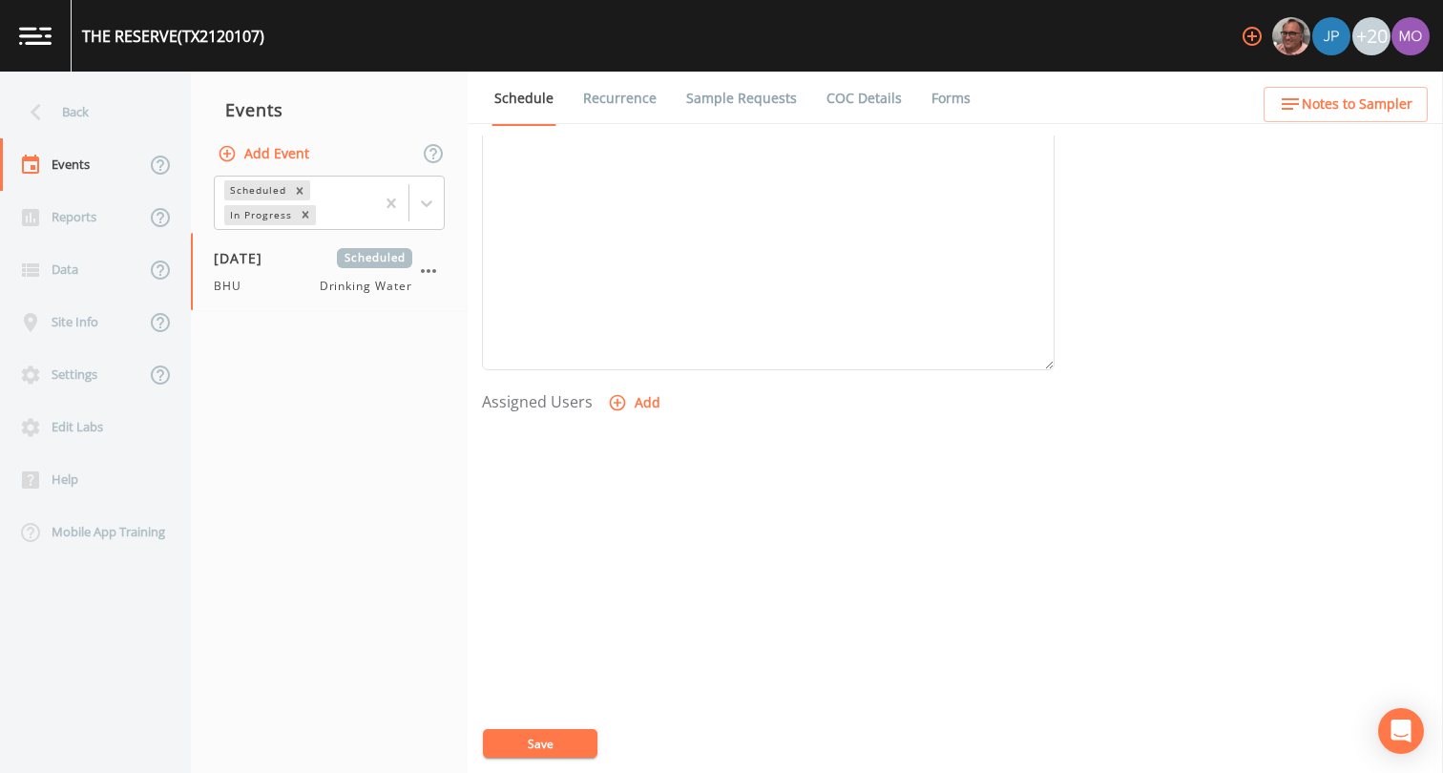
select select
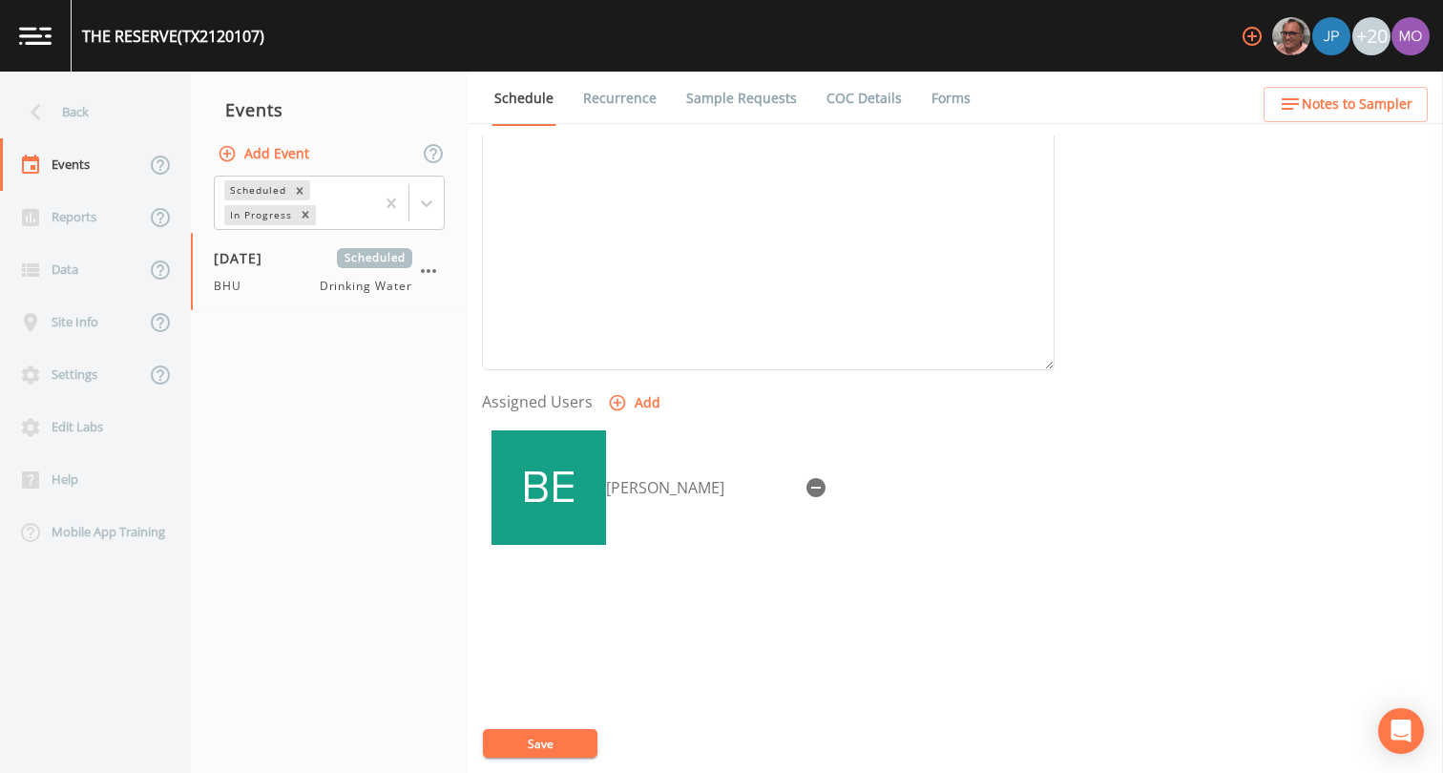
click at [539, 749] on button "Save" at bounding box center [540, 743] width 115 height 29
